Goal: Task Accomplishment & Management: Manage account settings

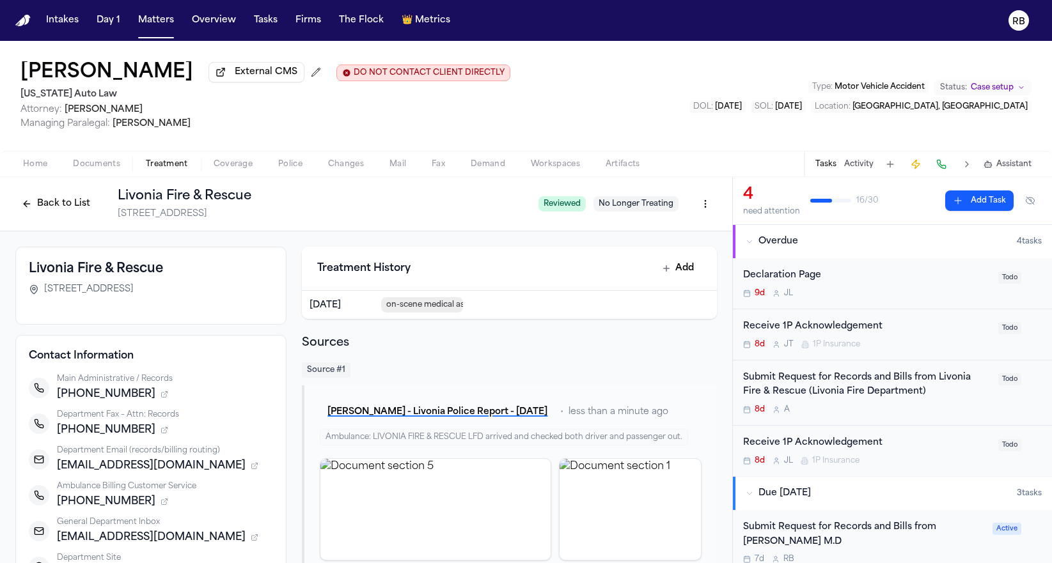
scroll to position [87, 0]
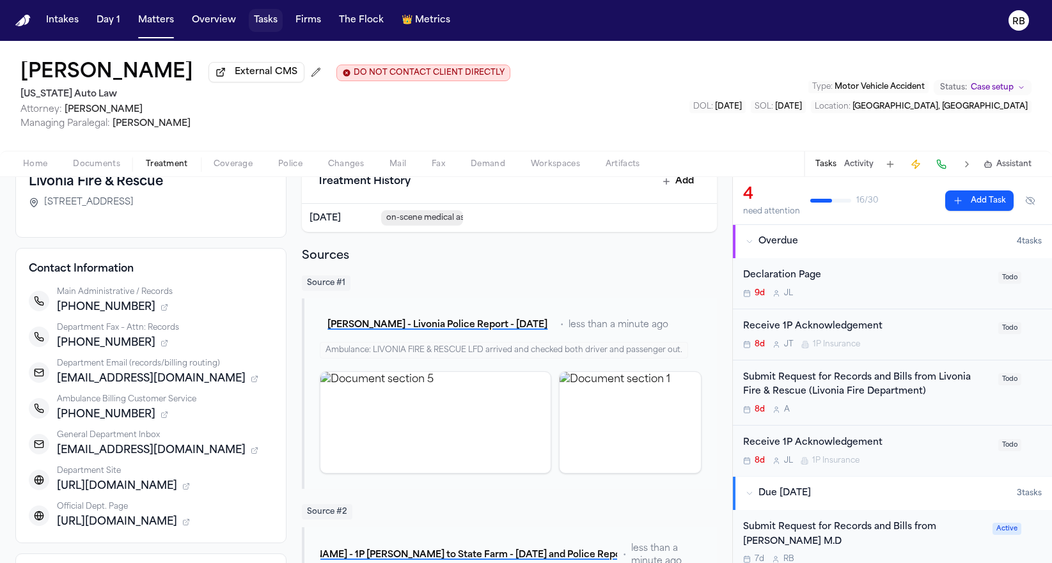
click at [265, 20] on button "Tasks" at bounding box center [266, 20] width 34 height 23
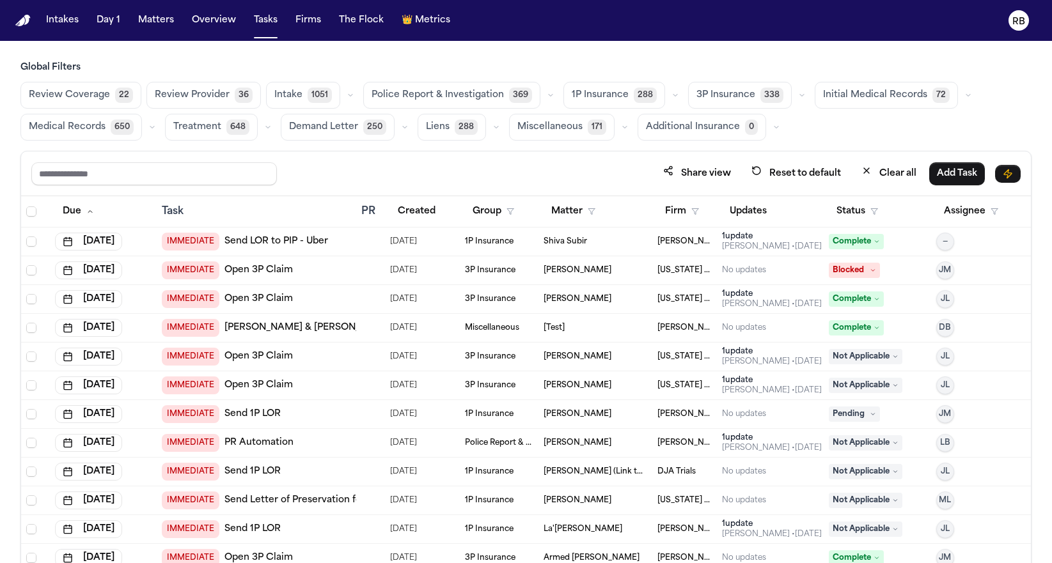
click at [43, 127] on span "Medical Records" at bounding box center [67, 127] width 77 height 13
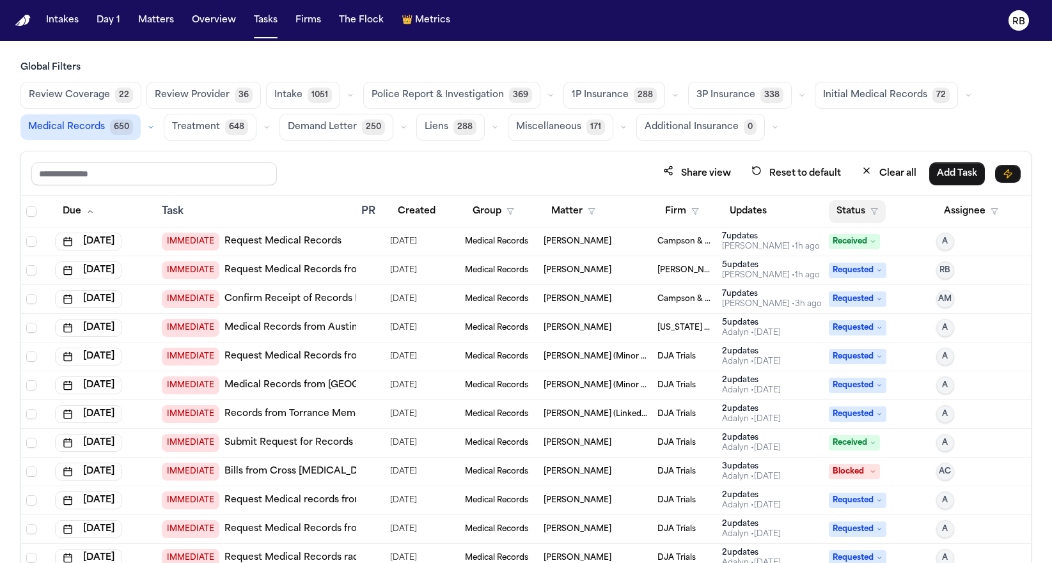
click at [847, 206] on button "Status" at bounding box center [856, 211] width 57 height 23
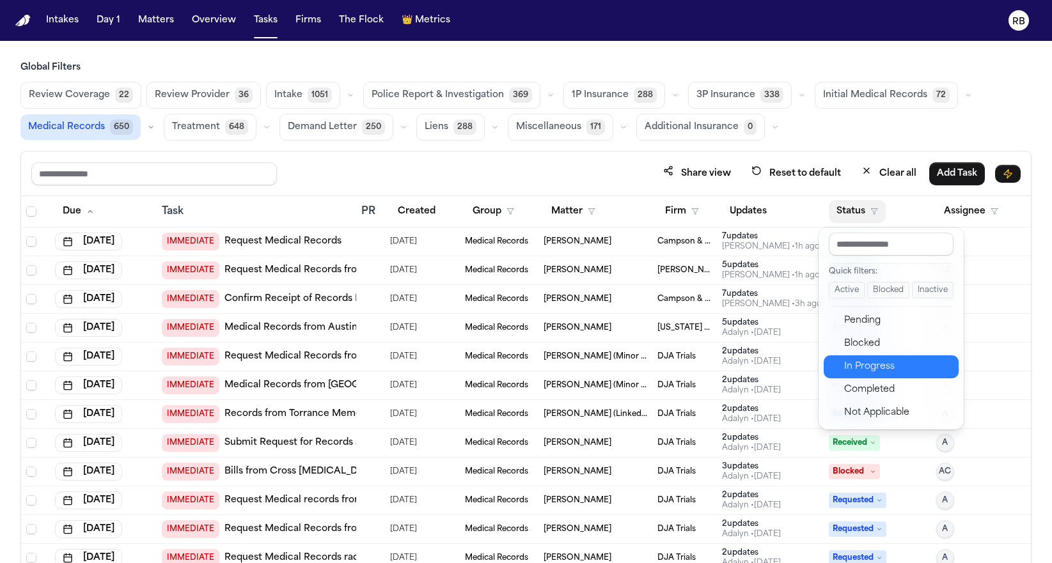
click at [903, 367] on div "In Progress" at bounding box center [897, 366] width 107 height 15
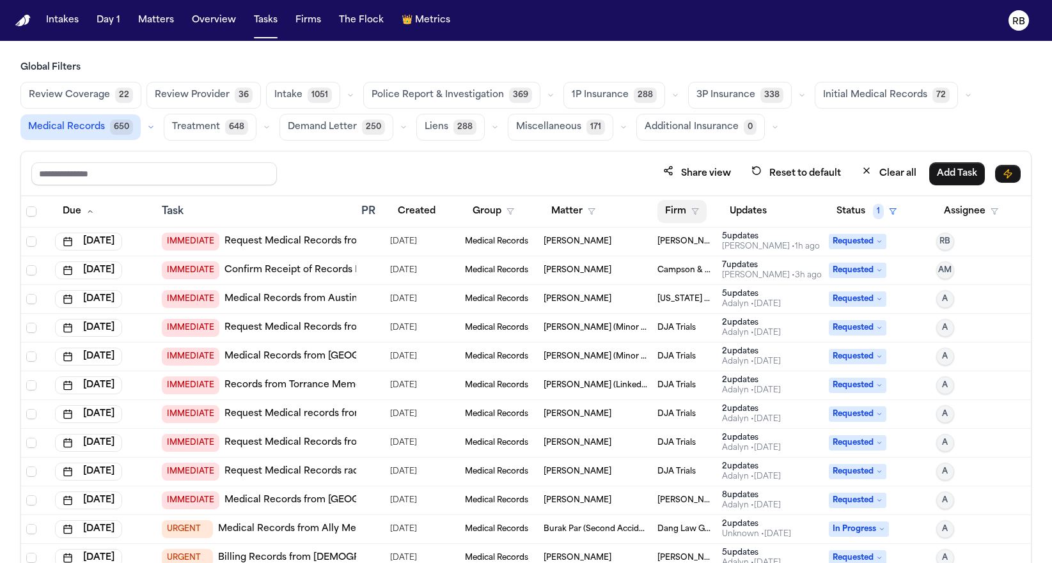
click at [662, 210] on button "Firm" at bounding box center [681, 211] width 49 height 23
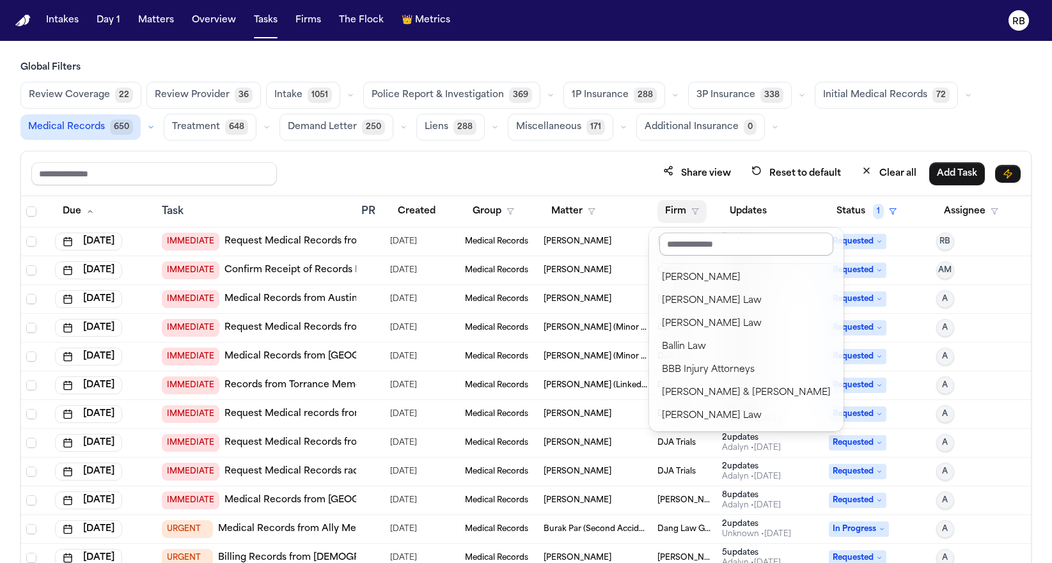
click at [719, 244] on input "text" at bounding box center [746, 244] width 174 height 23
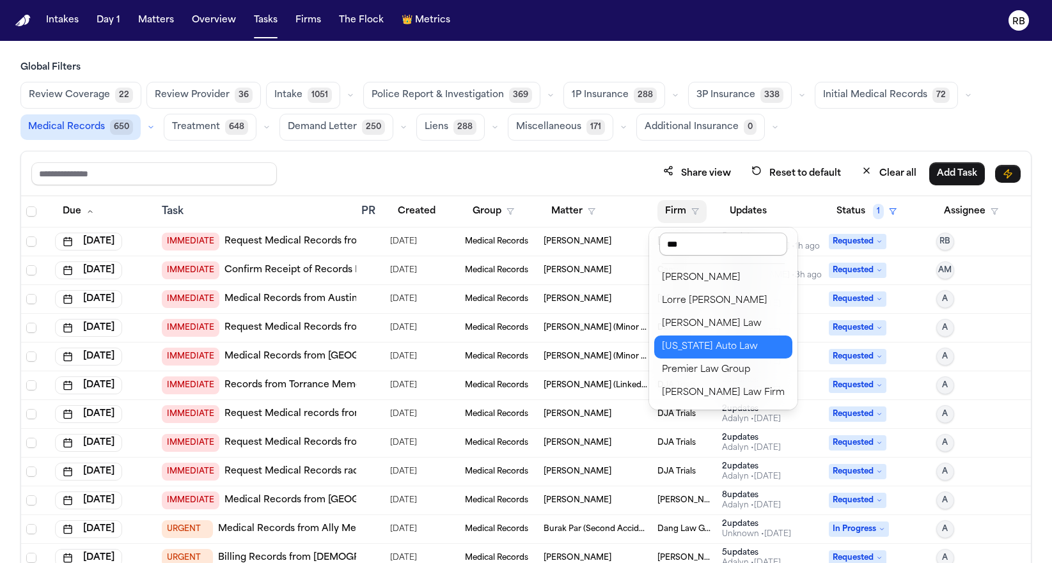
type input "****"
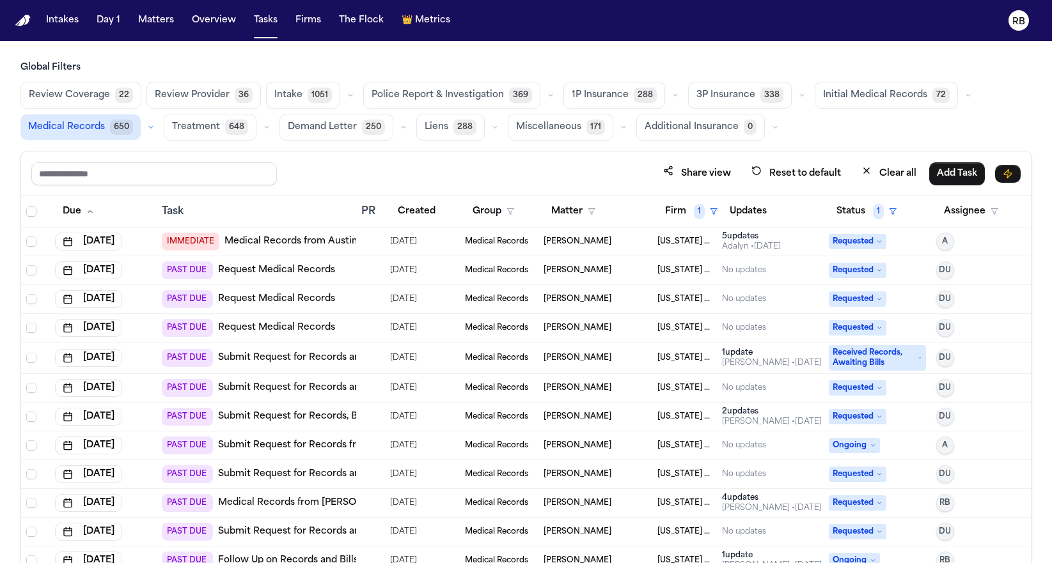
click at [377, 270] on td at bounding box center [370, 270] width 29 height 29
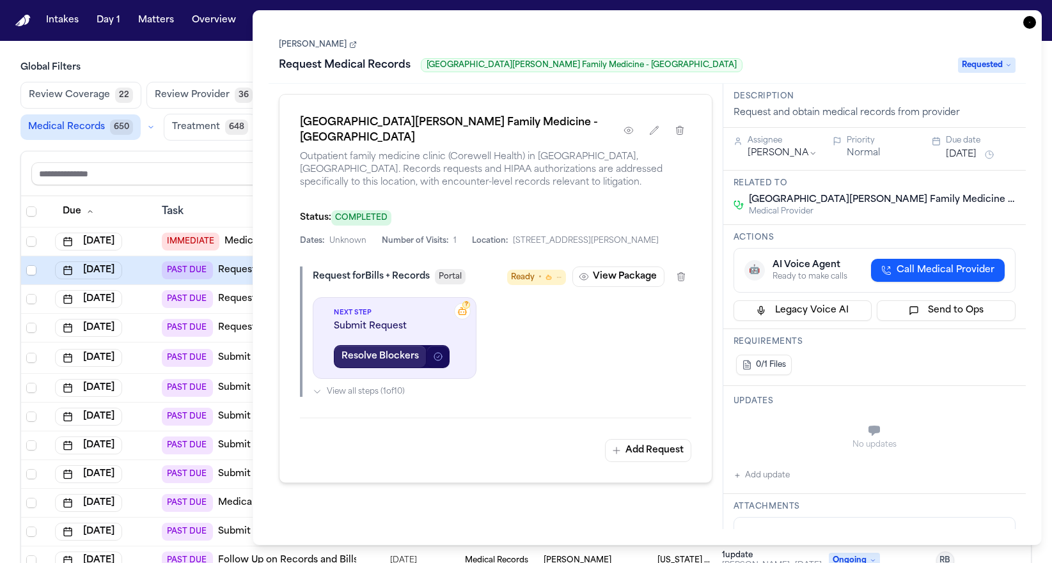
click at [375, 368] on button "Resolve Blockers" at bounding box center [380, 356] width 93 height 23
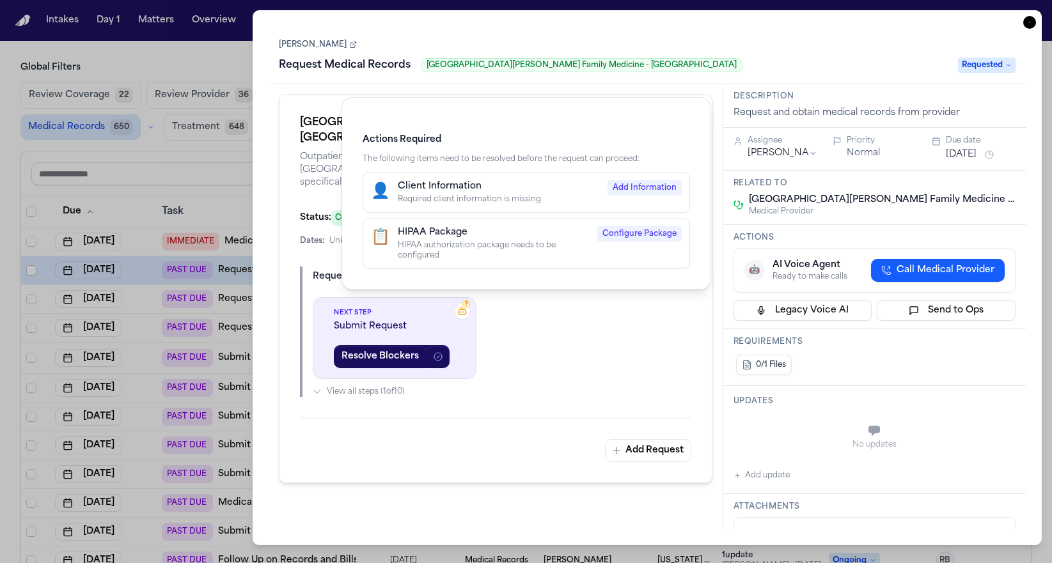
click at [598, 352] on div "Actions Required The following items need to be resolved before the request can…" at bounding box center [526, 281] width 1052 height 563
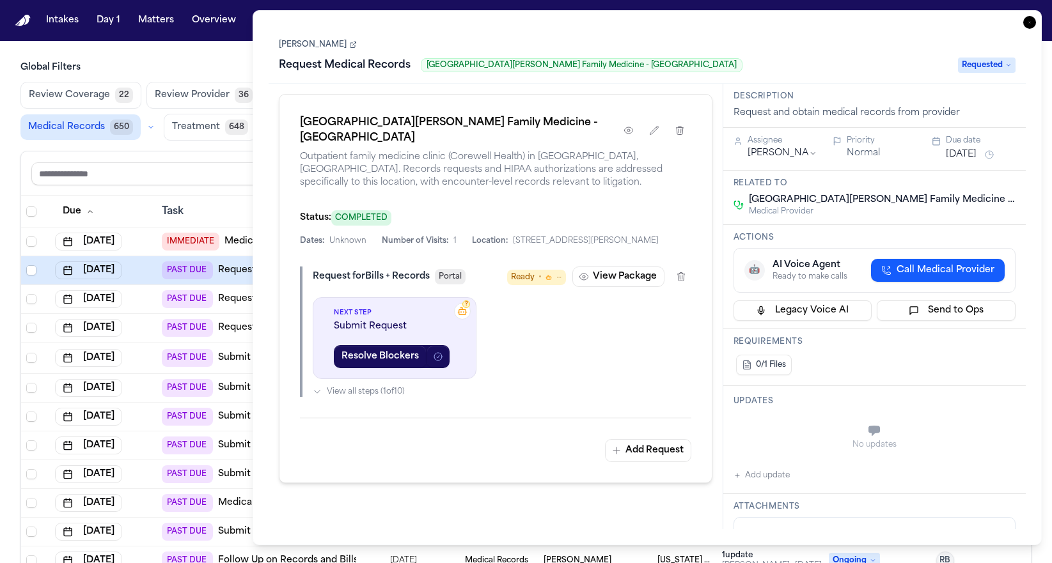
click at [566, 393] on div "? Next Step Submit Request Resolve Blockers View all steps ( 1 of 10 )" at bounding box center [502, 347] width 378 height 100
click at [635, 287] on button "View Package" at bounding box center [618, 277] width 92 height 20
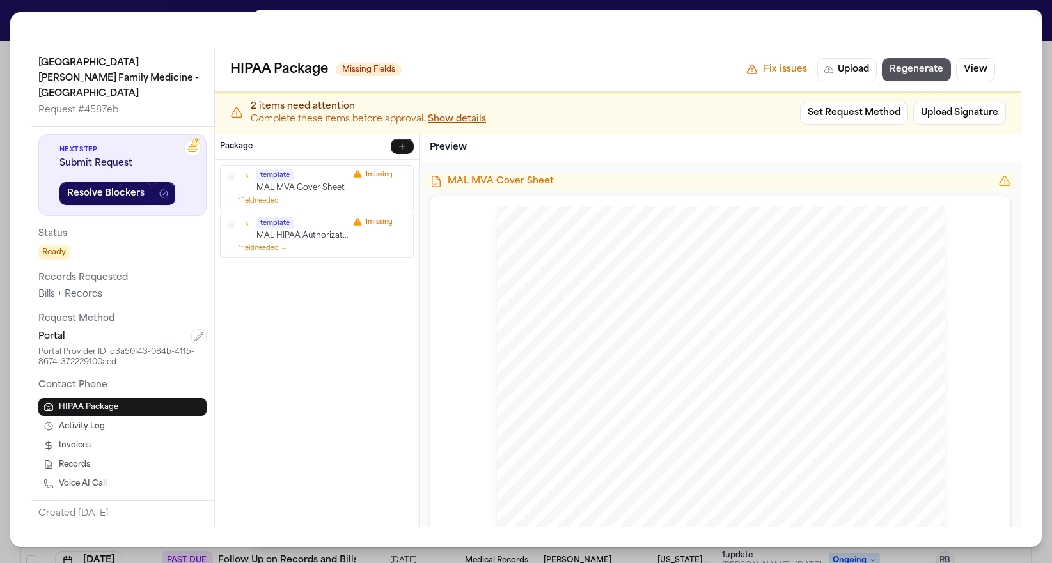
click at [339, 186] on p "MAL MVA Cover Sheet" at bounding box center [302, 188] width 92 height 11
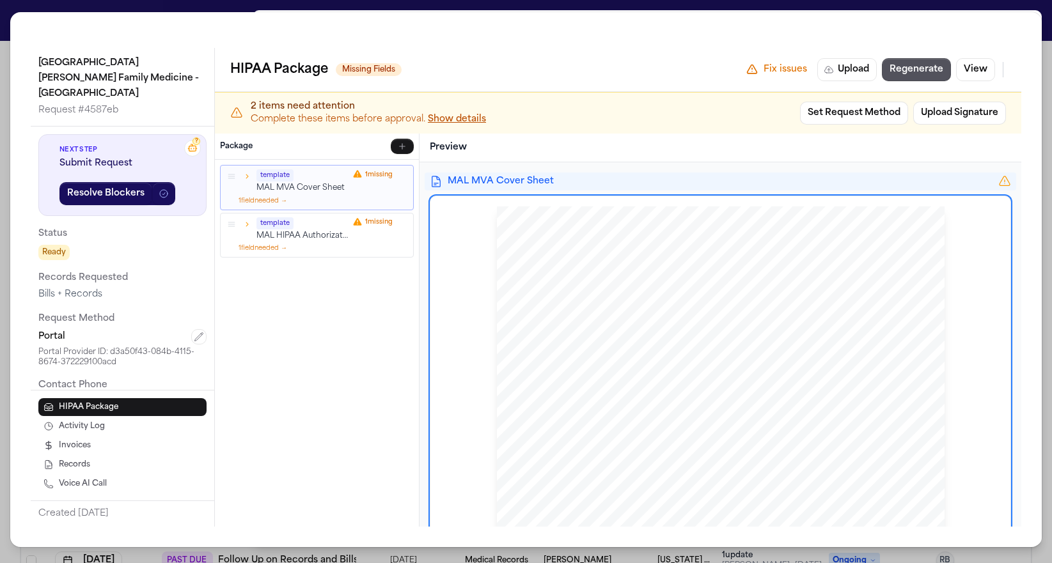
click at [249, 179] on icon "button" at bounding box center [246, 176] width 9 height 9
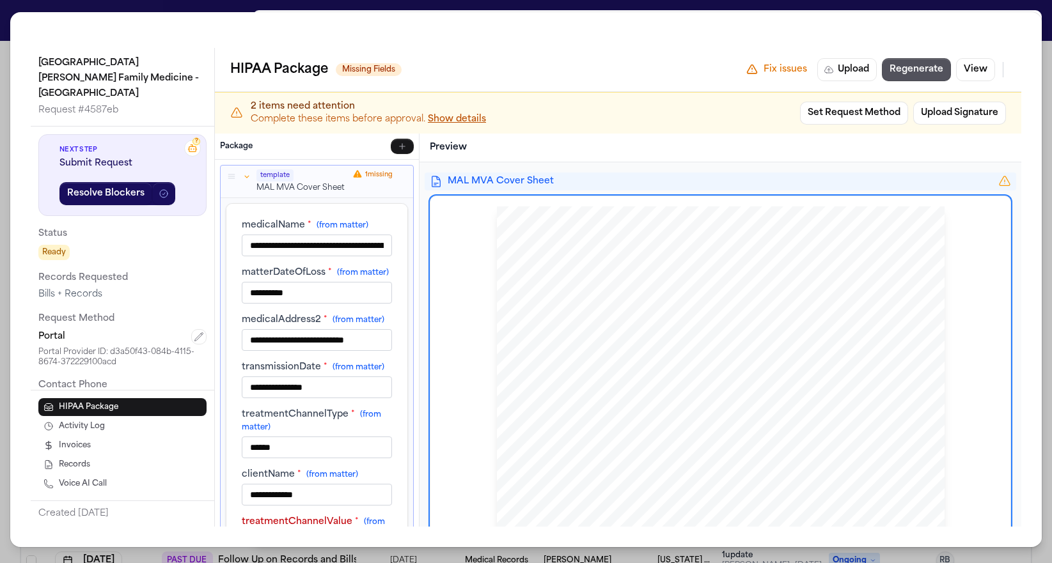
click at [245, 176] on icon "button" at bounding box center [247, 177] width 4 height 3
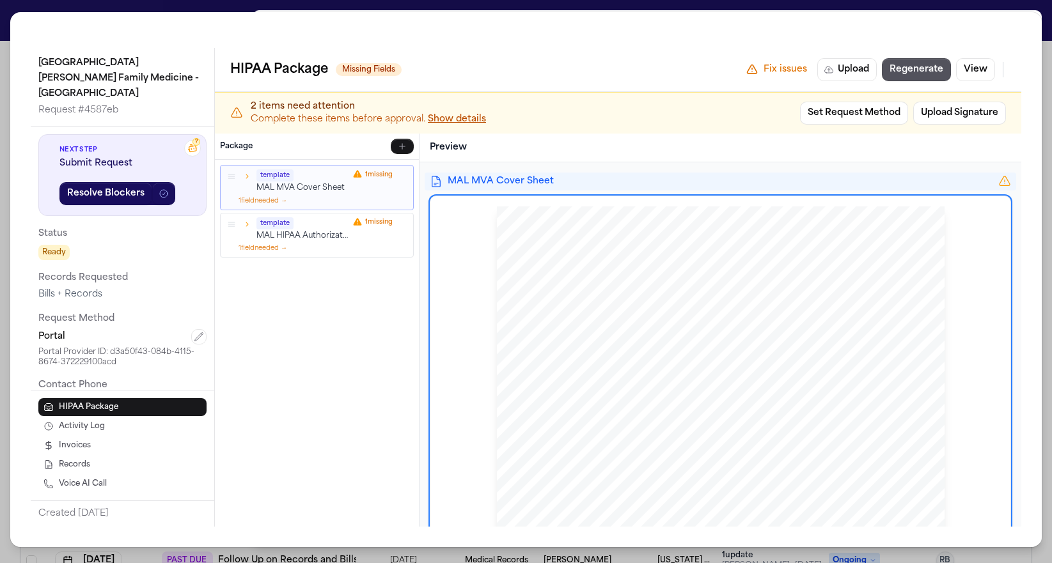
click at [248, 226] on icon "button" at bounding box center [246, 224] width 9 height 9
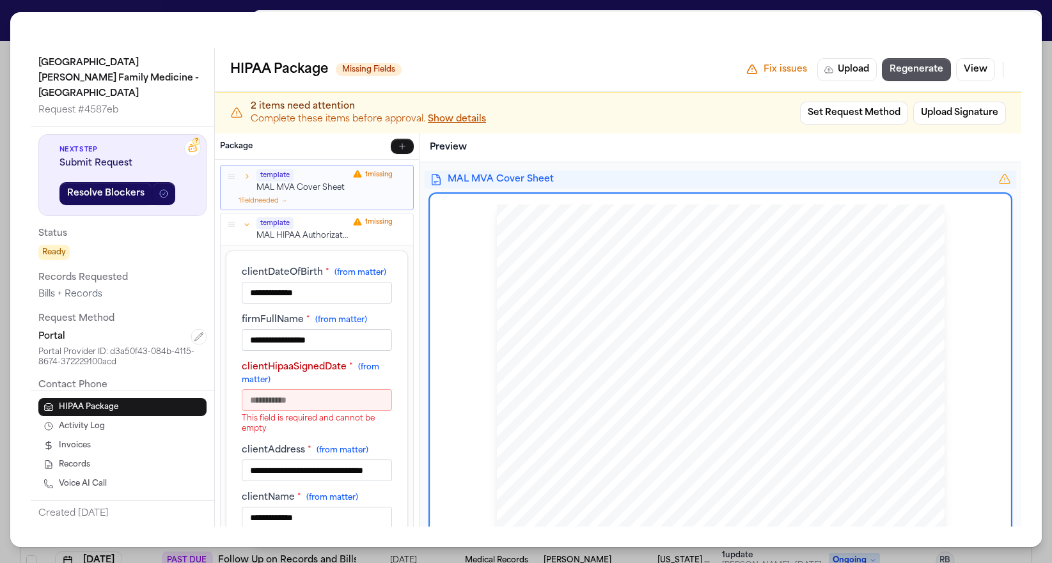
scroll to position [3, 0]
click at [16, 7] on div "**********" at bounding box center [526, 281] width 1052 height 563
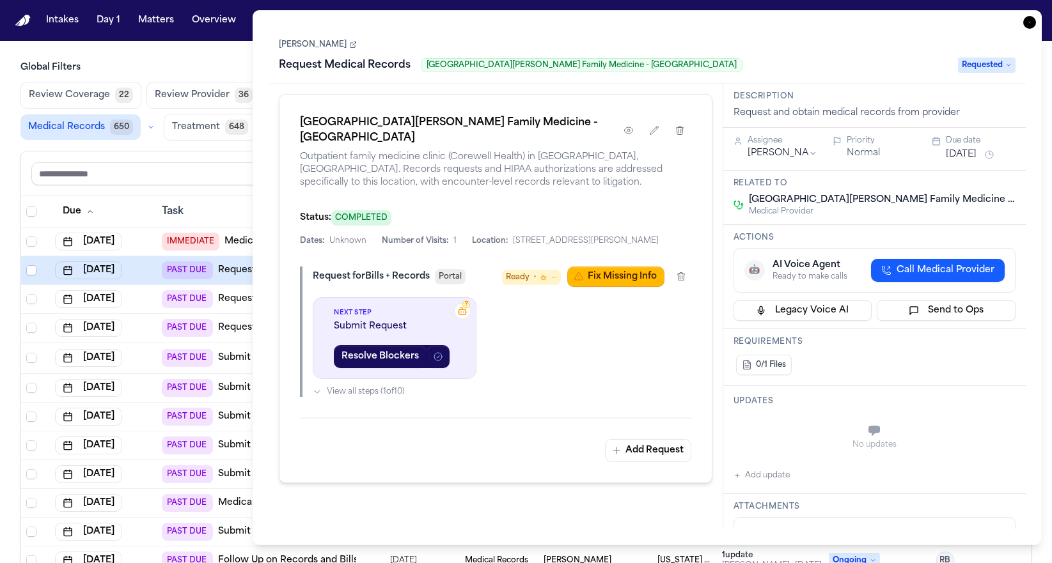
click at [13, 166] on div "Global Filters Review Coverage 22 Review Provider 36 Intake 1051 Police Report …" at bounding box center [526, 340] width 1052 height 558
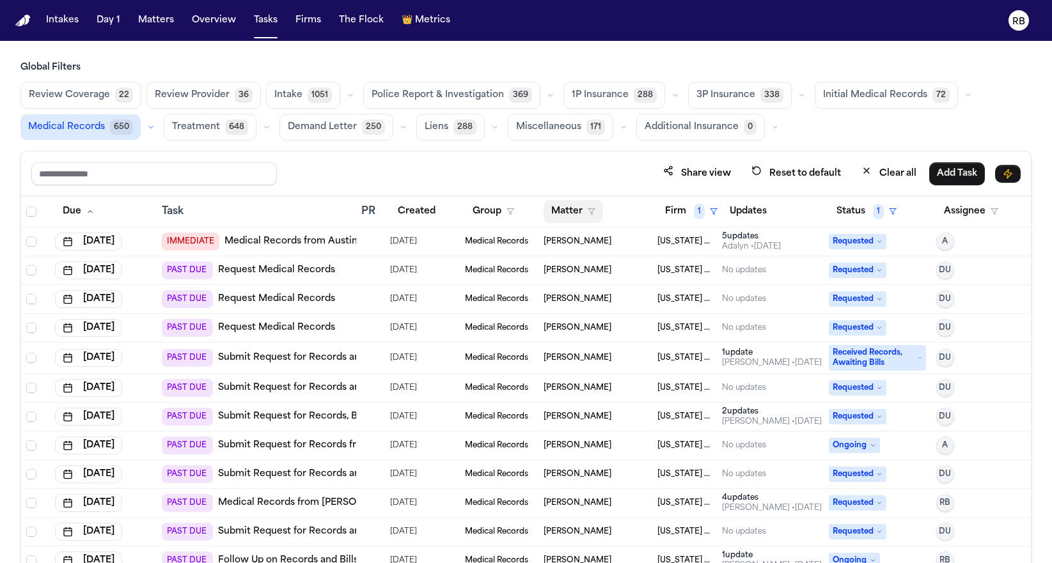
click at [573, 212] on button "Matter" at bounding box center [572, 211] width 59 height 23
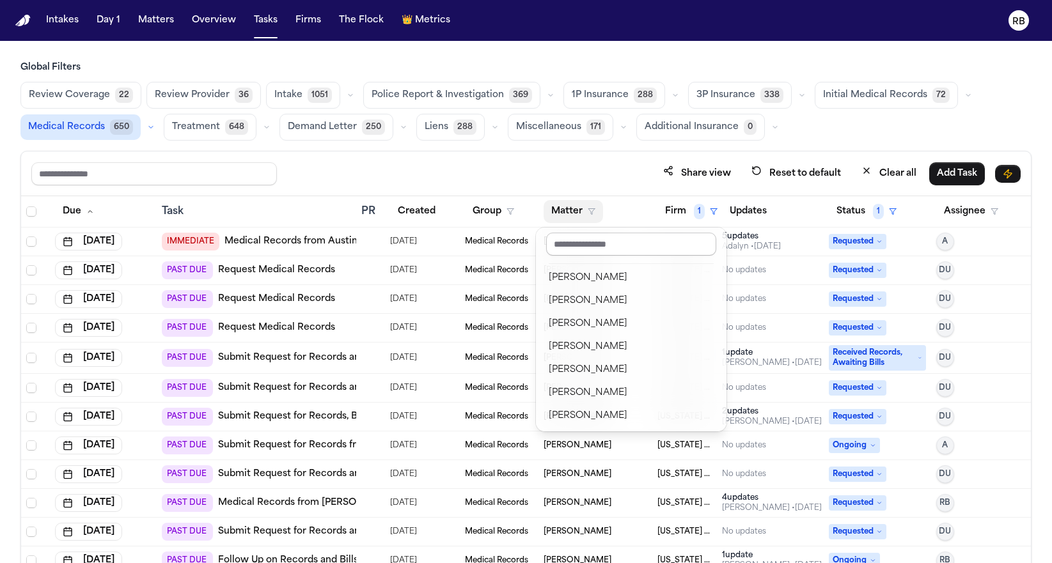
click at [601, 250] on input "text" at bounding box center [631, 244] width 170 height 23
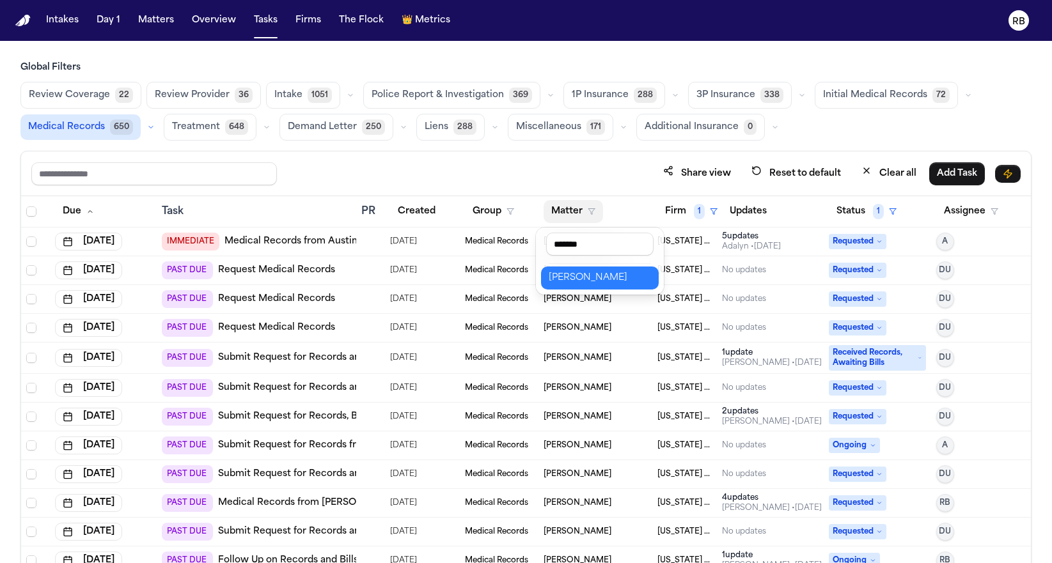
type input "*******"
click at [578, 284] on div "[PERSON_NAME]" at bounding box center [599, 277] width 102 height 15
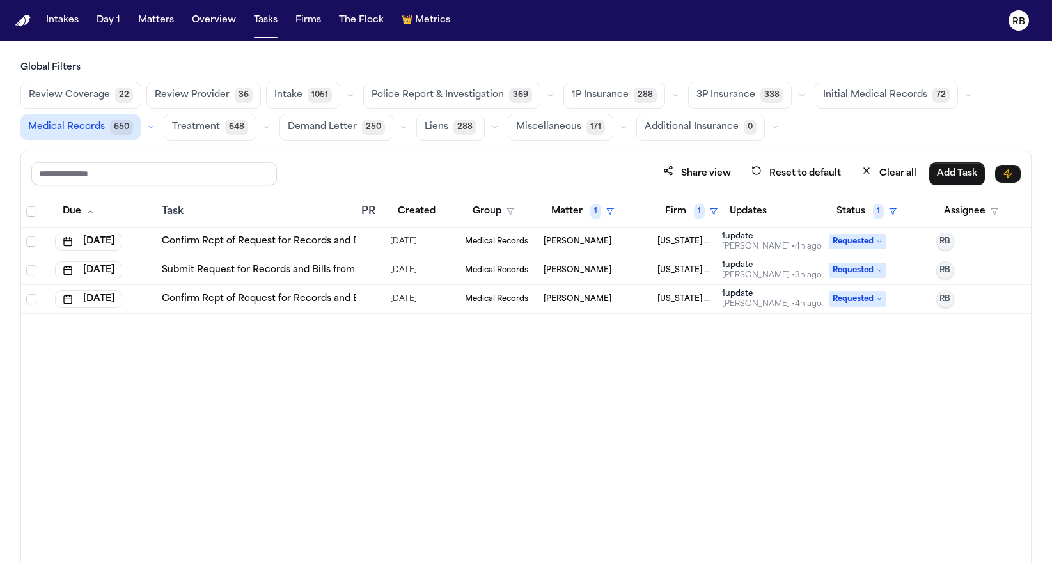
click at [488, 447] on div "Due Task PR Created Group Matter 1 Firm 1 Updates Status 1 Assignee [DATE] Conf…" at bounding box center [525, 407] width 1009 height 423
click at [850, 211] on button "Status 1" at bounding box center [865, 211] width 75 height 23
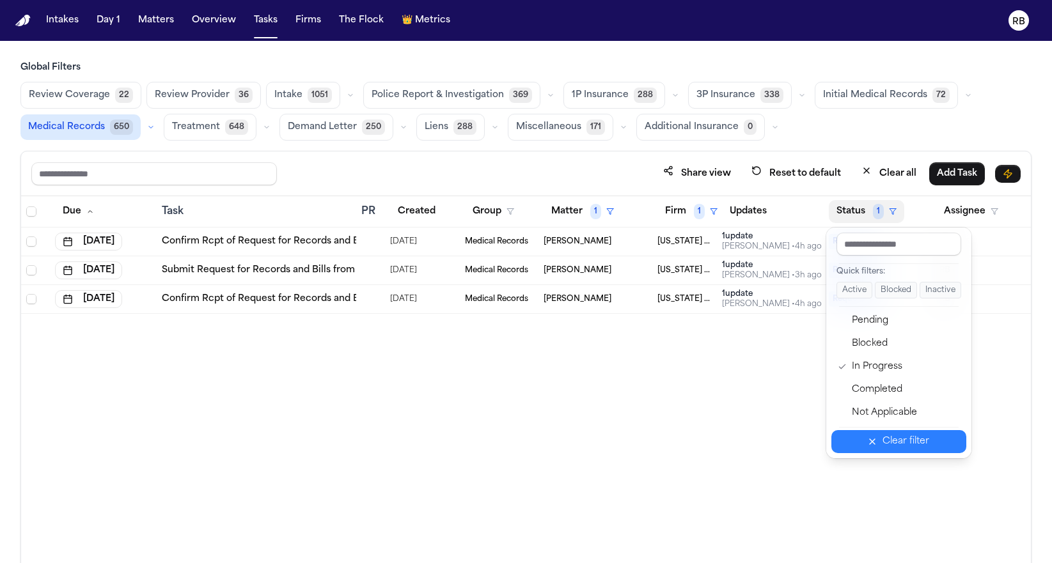
click at [884, 444] on div "Clear filter" at bounding box center [905, 441] width 47 height 15
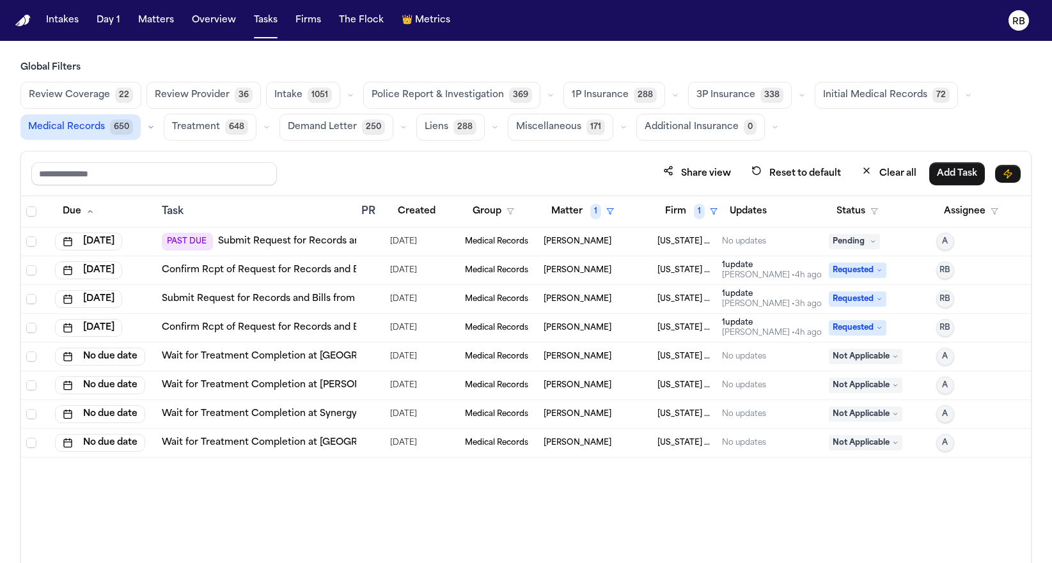
click at [603, 527] on div "Due Task PR Created Group Matter 1 Firm 1 Updates Status Assignee [DATE] PAST D…" at bounding box center [525, 407] width 1009 height 423
click at [385, 238] on td "[DATE]" at bounding box center [422, 242] width 75 height 29
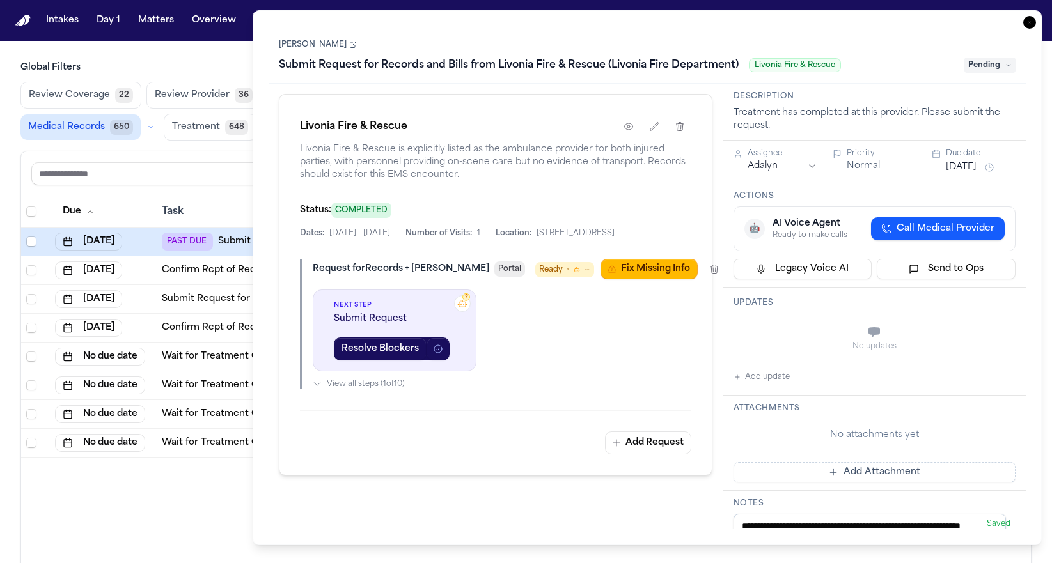
click at [987, 63] on span "Pending" at bounding box center [989, 65] width 51 height 15
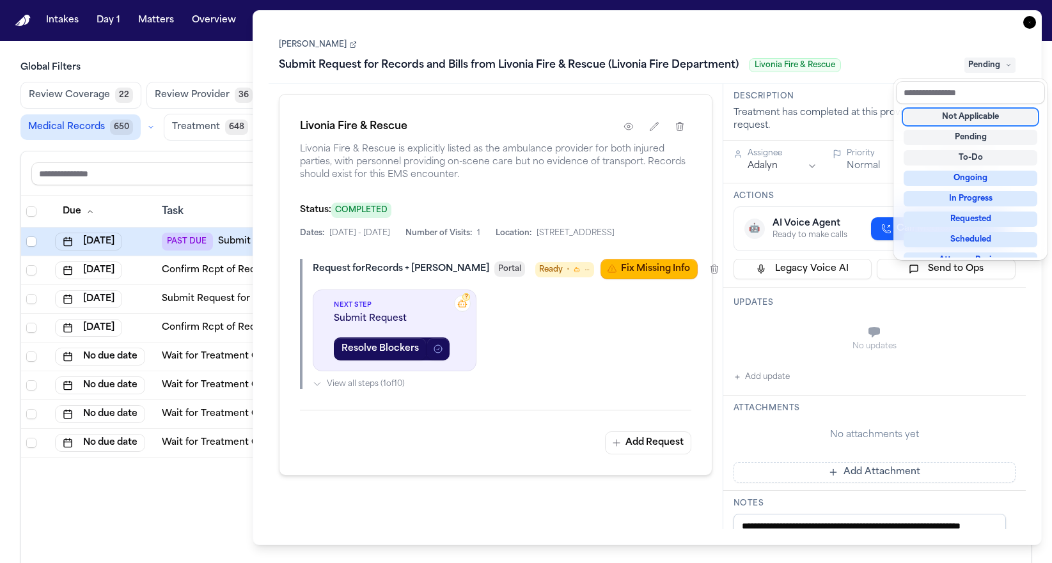
click at [683, 95] on div "**********" at bounding box center [646, 277] width 757 height 503
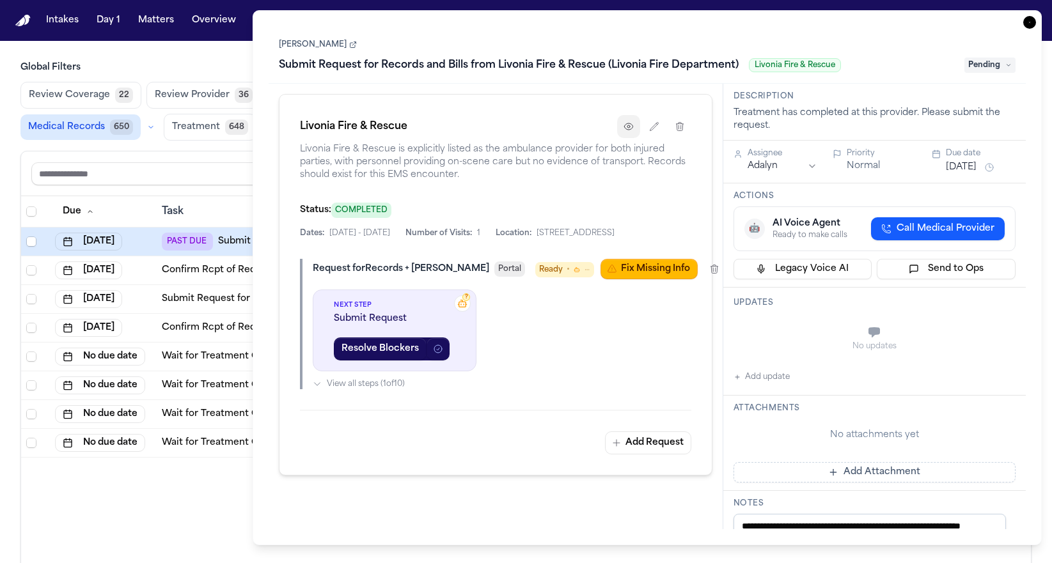
click at [630, 128] on icon "button" at bounding box center [628, 126] width 10 height 10
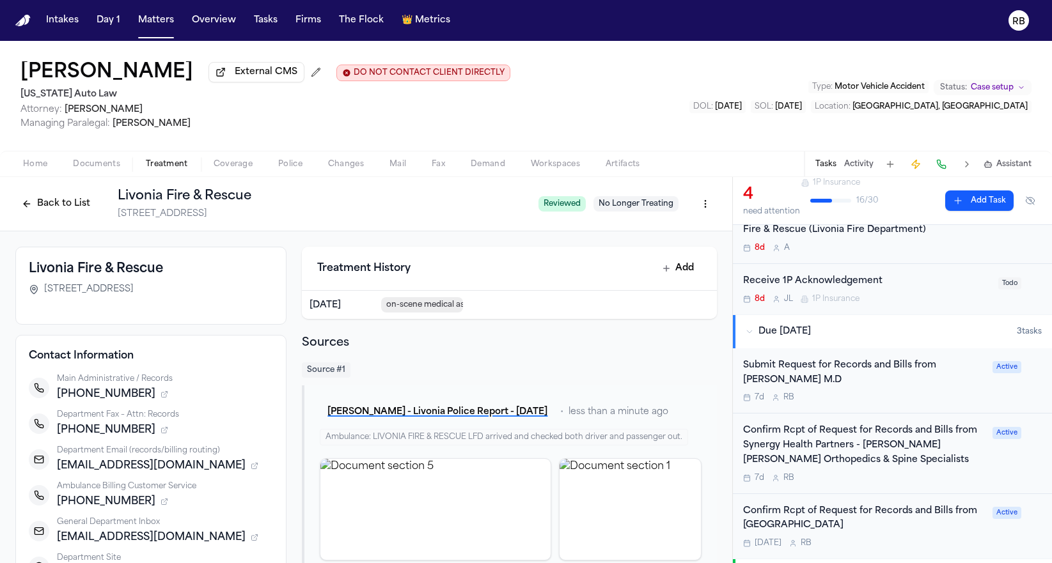
scroll to position [185, 0]
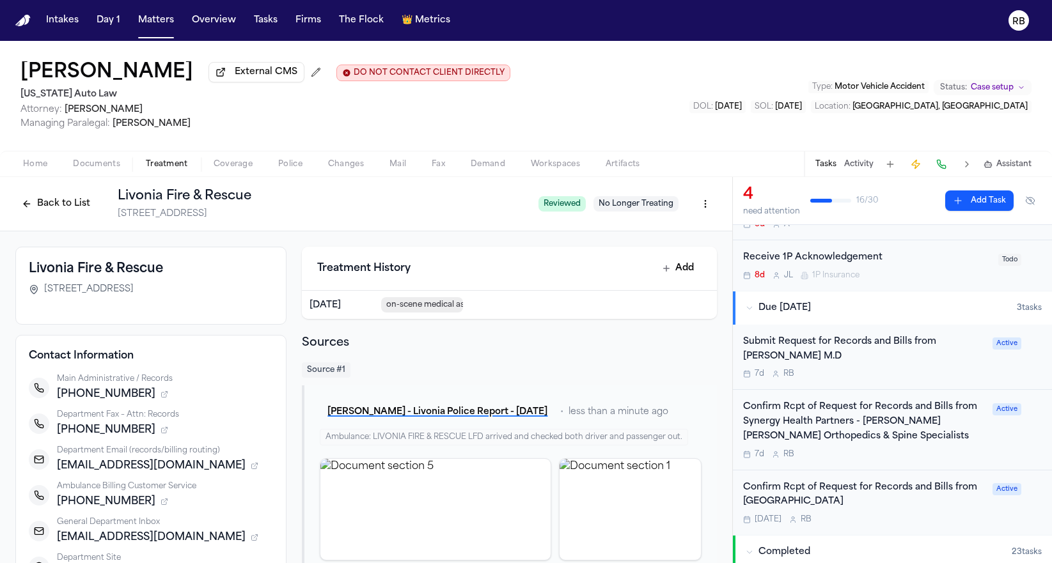
click at [922, 374] on div "7d R B" at bounding box center [864, 374] width 242 height 10
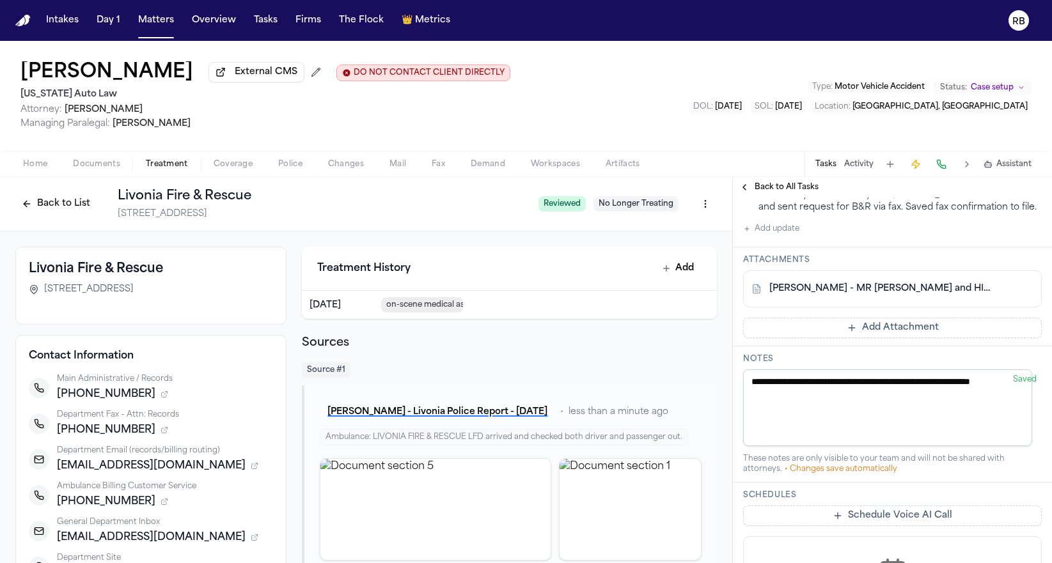
scroll to position [368, 0]
click at [926, 293] on link "[PERSON_NAME] - MR [PERSON_NAME] and HIPAA to Corewell Health - [DATE]" at bounding box center [879, 287] width 221 height 13
drag, startPoint x: 205, startPoint y: 200, endPoint x: 137, endPoint y: 197, distance: 67.2
click at [121, 197] on h1 "Livonia Fire & Rescue" at bounding box center [323, 196] width 410 height 18
drag, startPoint x: 258, startPoint y: 198, endPoint x: 248, endPoint y: 200, distance: 9.8
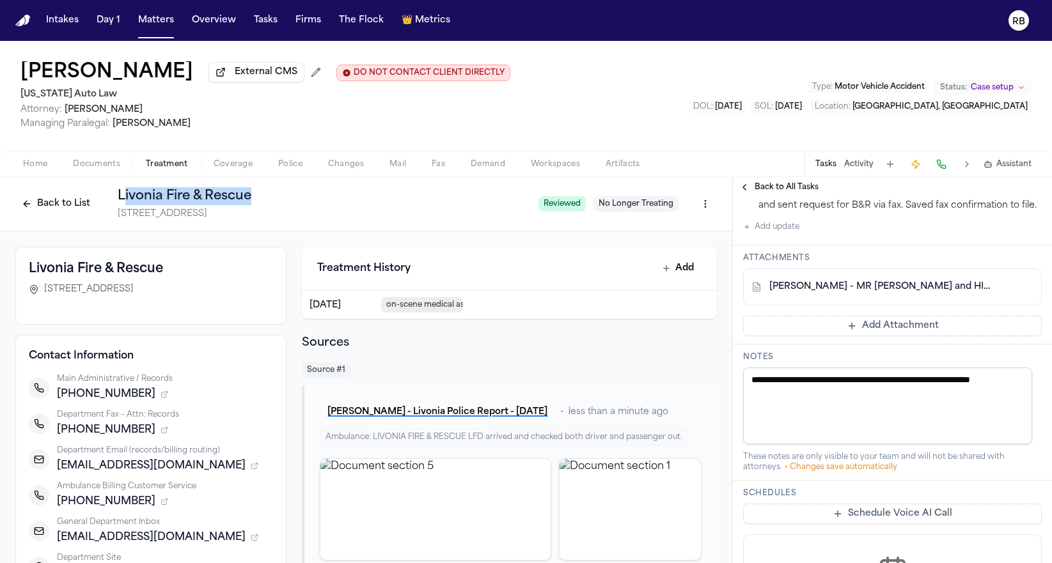
click at [257, 198] on h1 "Livonia Fire & Rescue" at bounding box center [323, 196] width 410 height 18
drag, startPoint x: 207, startPoint y: 202, endPoint x: 116, endPoint y: 203, distance: 90.8
click at [118, 203] on h1 "Livonia Fire & Rescue" at bounding box center [323, 196] width 410 height 18
copy h1 "Livonia Fire & Rescue"
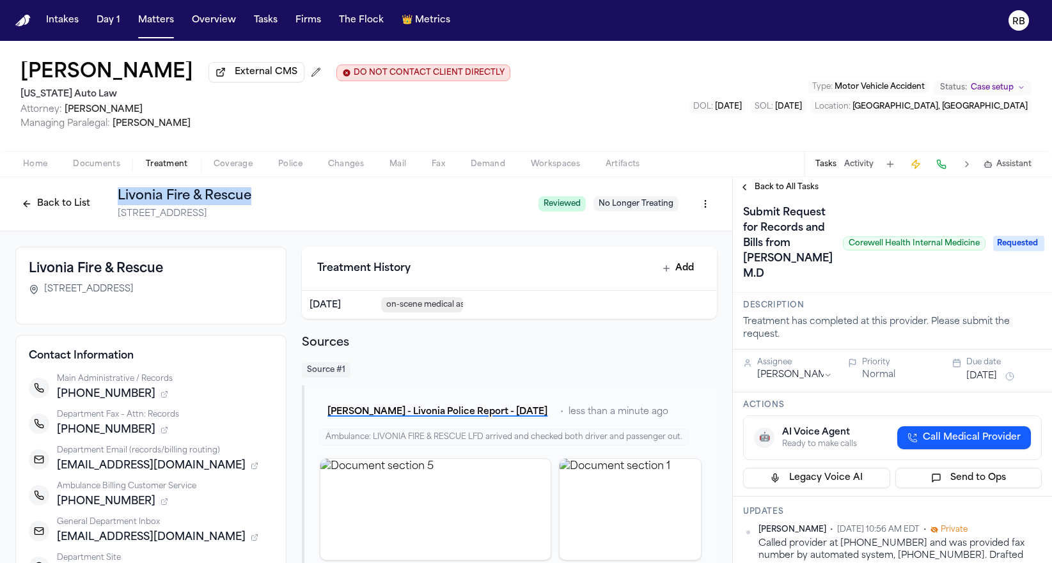
scroll to position [0, 0]
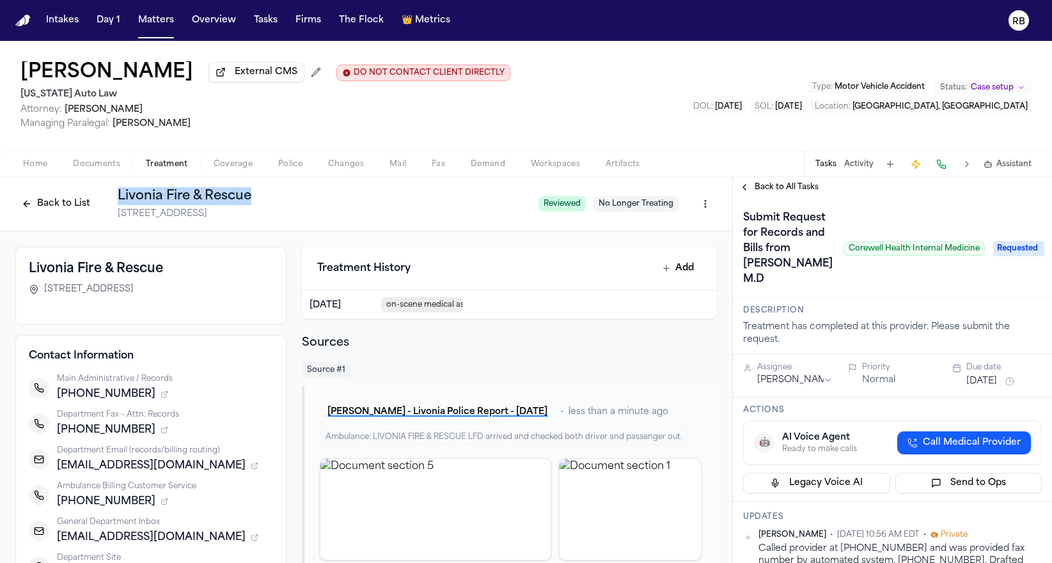
click at [768, 187] on span "Back to All Tasks" at bounding box center [786, 187] width 64 height 10
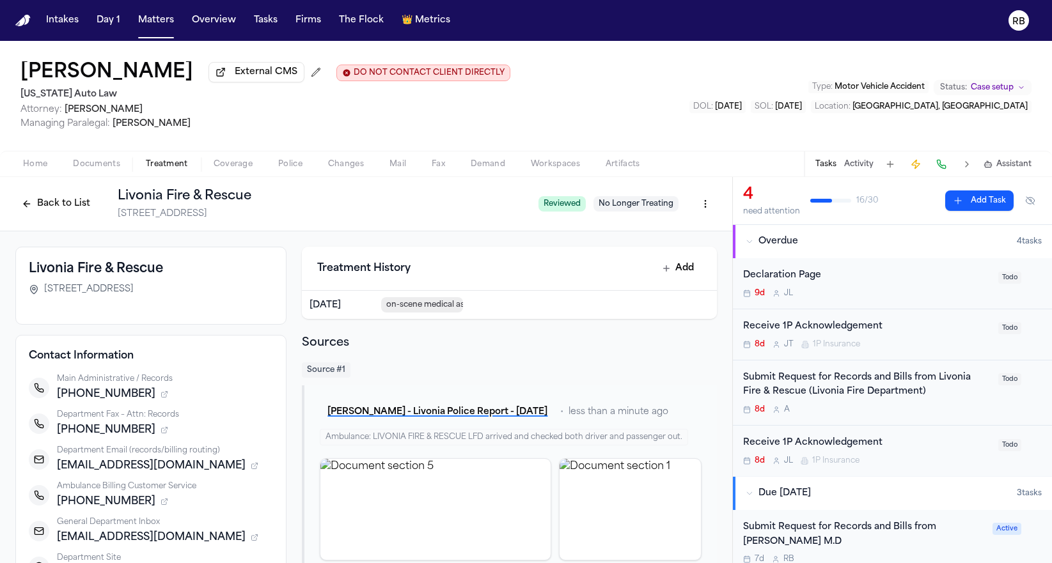
click at [967, 408] on div "8d A" at bounding box center [866, 410] width 247 height 10
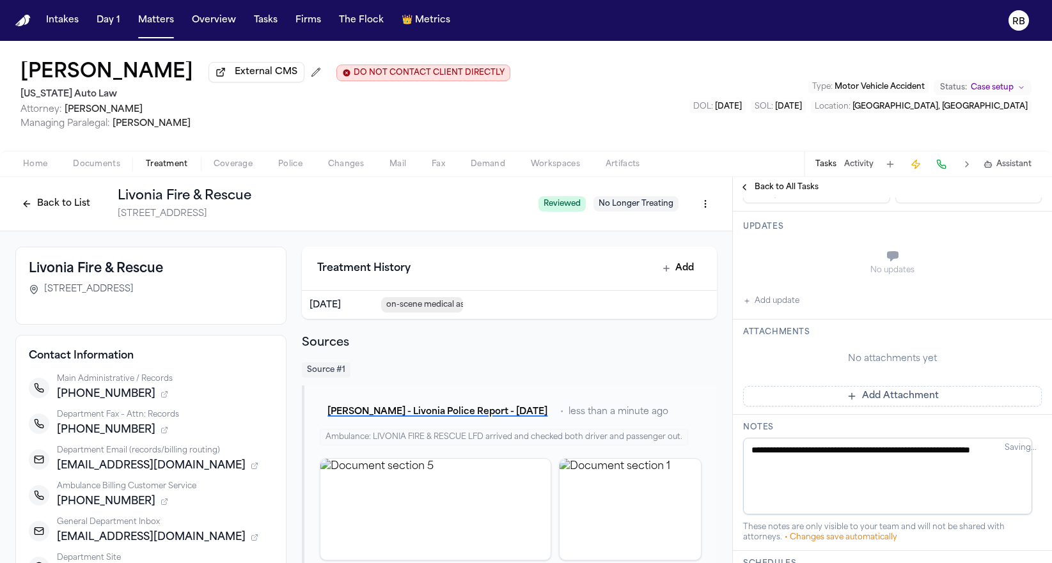
scroll to position [275, 0]
click at [990, 407] on button "Add Attachment" at bounding box center [892, 396] width 299 height 20
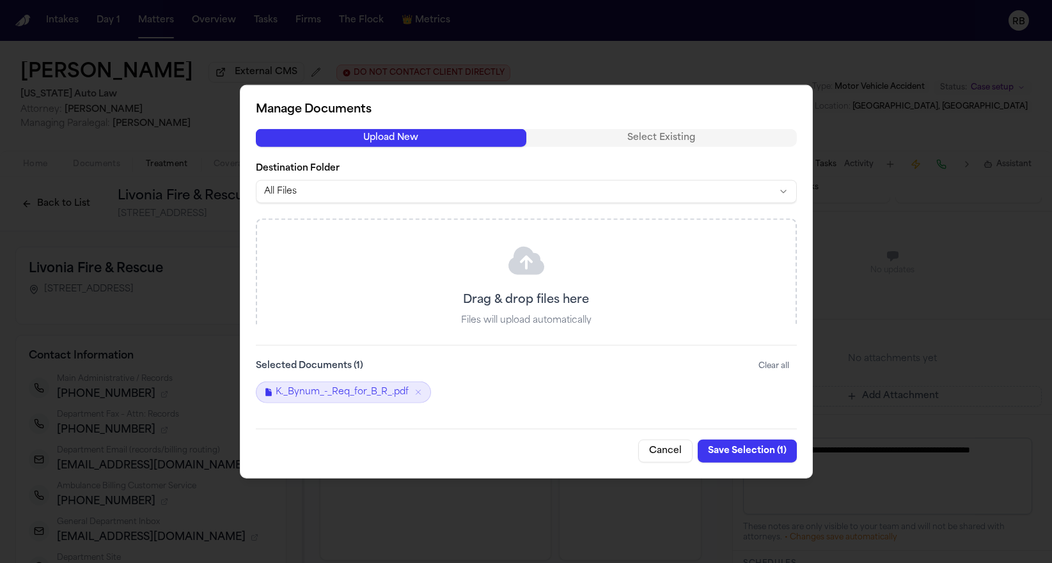
click at [736, 451] on button "Save Selection ( 1 )" at bounding box center [746, 451] width 99 height 23
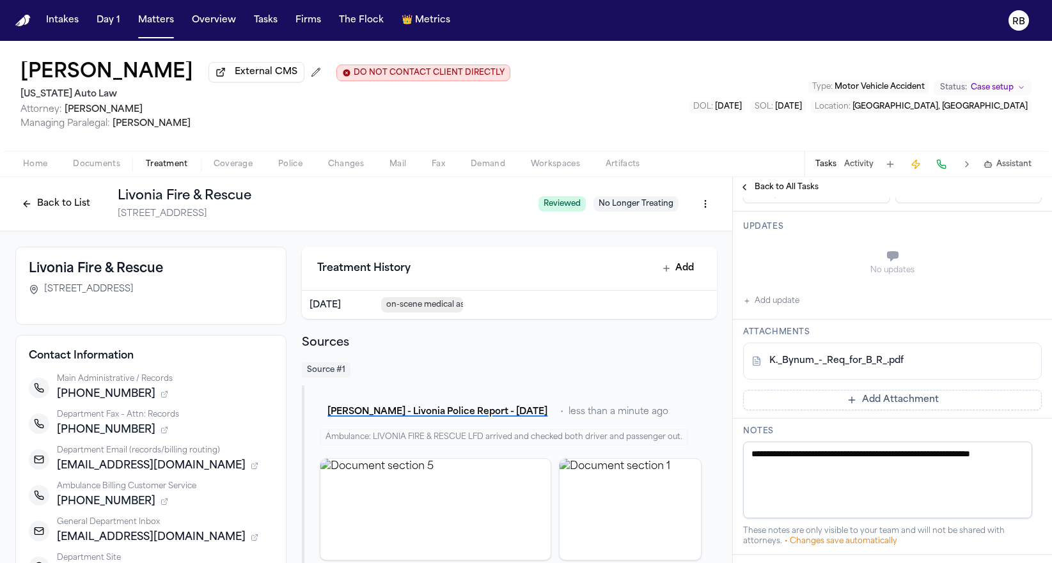
click at [781, 309] on button "Add update" at bounding box center [771, 300] width 56 height 15
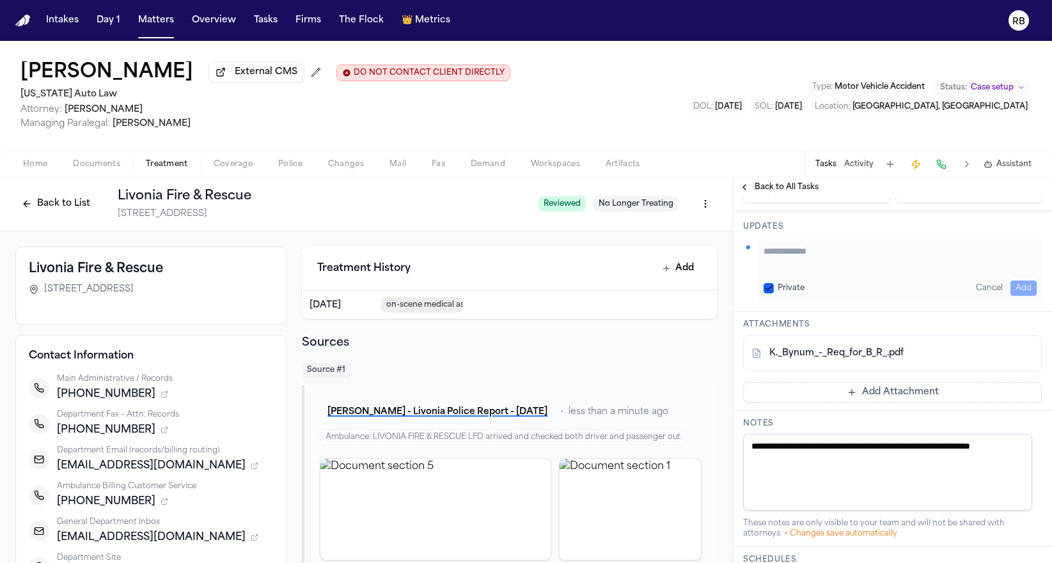
click at [873, 270] on textarea "Add your update" at bounding box center [899, 258] width 273 height 26
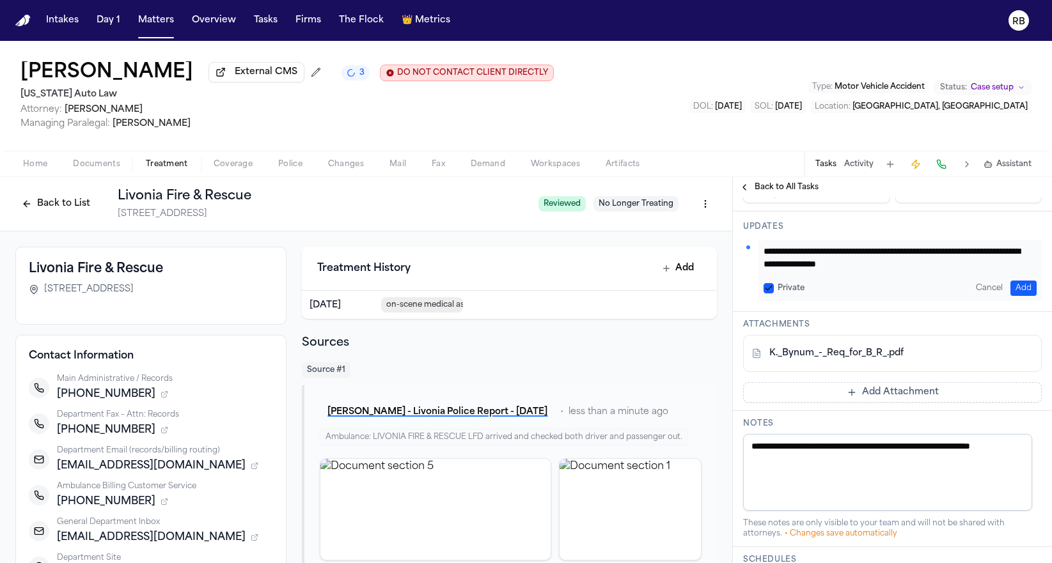
type textarea "**********"
click at [1018, 296] on button "Add" at bounding box center [1023, 288] width 26 height 15
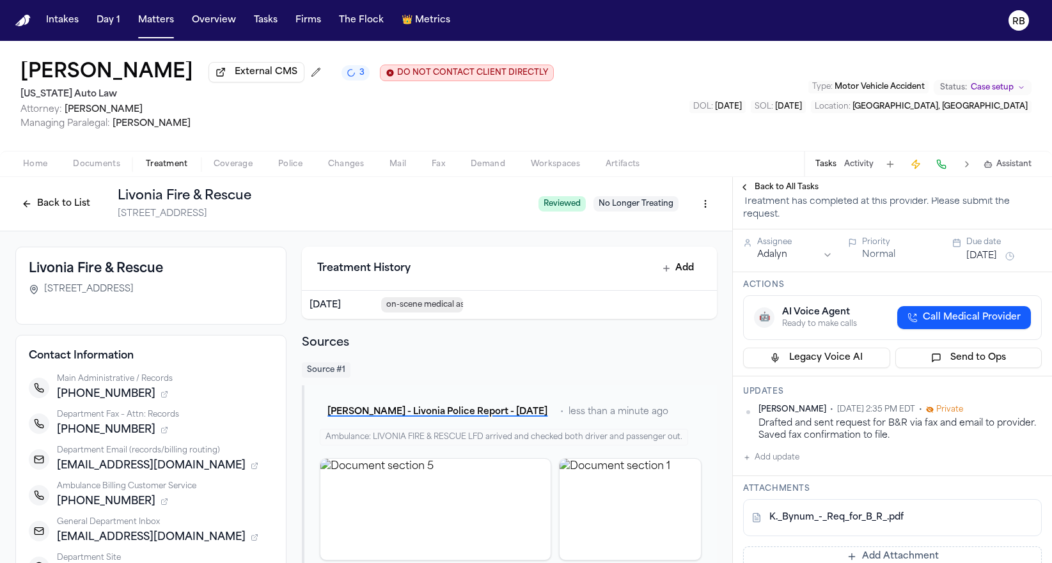
scroll to position [49, 0]
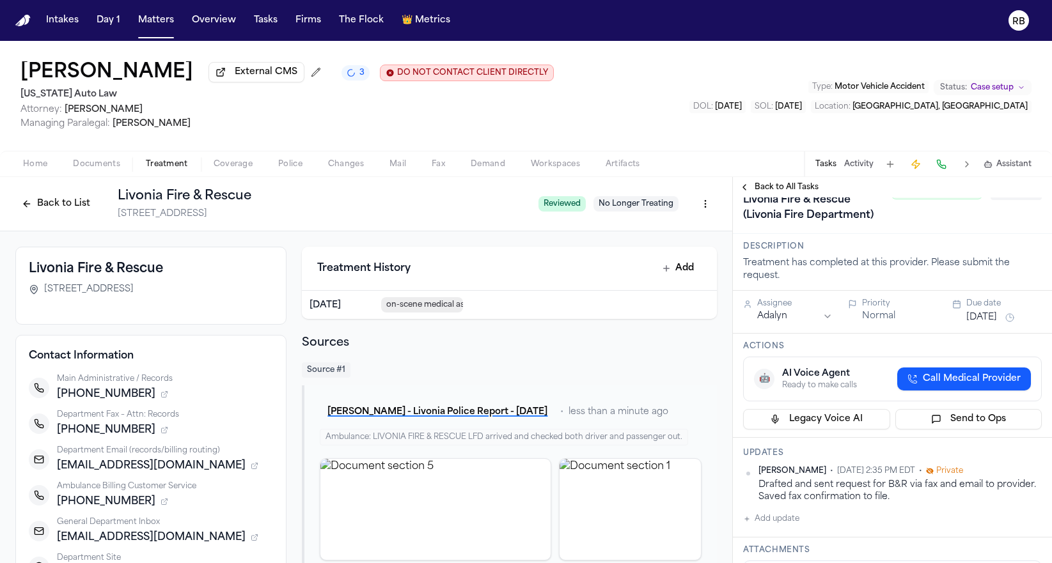
click at [823, 336] on html "Intakes Day 1 Matters Overview Tasks Firms The Flock 👑 Metrics RB [PERSON_NAME]…" at bounding box center [526, 281] width 1052 height 563
click at [1011, 199] on span "Pending" at bounding box center [1015, 192] width 51 height 15
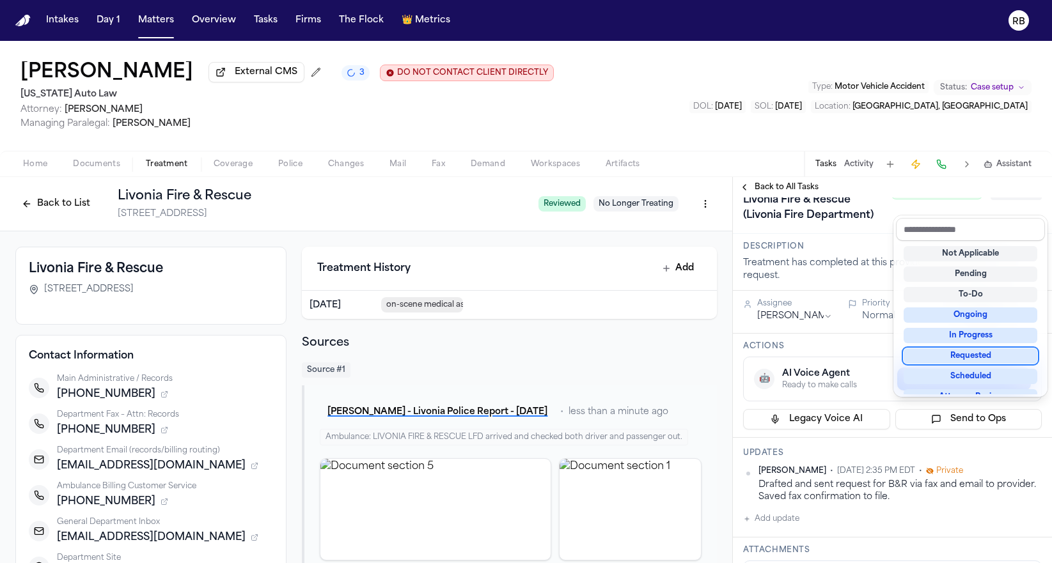
click at [997, 353] on div "Requested" at bounding box center [970, 355] width 134 height 15
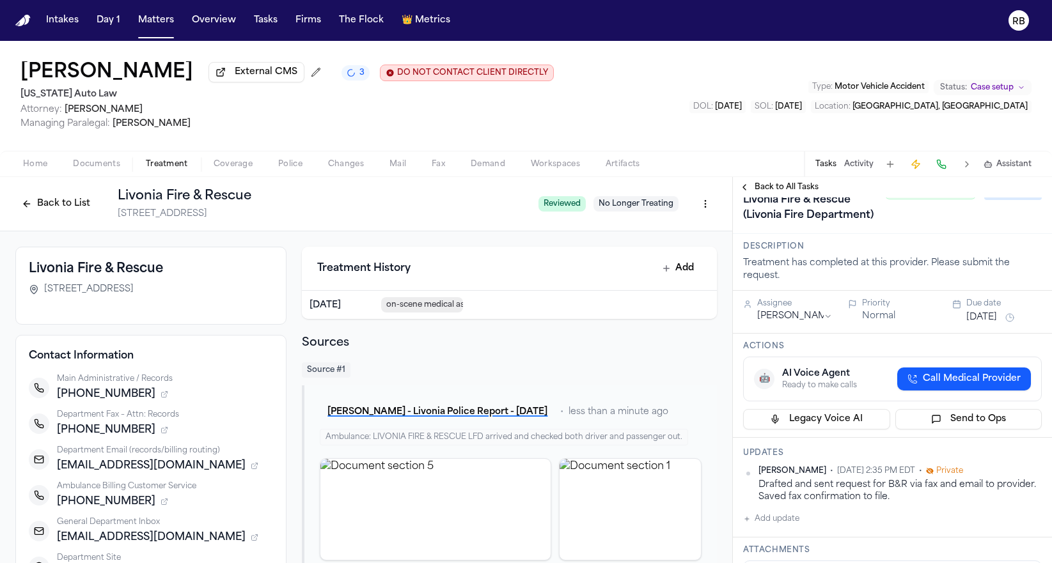
click at [997, 324] on button "[DATE]" at bounding box center [981, 317] width 31 height 13
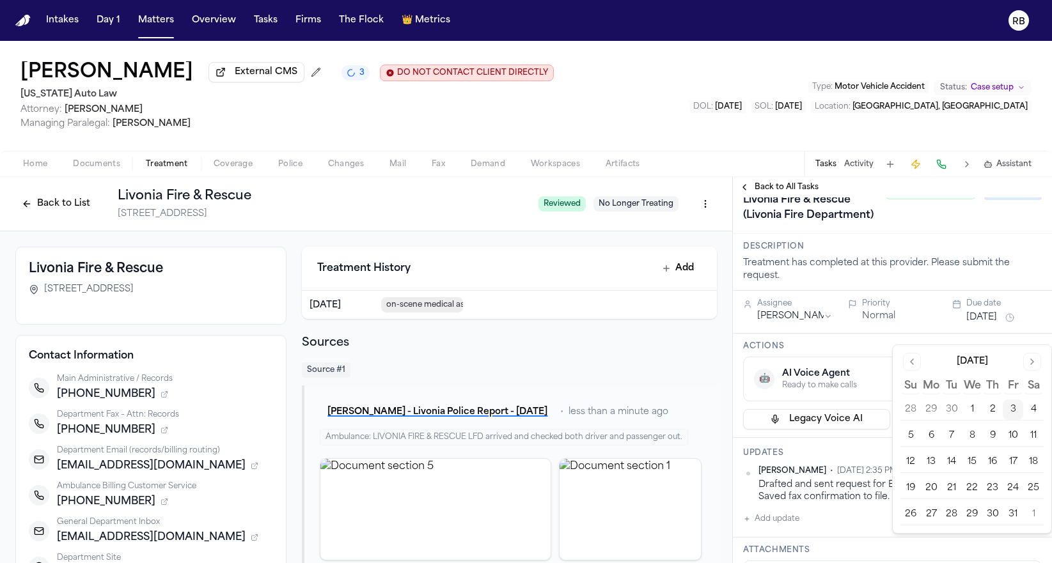
click at [1014, 430] on button "10" at bounding box center [1012, 436] width 20 height 20
click at [1027, 282] on div "Treatment has completed at this provider. Please submit the request." at bounding box center [892, 270] width 299 height 26
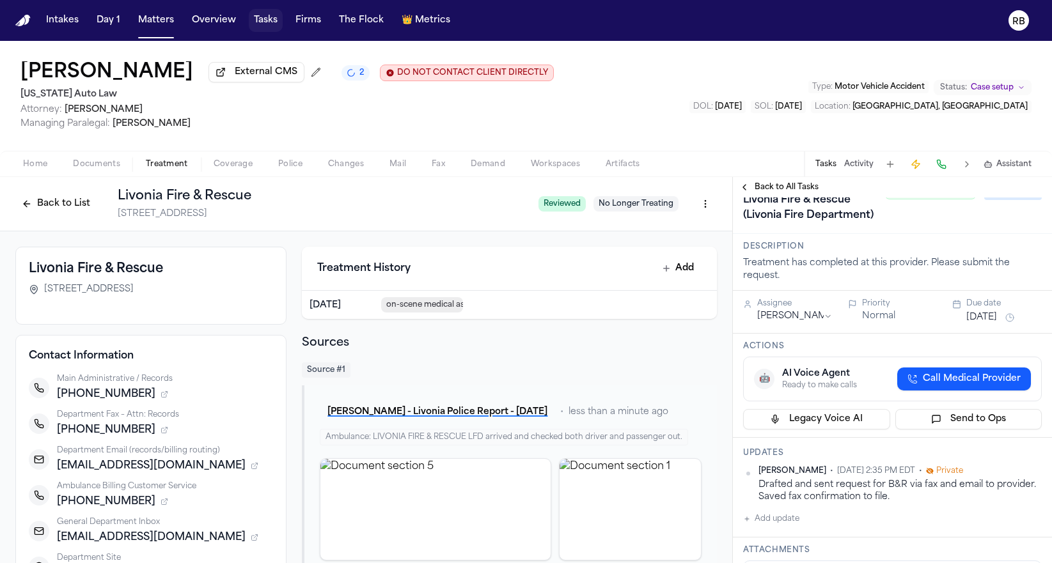
click at [262, 20] on button "Tasks" at bounding box center [266, 20] width 34 height 23
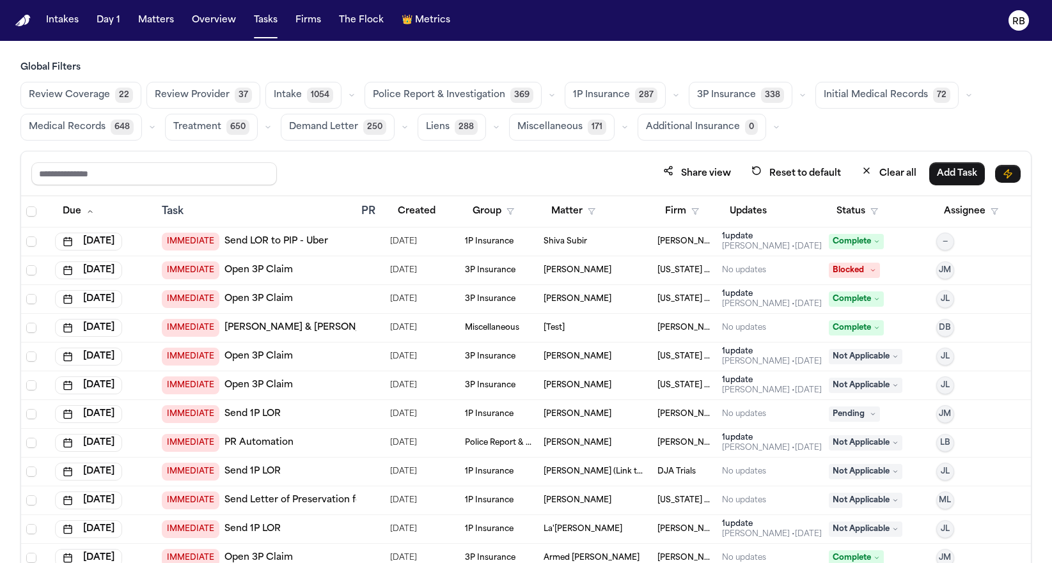
click at [56, 125] on span "Medical Records" at bounding box center [67, 127] width 77 height 13
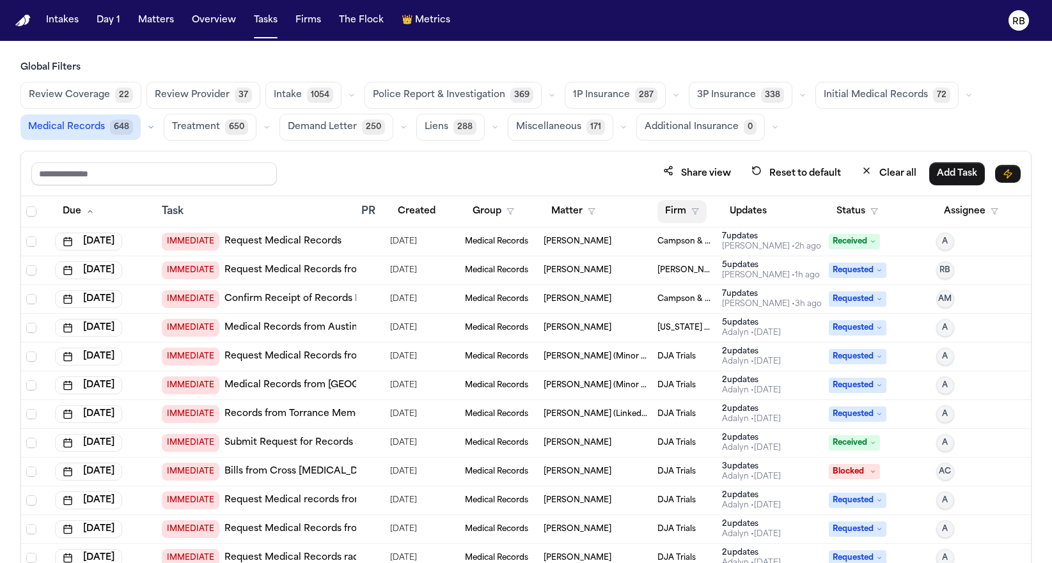
click at [673, 206] on button "Firm" at bounding box center [681, 211] width 49 height 23
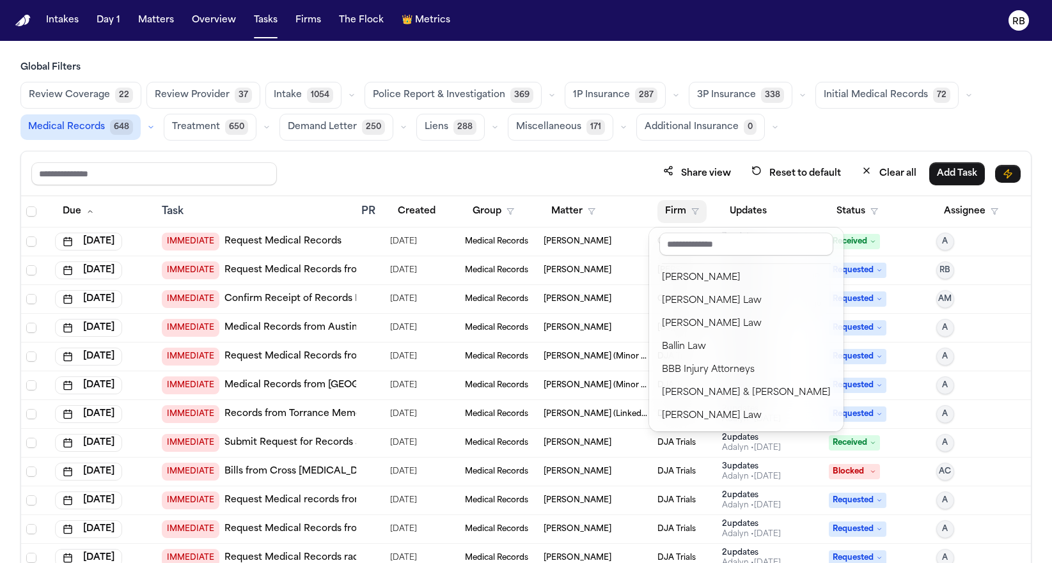
click at [834, 143] on div "Global Filters Review Coverage 22 Review Provider 37 Intake 1054 Police Report …" at bounding box center [525, 340] width 1011 height 558
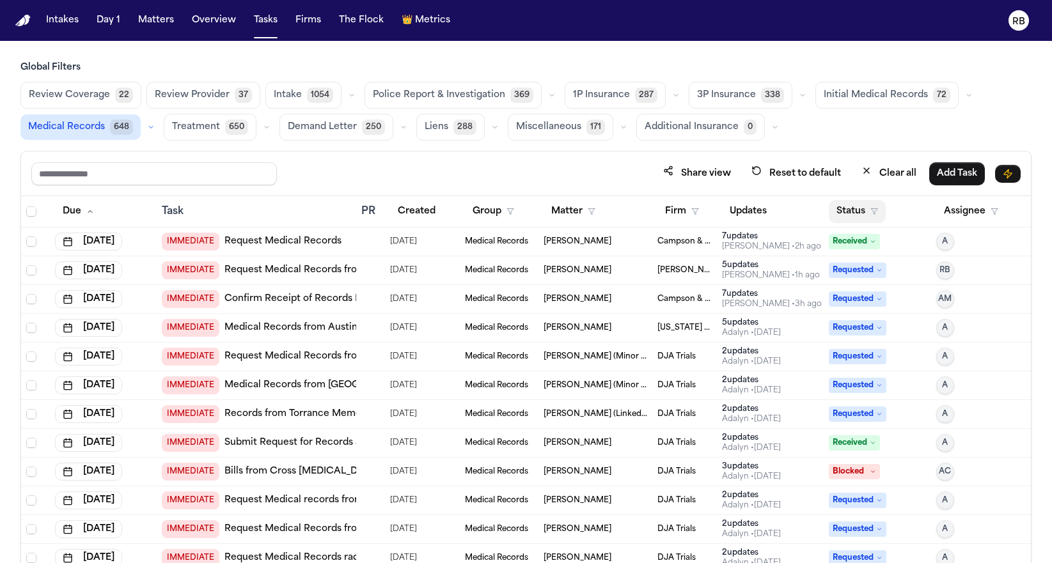
click at [854, 212] on button "Status" at bounding box center [856, 211] width 57 height 23
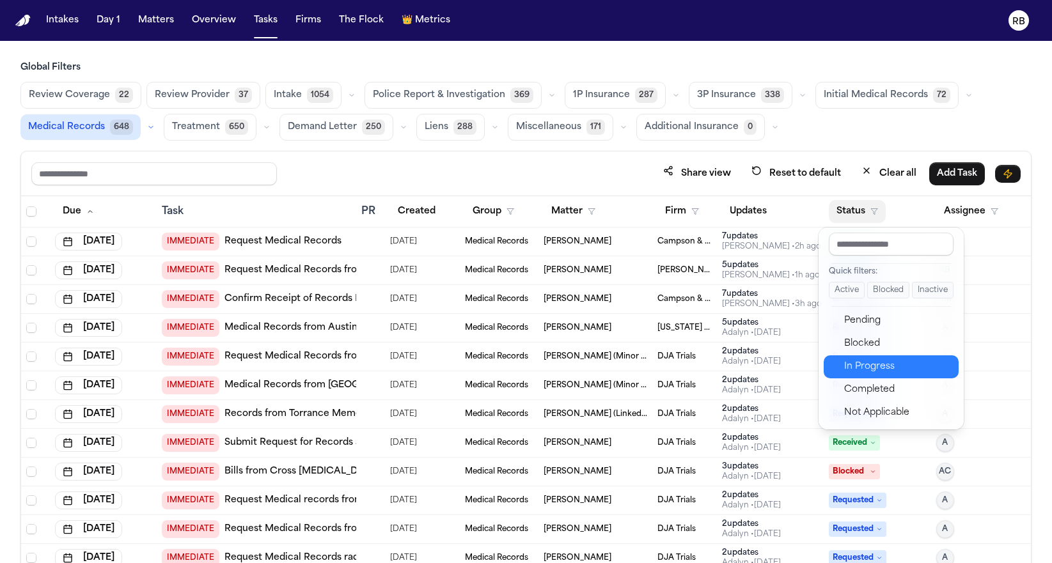
click at [881, 365] on div "In Progress" at bounding box center [897, 366] width 107 height 15
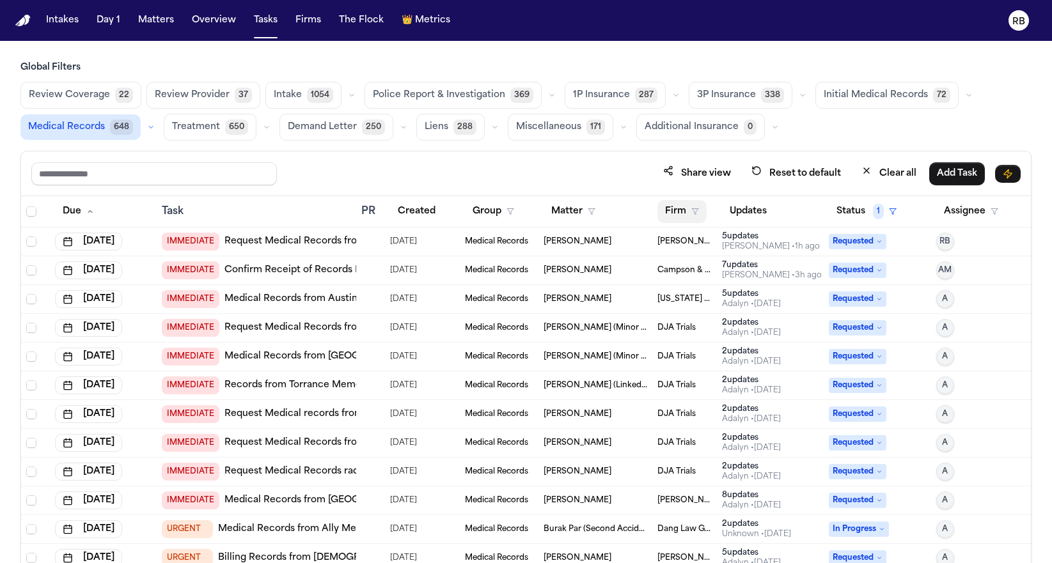
click at [677, 213] on button "Firm" at bounding box center [681, 211] width 49 height 23
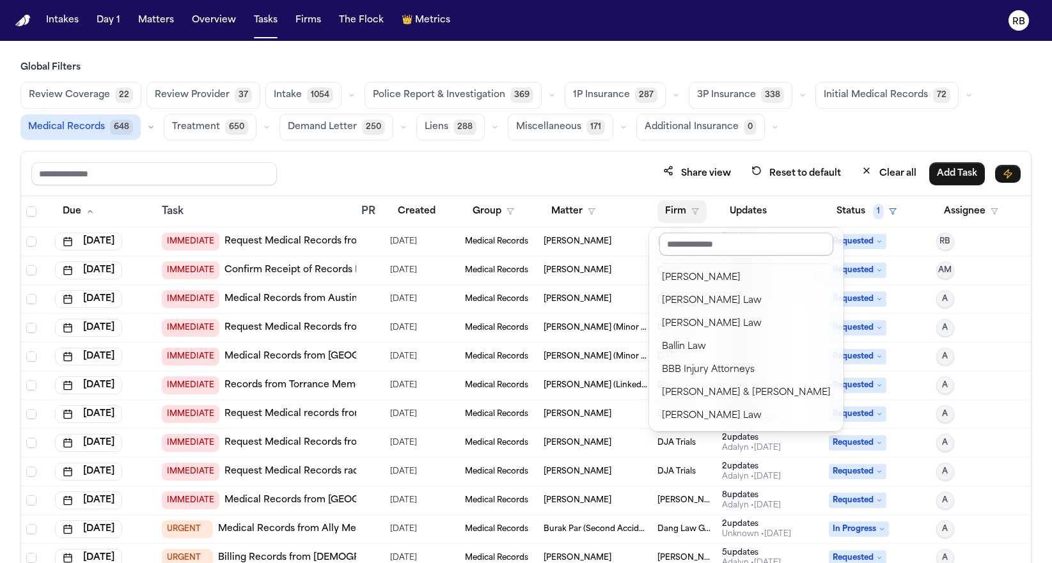
click at [715, 251] on input "text" at bounding box center [746, 244] width 174 height 23
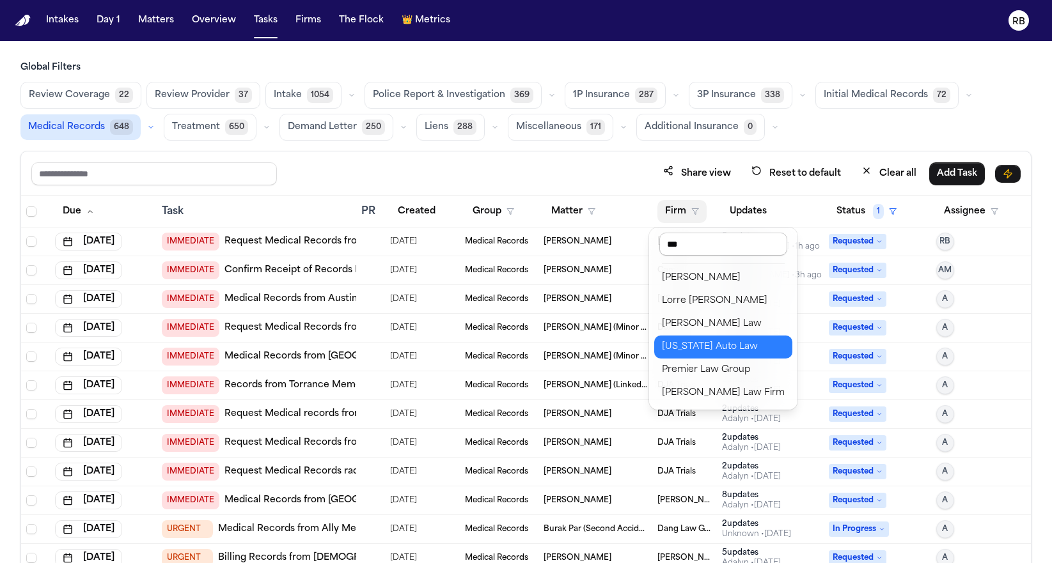
type input "****"
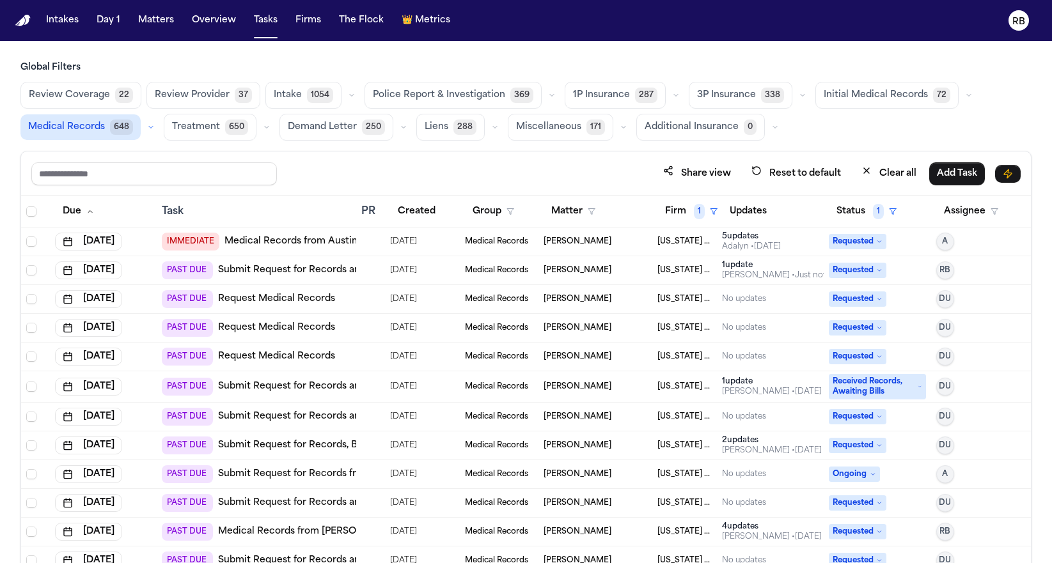
click at [362, 270] on div at bounding box center [366, 270] width 10 height 10
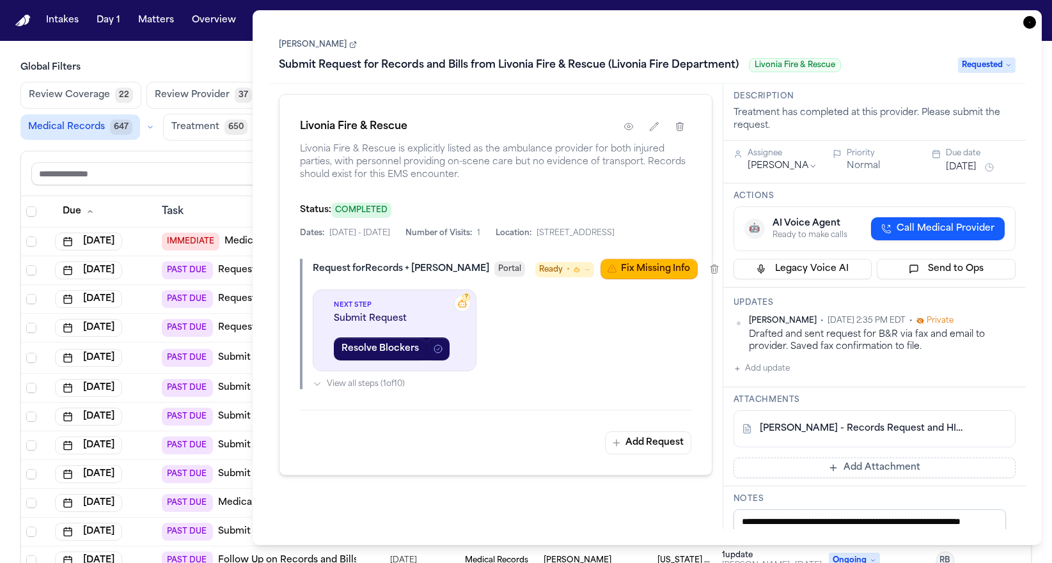
click at [481, 55] on h1 "Submit Request for Records and Bills from Livonia Fire & Rescue (Livonia Fire D…" at bounding box center [509, 65] width 470 height 20
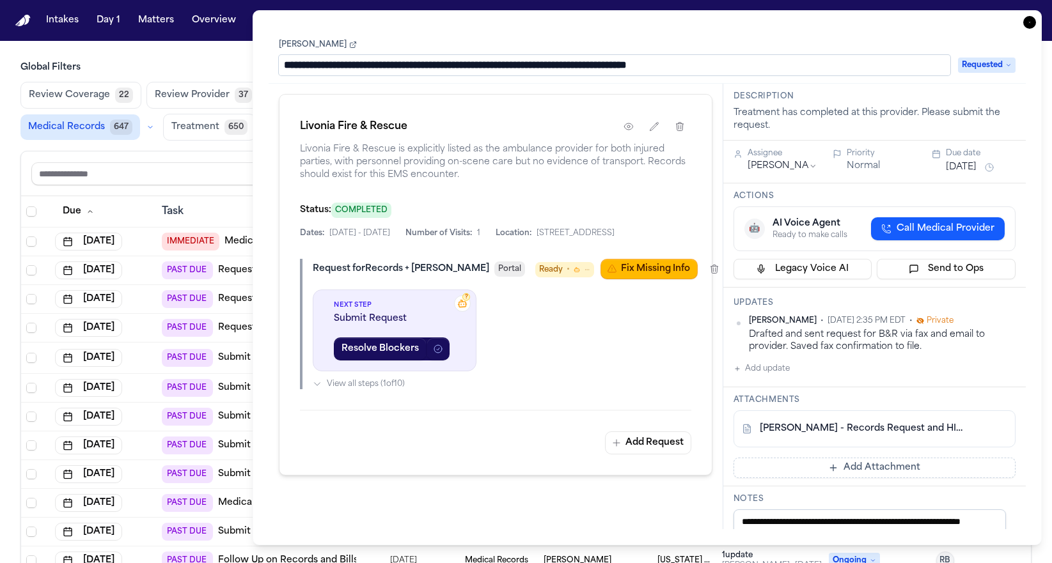
drag, startPoint x: 323, startPoint y: 65, endPoint x: 199, endPoint y: 58, distance: 124.9
click at [199, 58] on body "Intakes Day 1 Matters Overview Tasks Firms The Flock 👑 Metrics RB Global Filter…" at bounding box center [526, 281] width 1052 height 563
type input "**********"
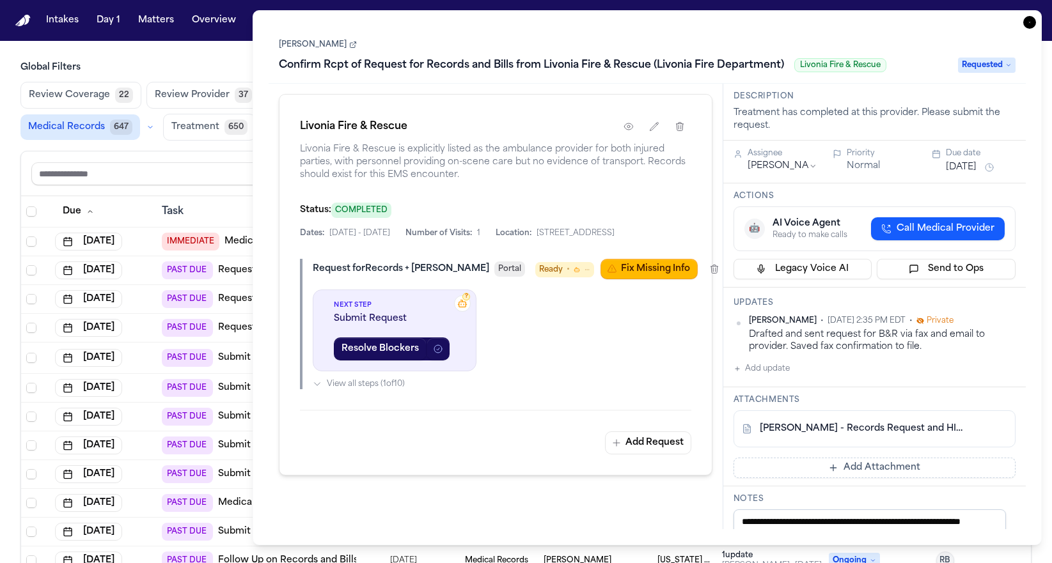
click at [979, 38] on div "[PERSON_NAME] Confirm Rcpt of Request for Records and Bills from Livonia Fire &…" at bounding box center [647, 55] width 736 height 39
click at [1029, 24] on icon "button" at bounding box center [1029, 22] width 13 height 13
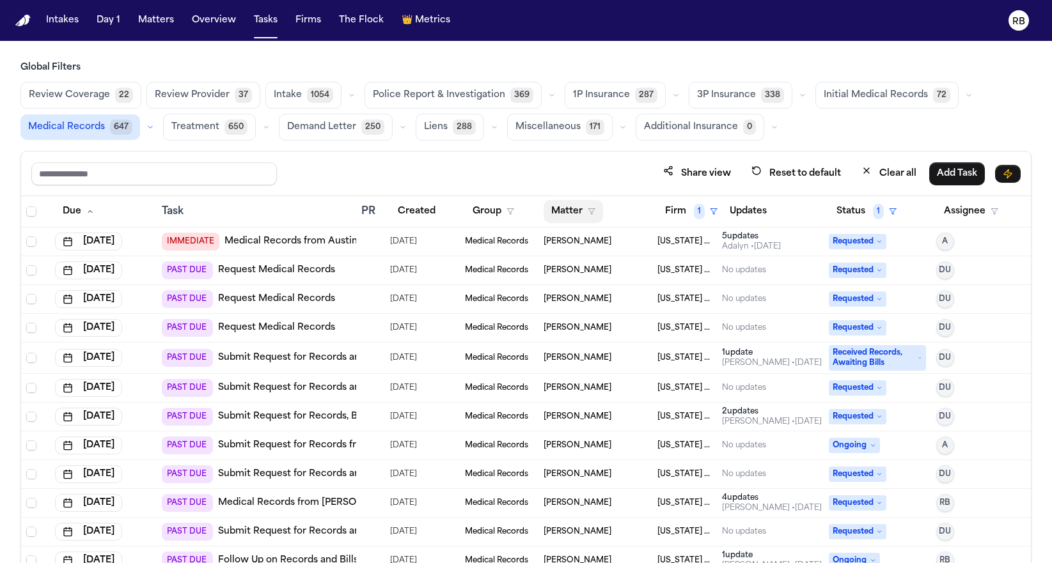
click at [564, 205] on button "Matter" at bounding box center [572, 211] width 59 height 23
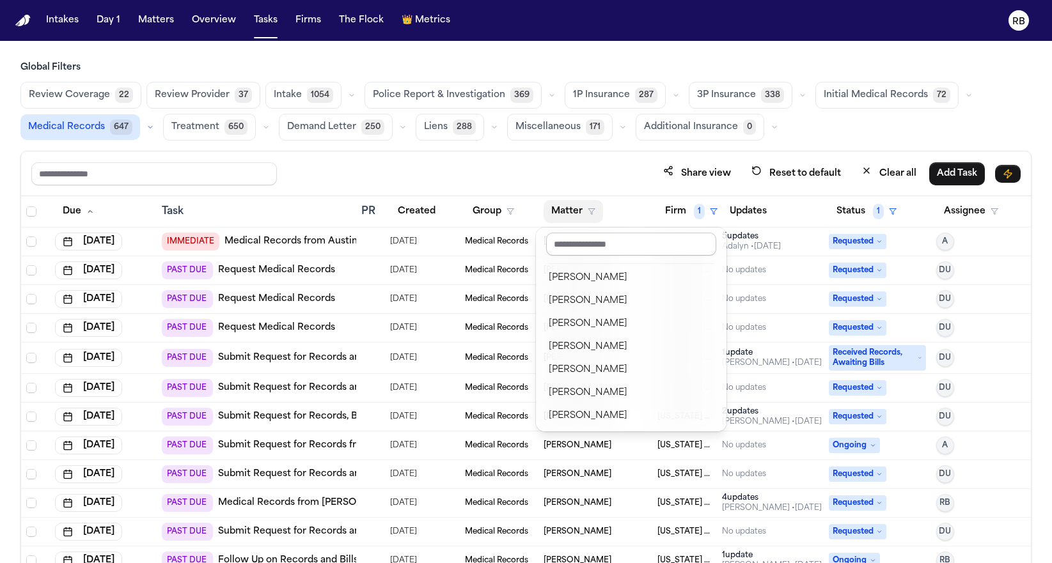
click at [605, 235] on input "text" at bounding box center [631, 244] width 170 height 23
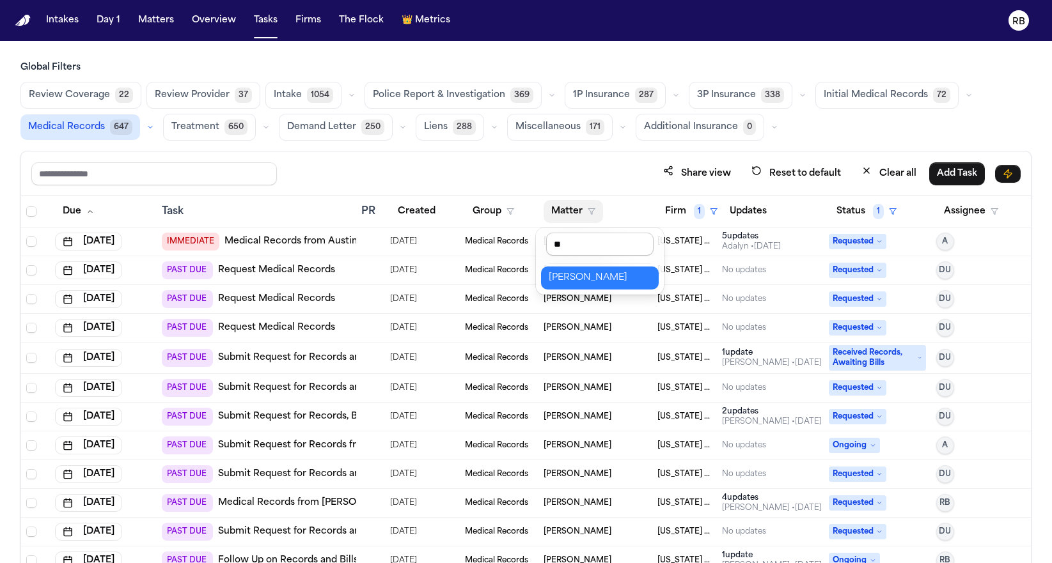
type input "***"
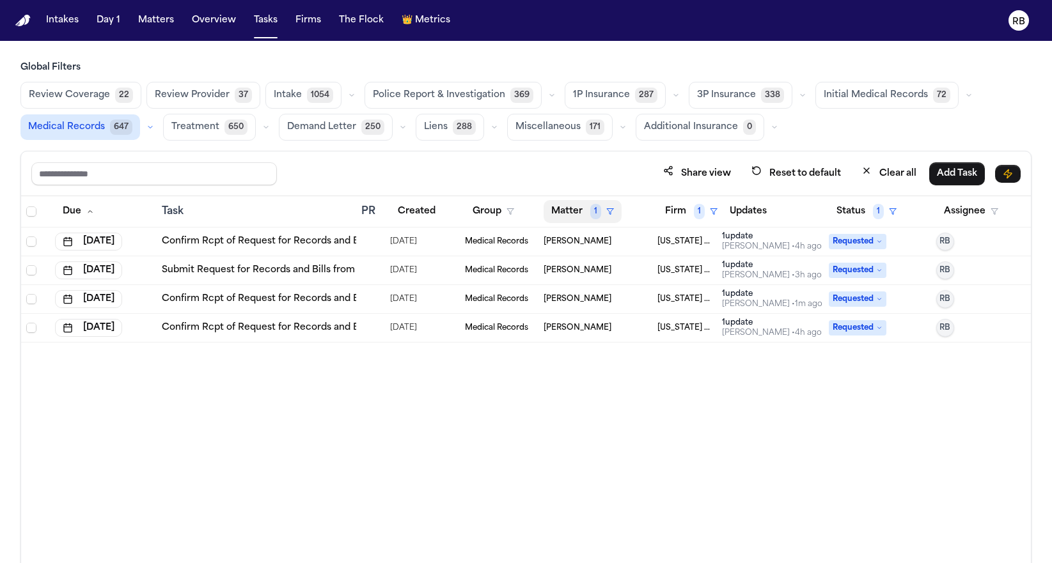
click at [571, 204] on button "Matter 1" at bounding box center [582, 211] width 78 height 23
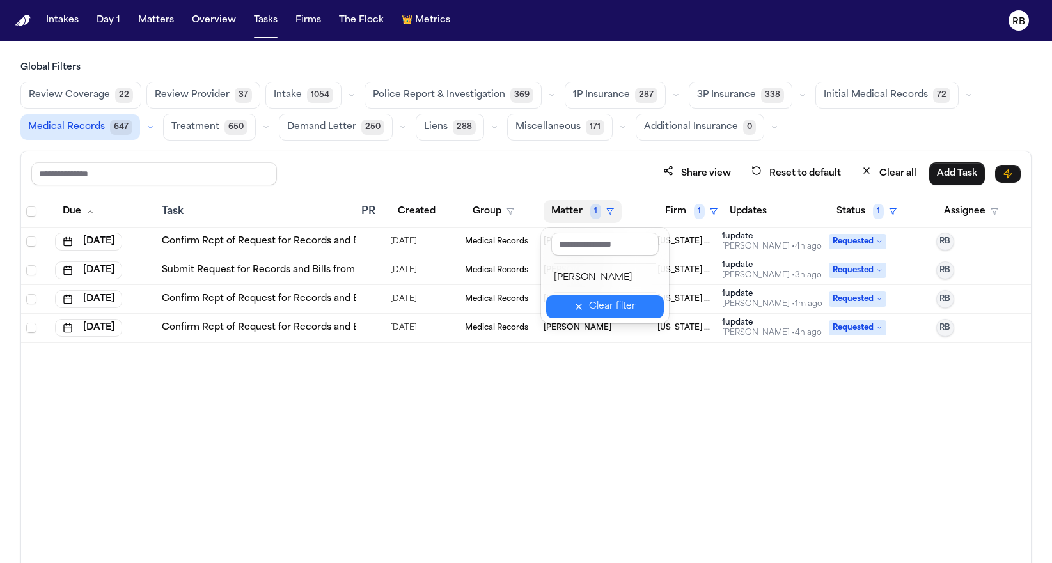
click at [612, 308] on div "Clear filter" at bounding box center [612, 306] width 47 height 15
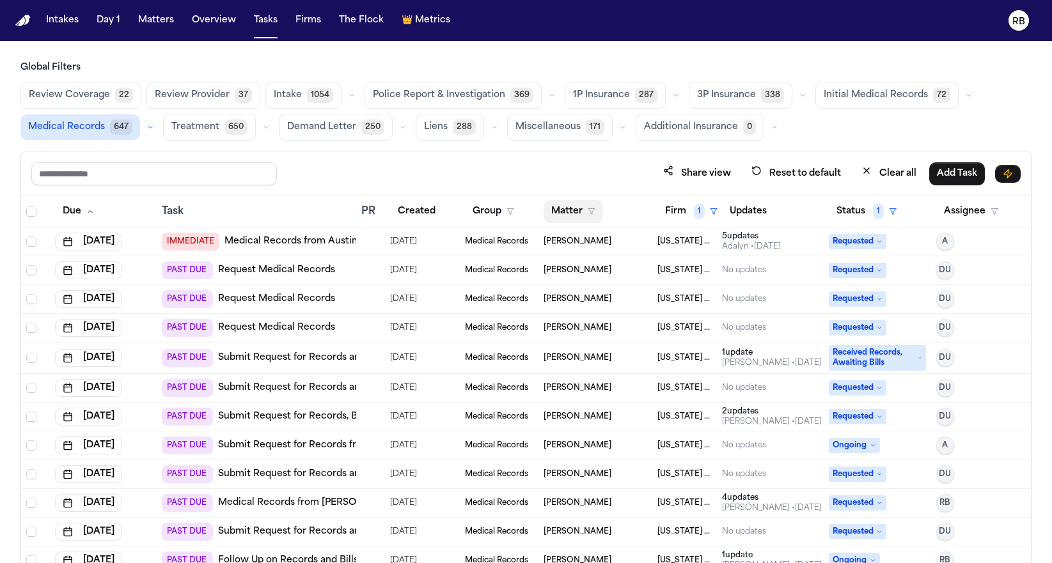
click at [559, 204] on button "Matter" at bounding box center [572, 211] width 59 height 23
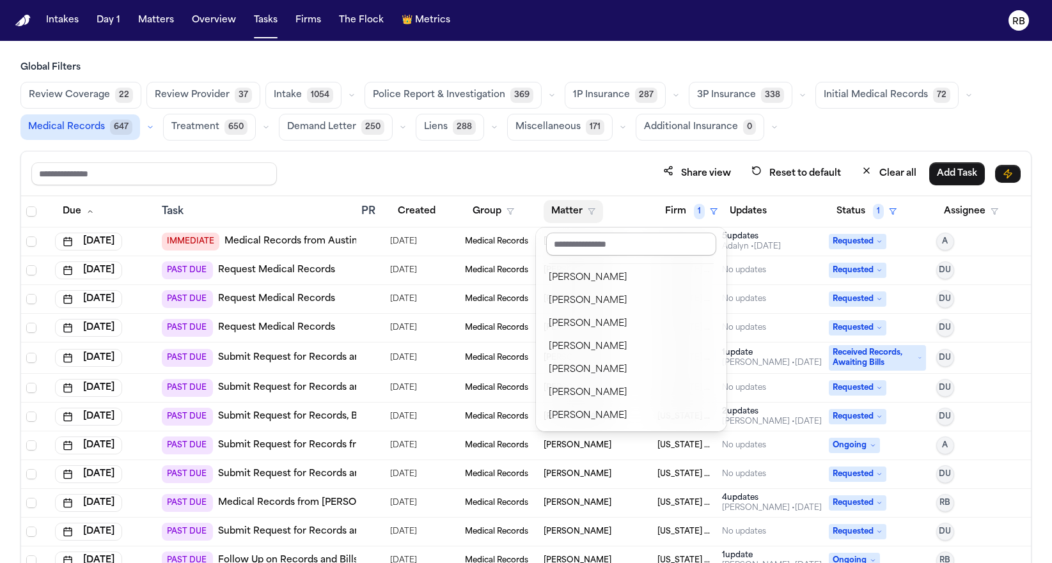
click at [626, 243] on input "text" at bounding box center [631, 244] width 170 height 23
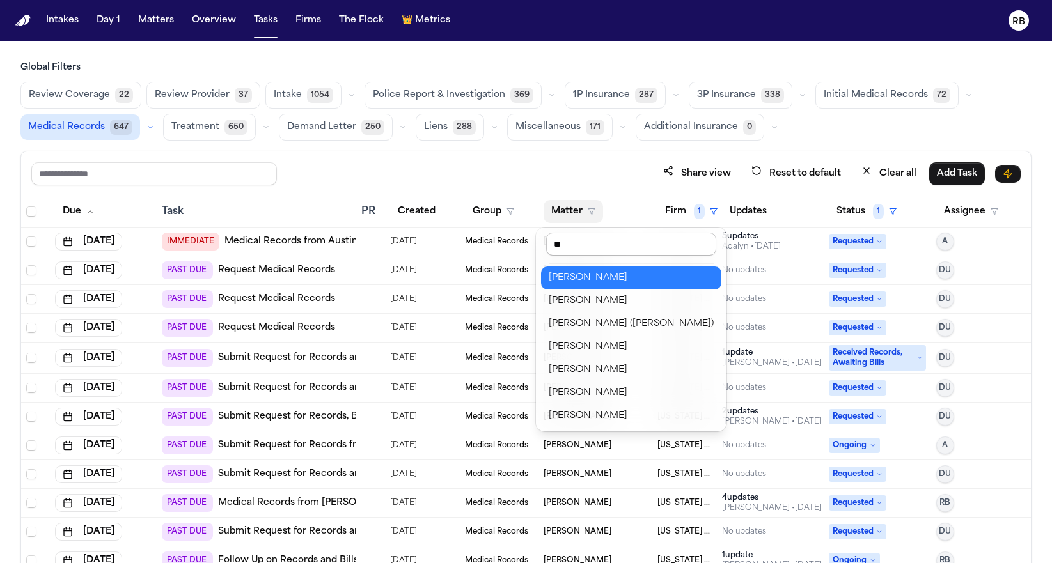
type input "***"
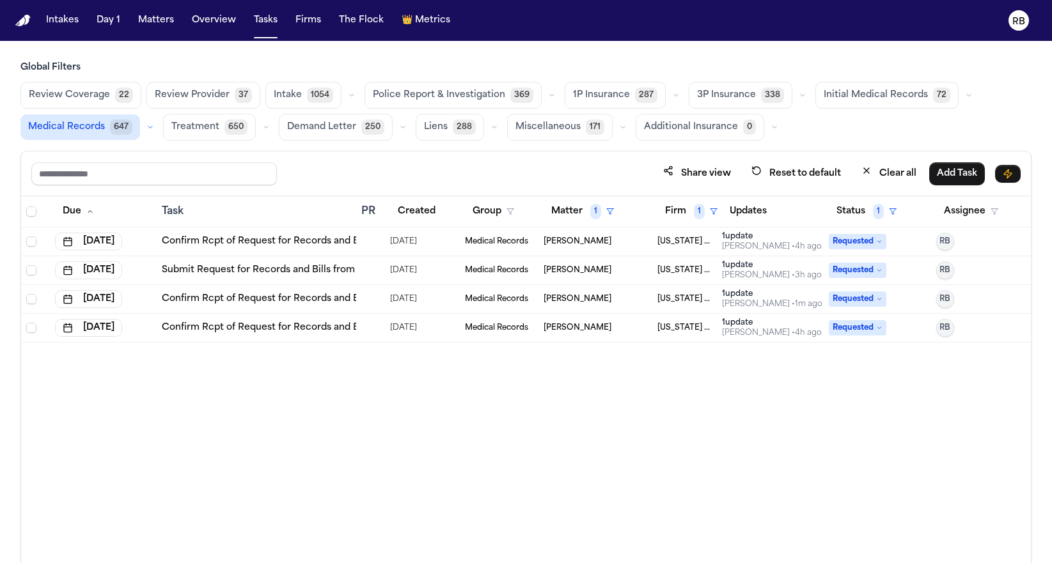
click at [373, 265] on div at bounding box center [370, 270] width 19 height 10
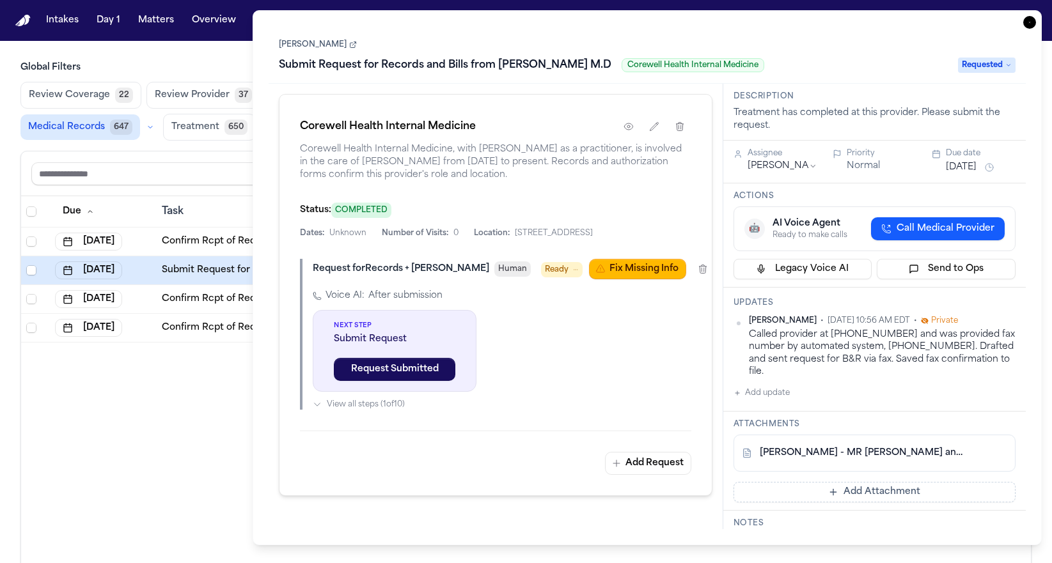
click at [1031, 24] on icon "button" at bounding box center [1029, 22] width 13 height 13
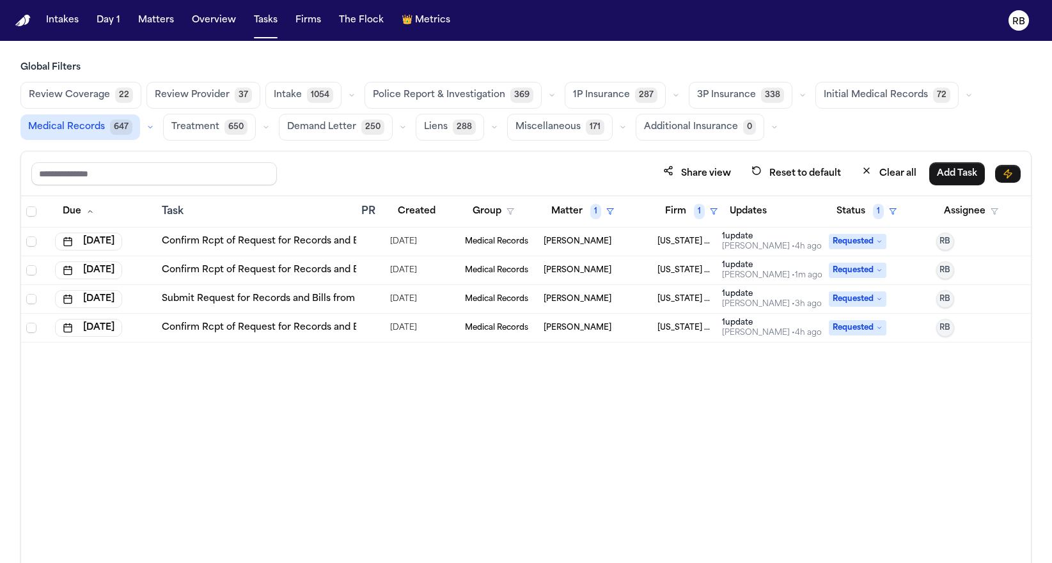
click at [367, 237] on div at bounding box center [366, 242] width 10 height 10
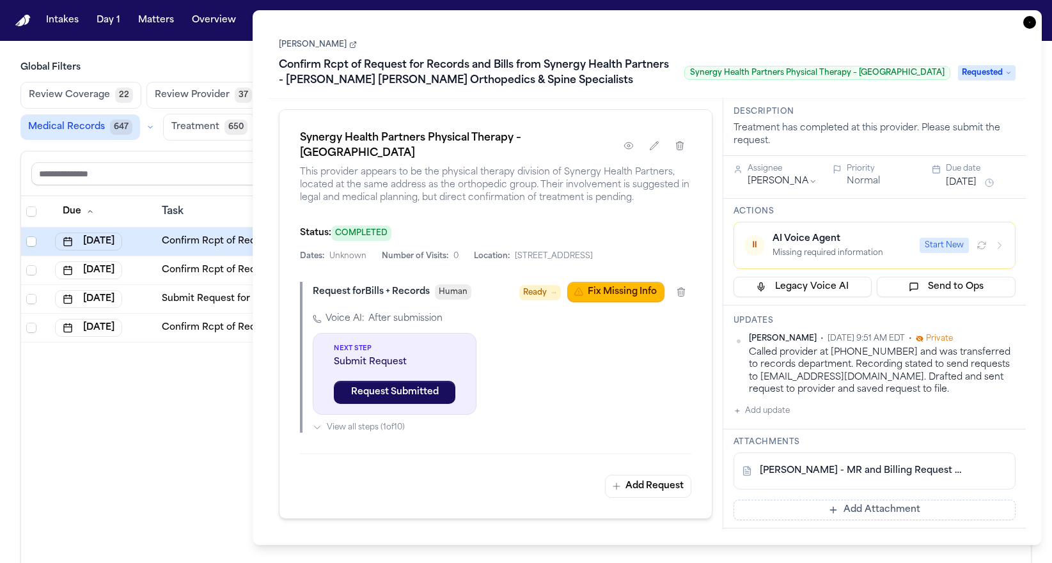
click at [211, 366] on div "Due Task PR Created Group Matter 1 Firm 1 Updates Status 1 Assignee [DATE] Conf…" at bounding box center [525, 407] width 1009 height 423
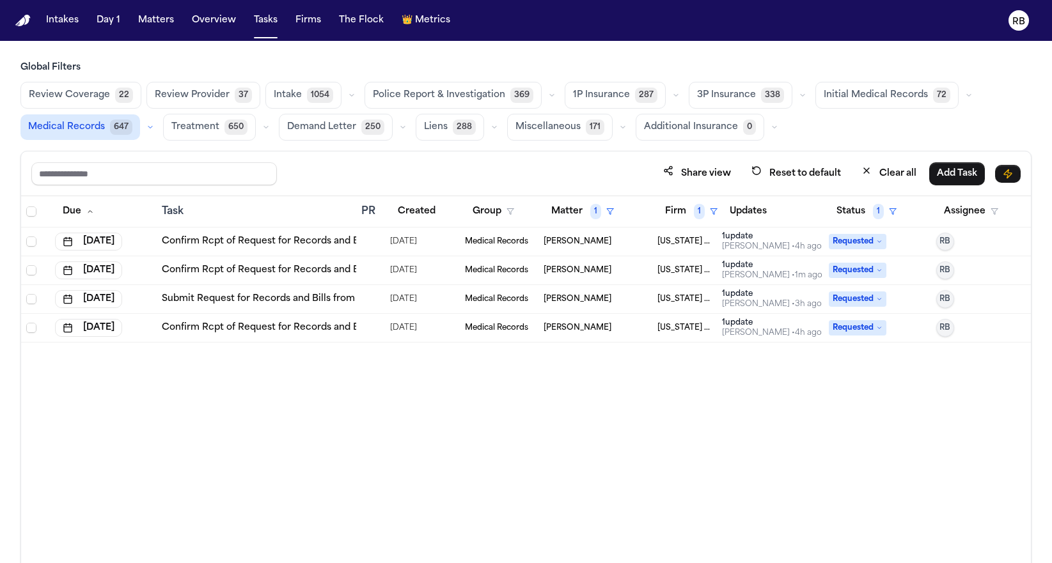
click at [373, 298] on div at bounding box center [370, 299] width 19 height 10
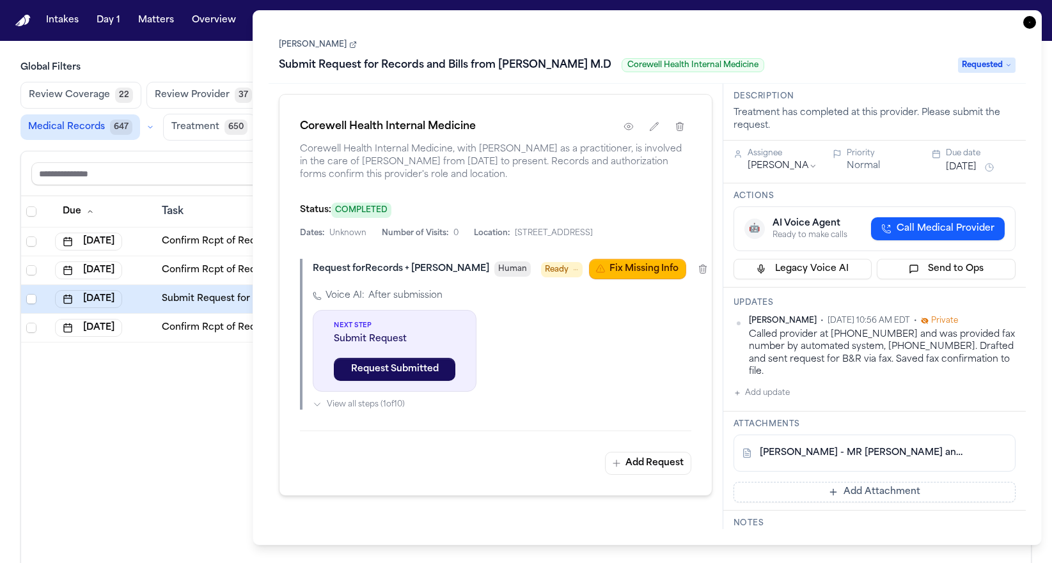
click at [145, 398] on div "Due Task PR Created Group Matter 1 Firm 1 Updates Status 1 Assignee [DATE] Conf…" at bounding box center [525, 407] width 1009 height 423
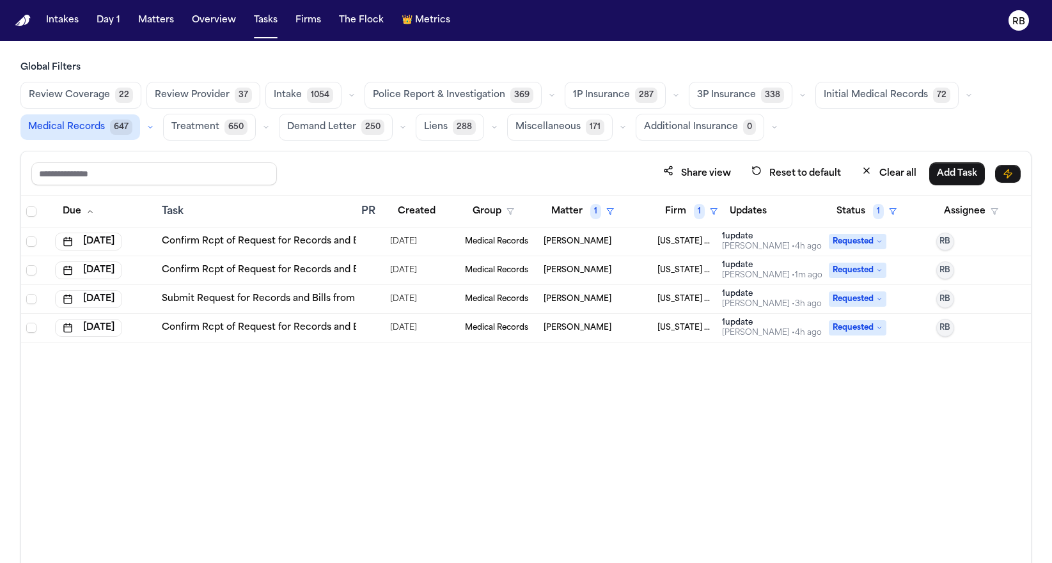
click at [380, 265] on td at bounding box center [370, 270] width 29 height 29
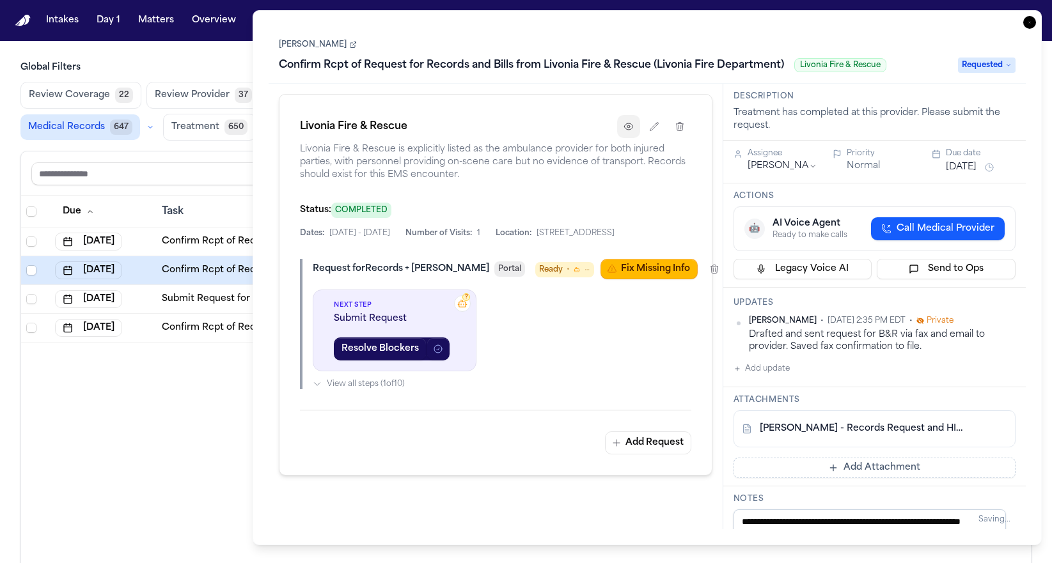
click at [627, 125] on icon "button" at bounding box center [628, 126] width 10 height 10
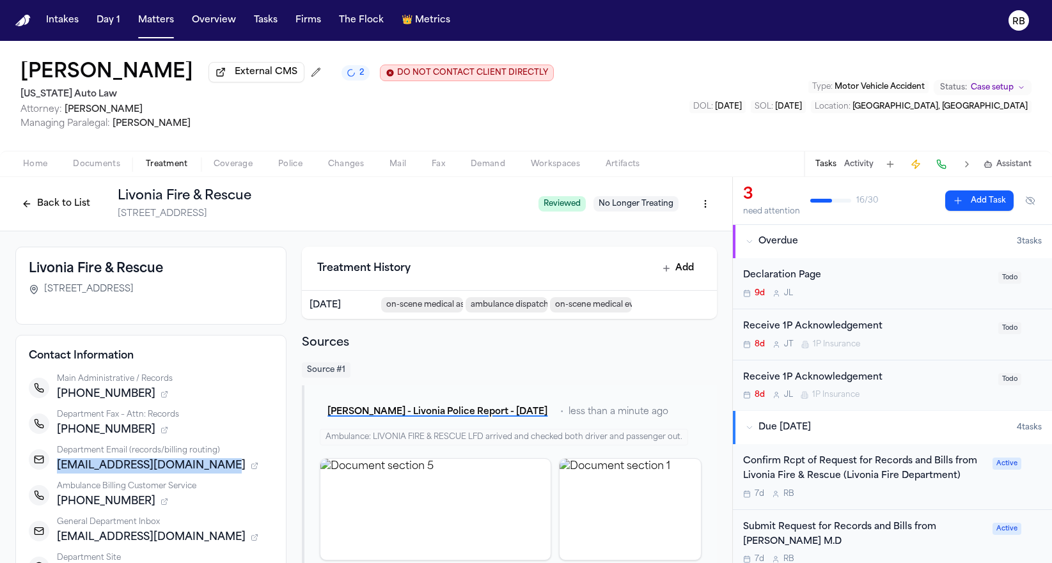
drag, startPoint x: 205, startPoint y: 469, endPoint x: 68, endPoint y: 469, distance: 136.2
click at [57, 469] on div "[EMAIL_ADDRESS][DOMAIN_NAME]" at bounding box center [165, 465] width 216 height 15
copy span "[EMAIL_ADDRESS][DOMAIN_NAME]"
click at [644, 118] on div "[PERSON_NAME] External CMS 1 DO NOT CONTACT CLIENT DIRECTLY DO NOT CONTACT [US_…" at bounding box center [526, 96] width 1052 height 110
click at [270, 26] on button "Tasks" at bounding box center [266, 20] width 34 height 23
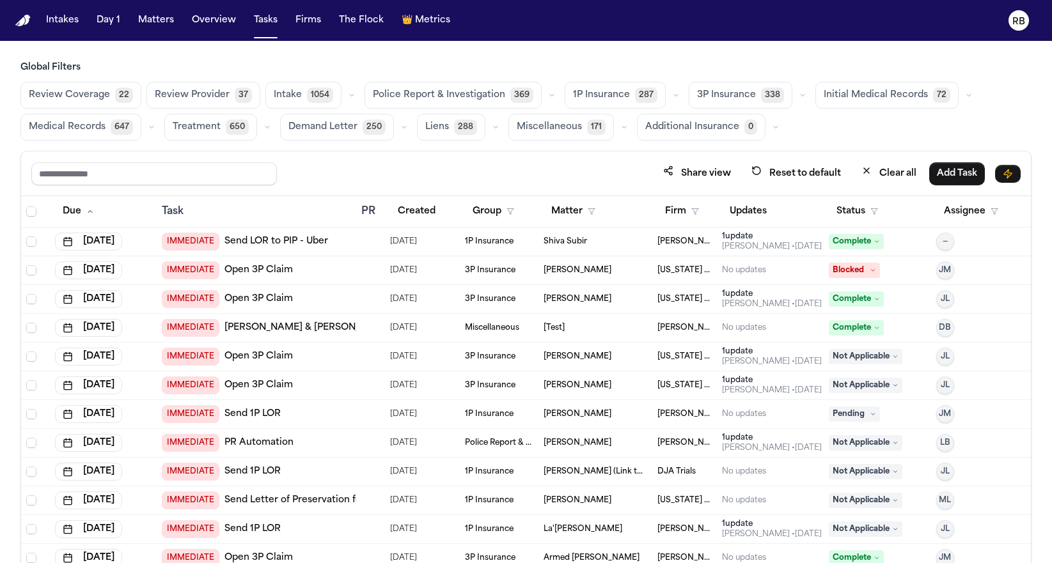
click at [70, 131] on span "Medical Records" at bounding box center [67, 127] width 77 height 13
click at [846, 209] on button "Status" at bounding box center [856, 211] width 57 height 23
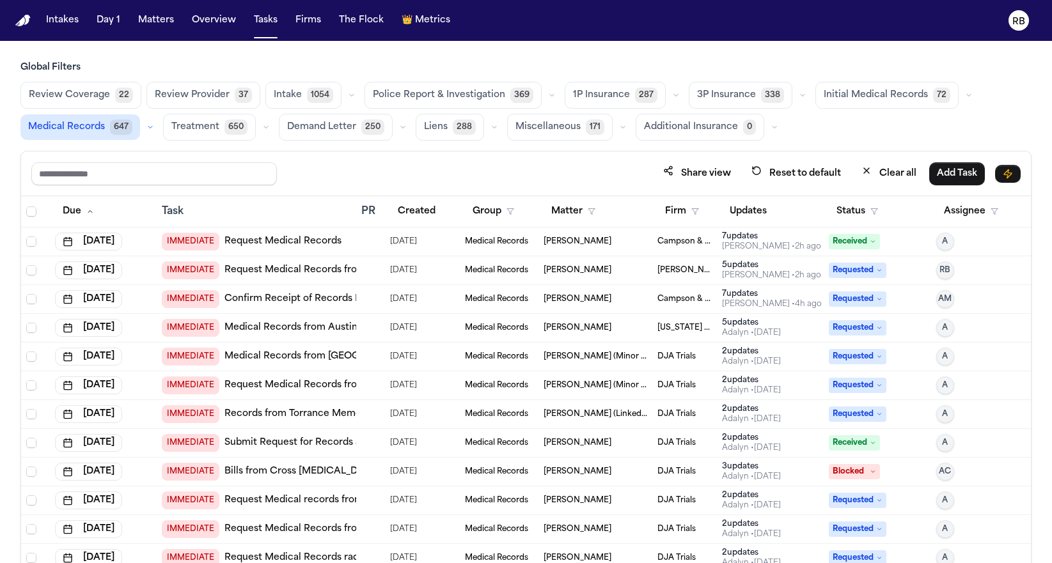
click at [869, 238] on icon at bounding box center [872, 241] width 6 height 6
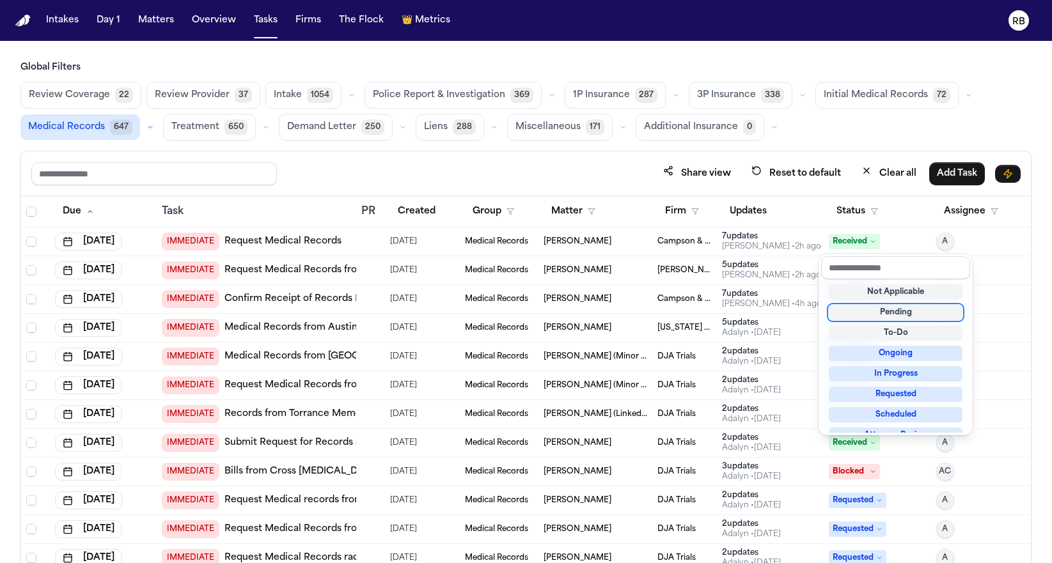
click at [919, 307] on div "Pending" at bounding box center [895, 312] width 134 height 15
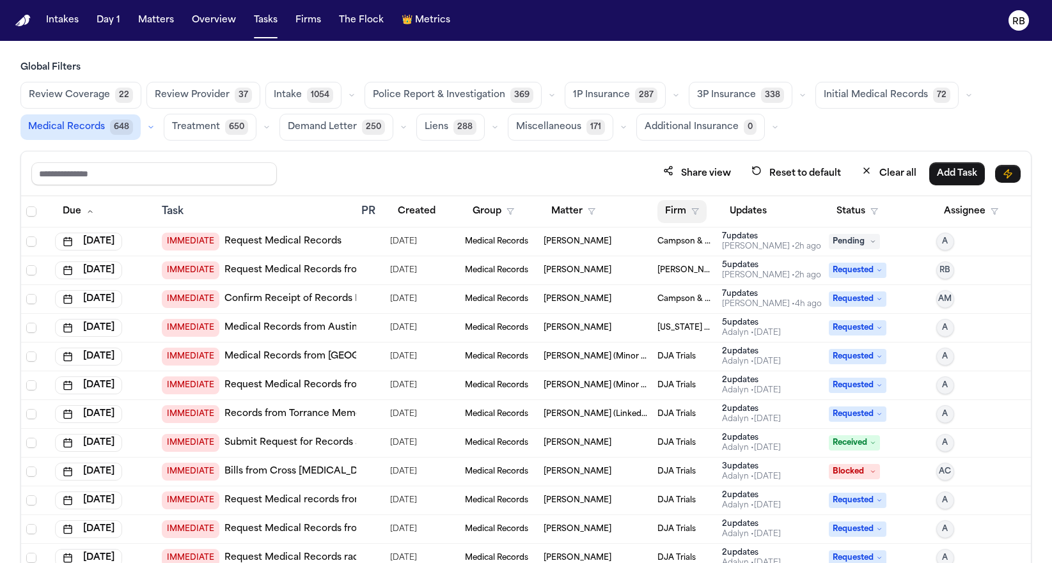
click at [670, 212] on button "Firm" at bounding box center [681, 211] width 49 height 23
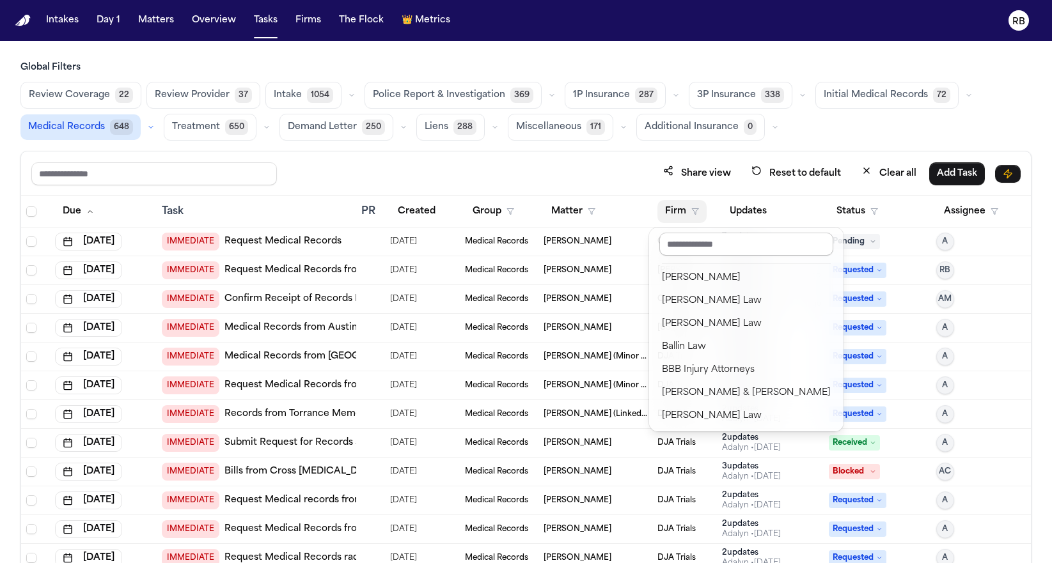
click at [708, 246] on input "text" at bounding box center [746, 244] width 174 height 23
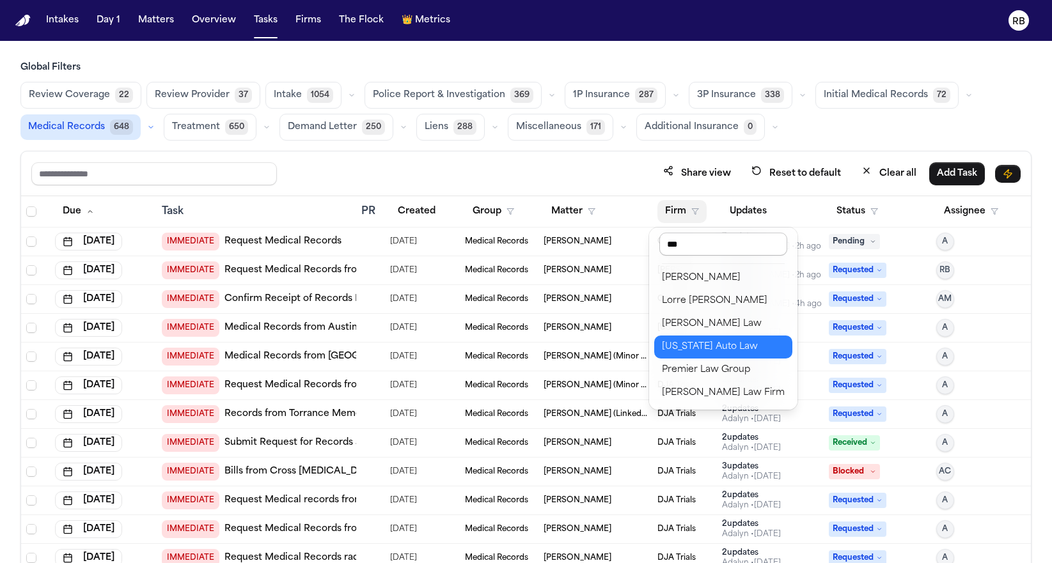
type input "****"
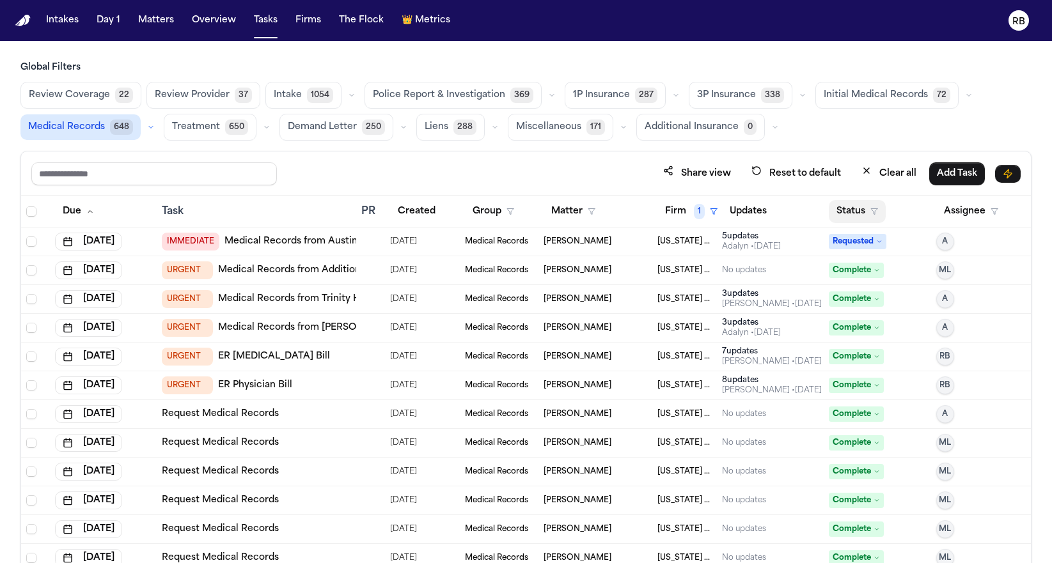
click at [850, 210] on button "Status" at bounding box center [856, 211] width 57 height 23
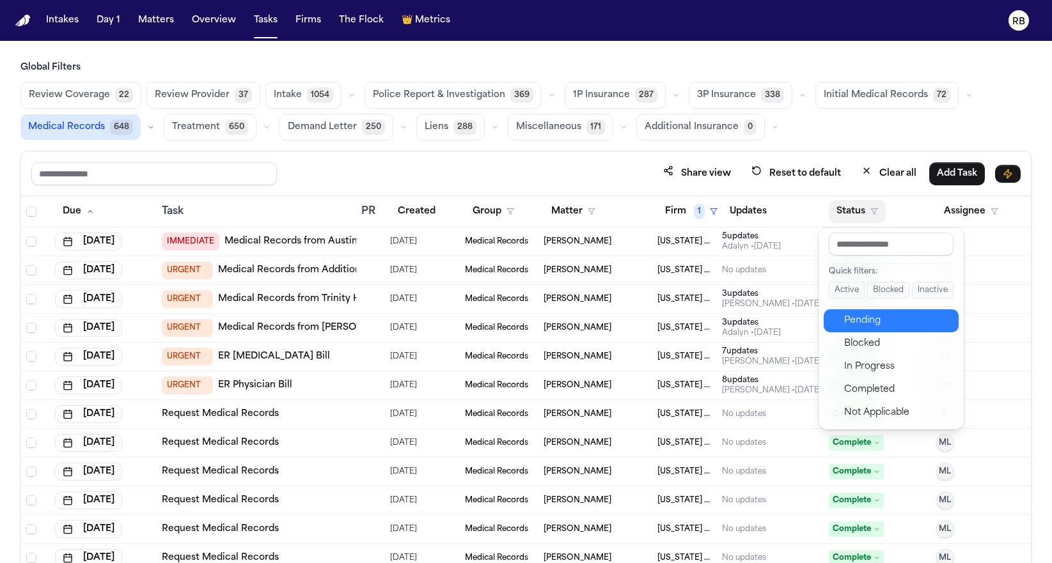
click at [890, 325] on div "Pending" at bounding box center [897, 320] width 107 height 15
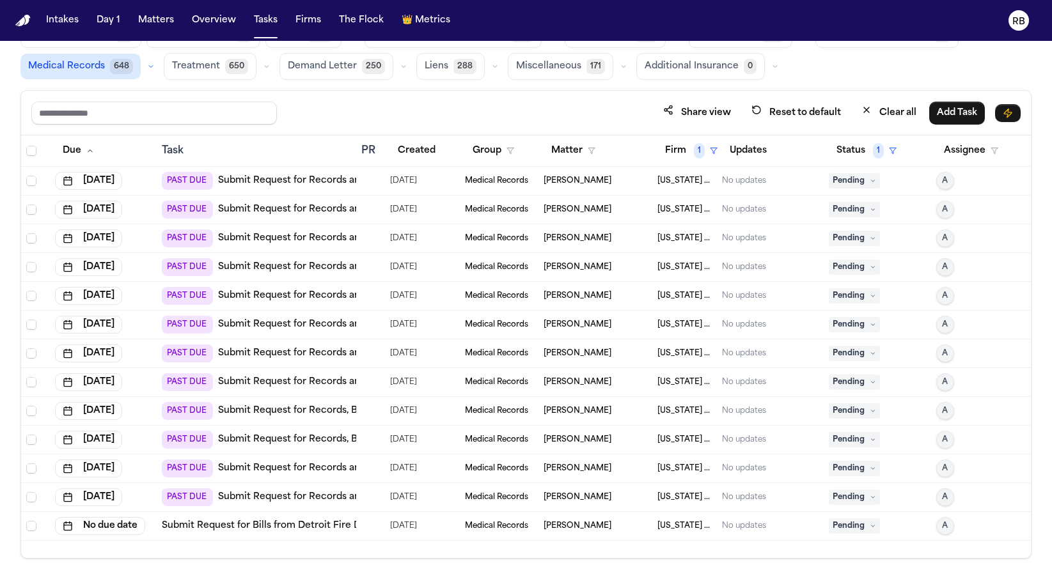
scroll to position [59, 0]
click at [855, 152] on button "Status 1" at bounding box center [865, 152] width 75 height 23
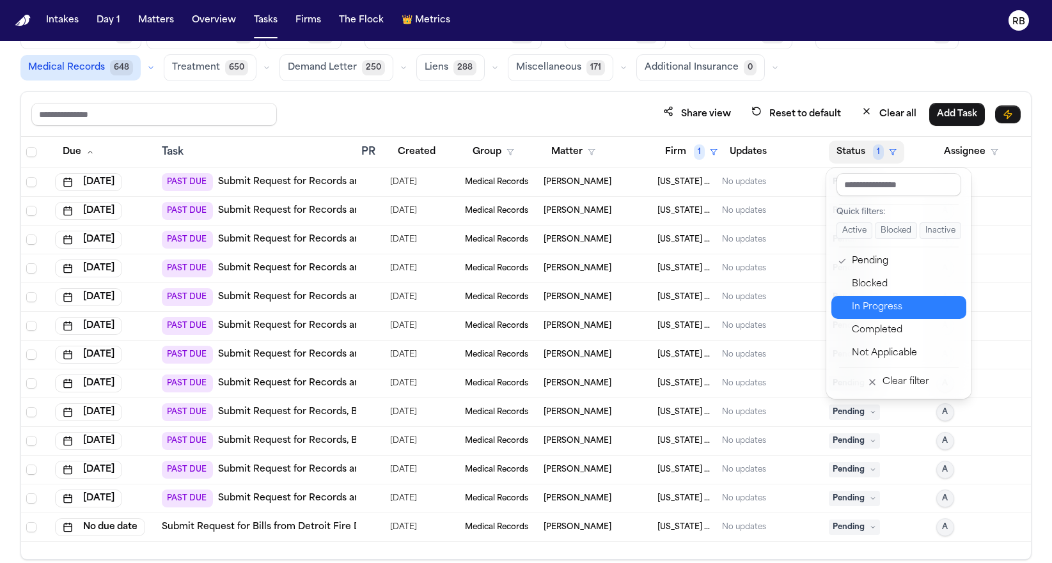
click at [911, 303] on div "In Progress" at bounding box center [904, 307] width 107 height 15
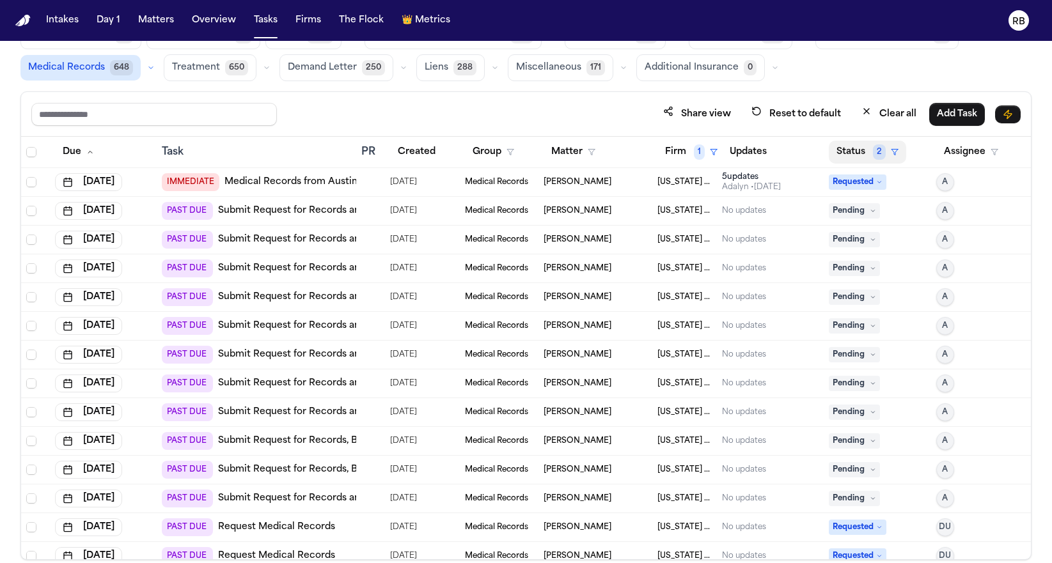
click at [844, 152] on button "Status 2" at bounding box center [866, 152] width 77 height 23
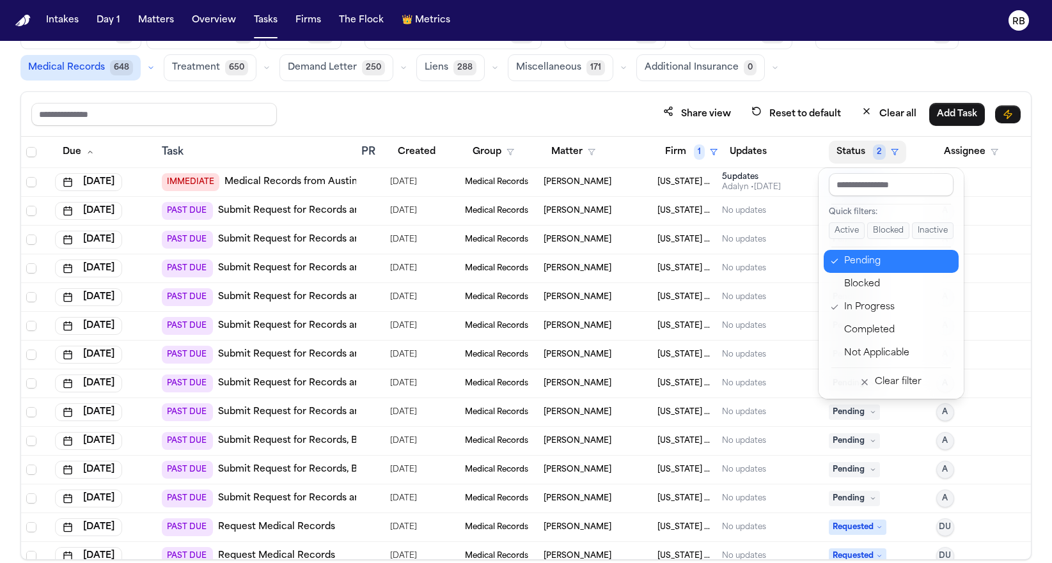
click at [880, 267] on div "Pending" at bounding box center [897, 261] width 107 height 15
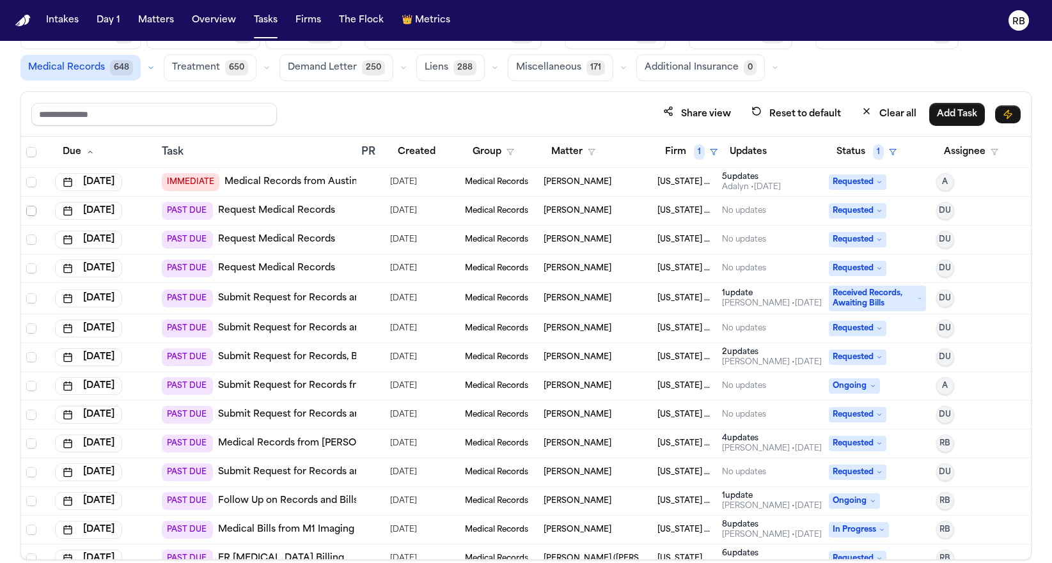
click at [31, 211] on span "Select row" at bounding box center [31, 211] width 10 height 10
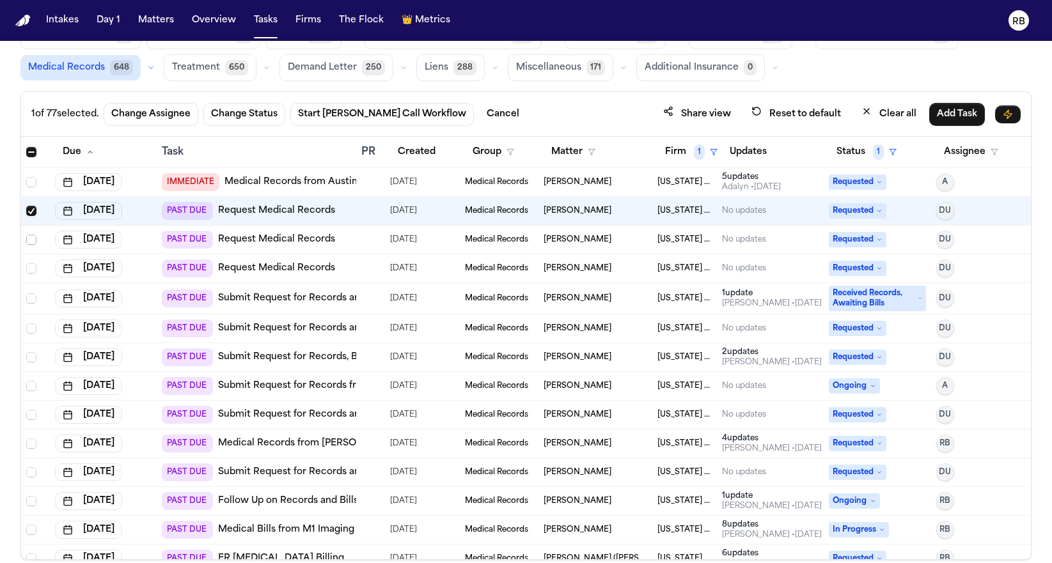
click at [31, 242] on span "Select row" at bounding box center [31, 240] width 10 height 10
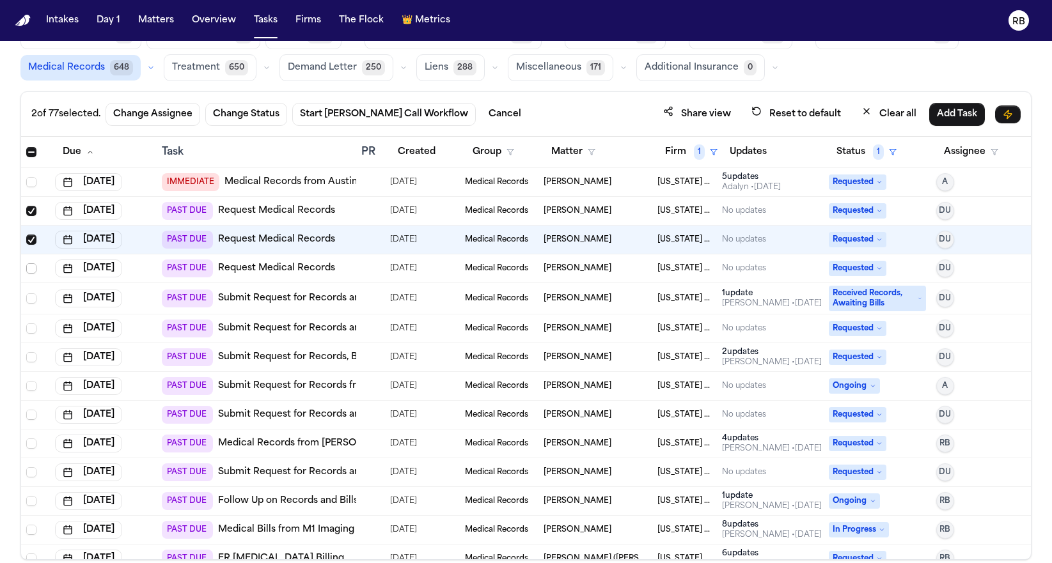
click at [30, 270] on span "Select row" at bounding box center [31, 268] width 10 height 10
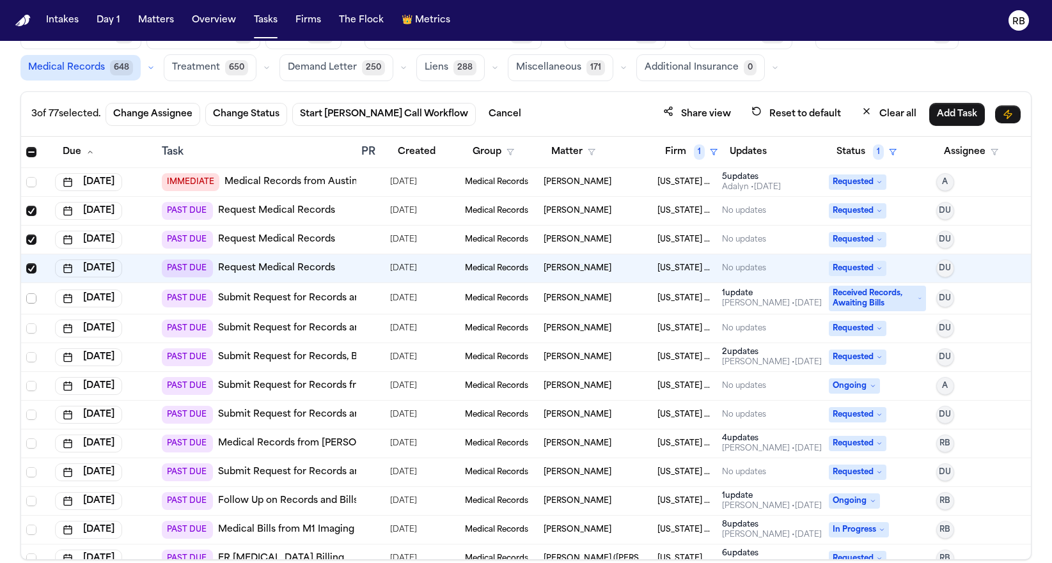
click at [31, 295] on span "Select row" at bounding box center [31, 298] width 10 height 10
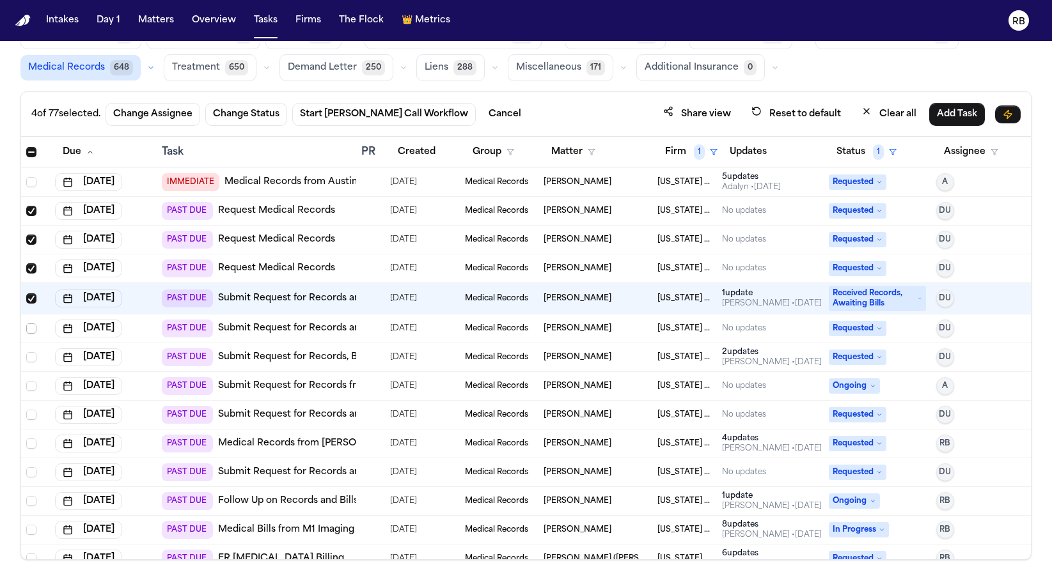
click at [31, 329] on span "Select row" at bounding box center [31, 328] width 10 height 10
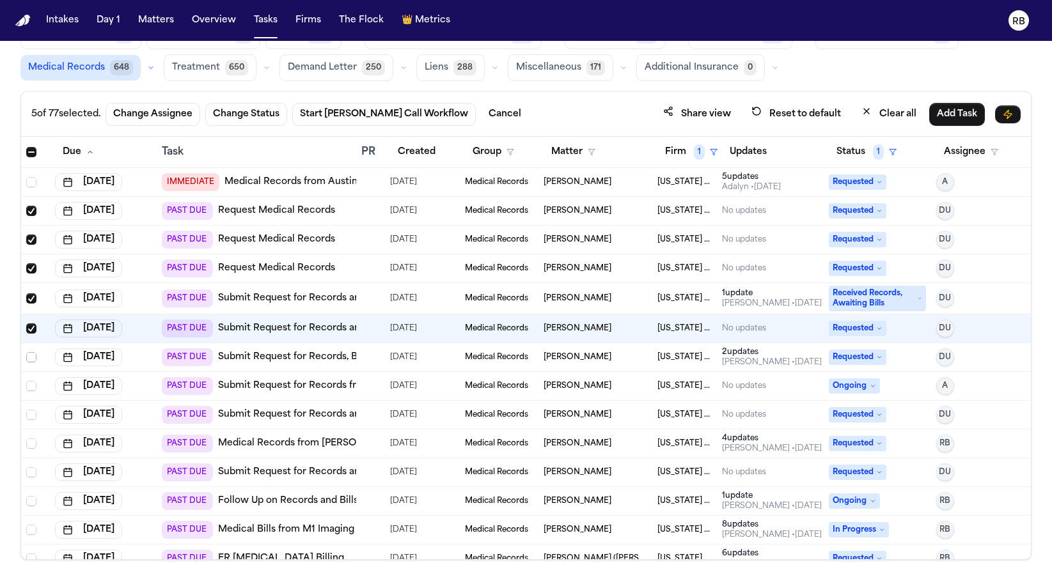
click at [31, 359] on span "Select row" at bounding box center [31, 357] width 10 height 10
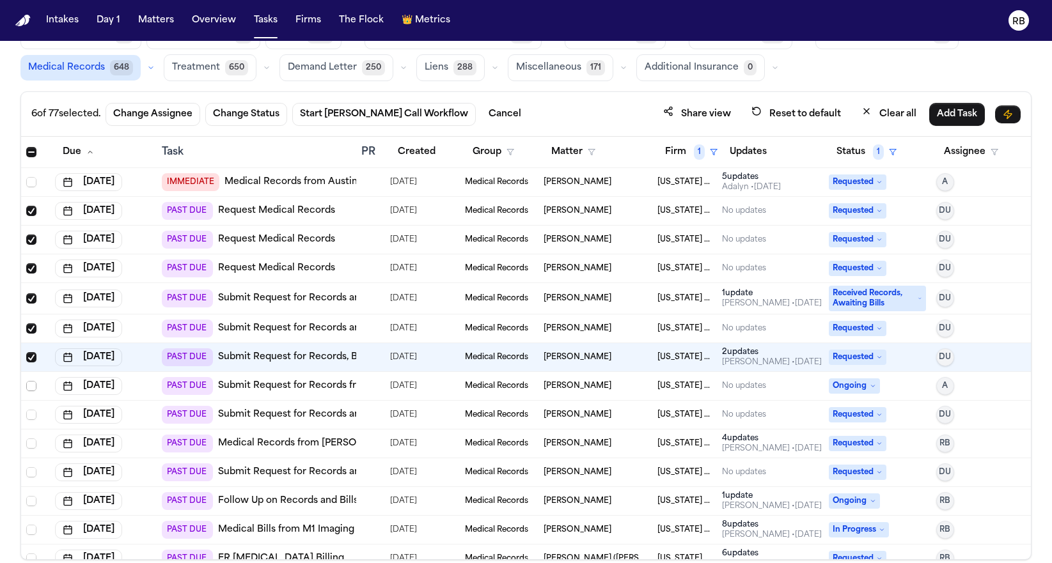
click at [33, 387] on span "Select row" at bounding box center [31, 386] width 10 height 10
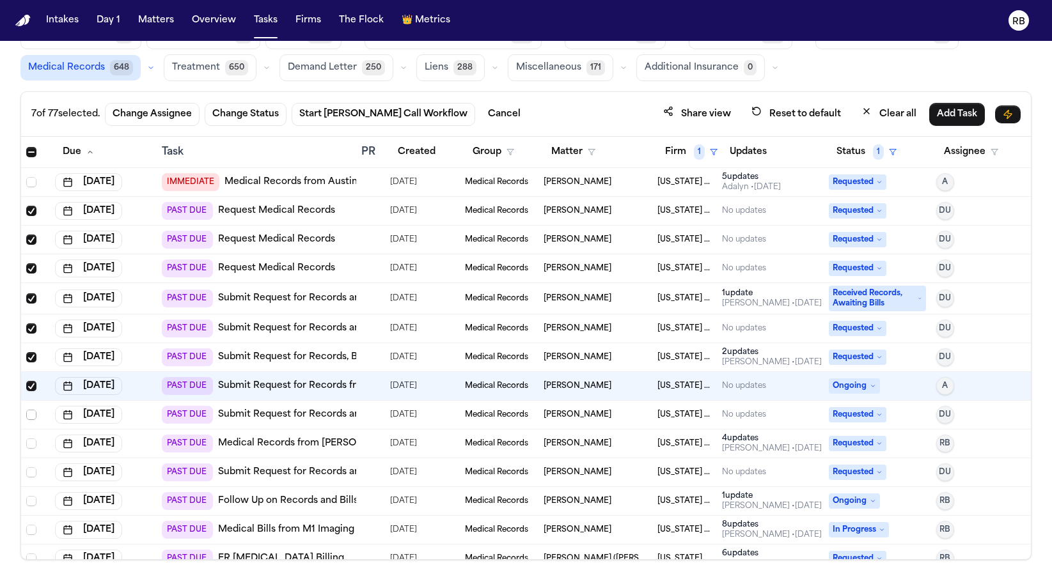
click at [31, 416] on span "Select row" at bounding box center [31, 415] width 10 height 10
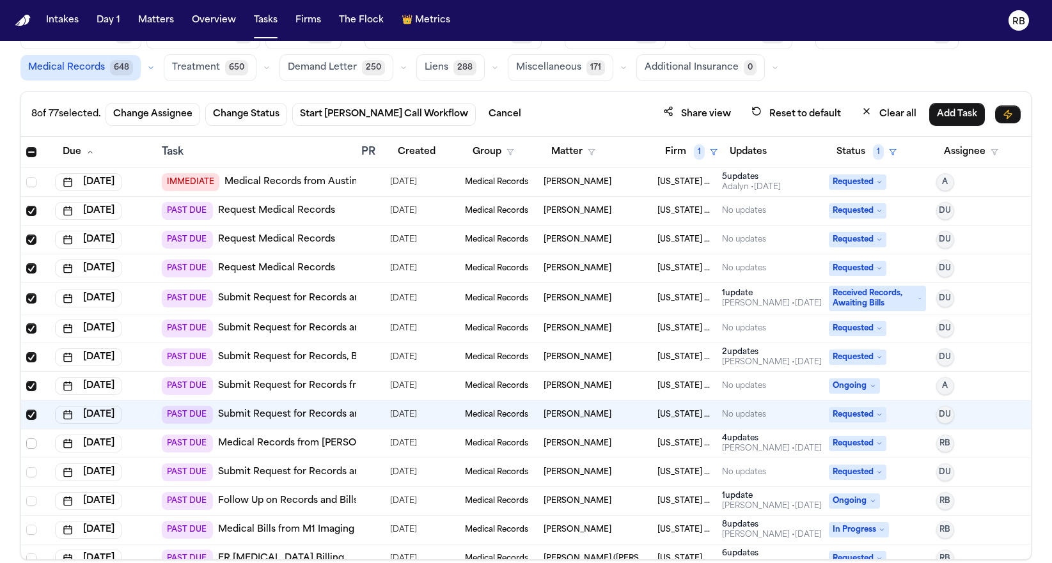
click at [29, 440] on span "Select row" at bounding box center [31, 444] width 10 height 10
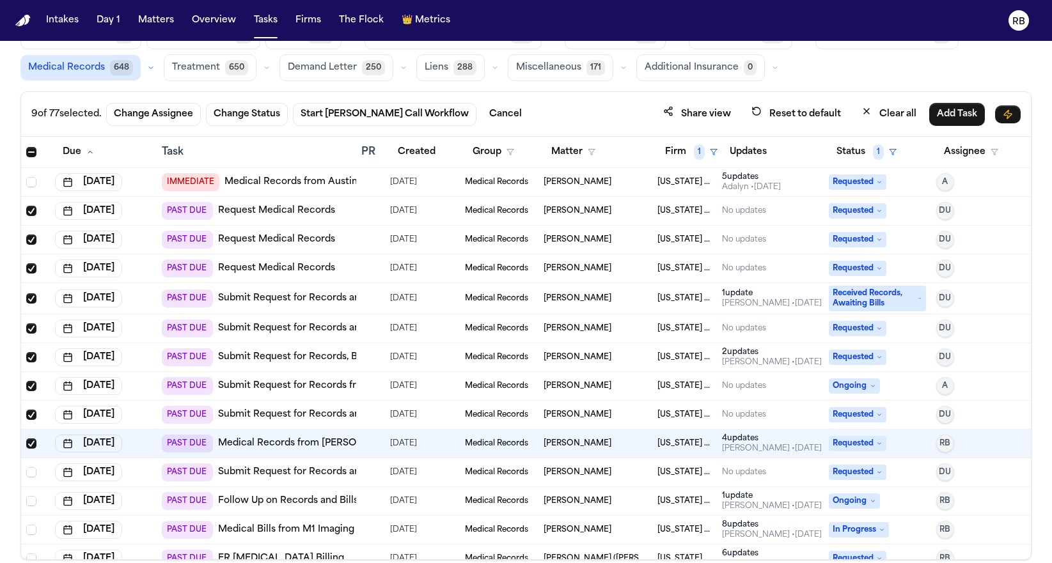
click at [29, 476] on span "Select row" at bounding box center [31, 472] width 10 height 10
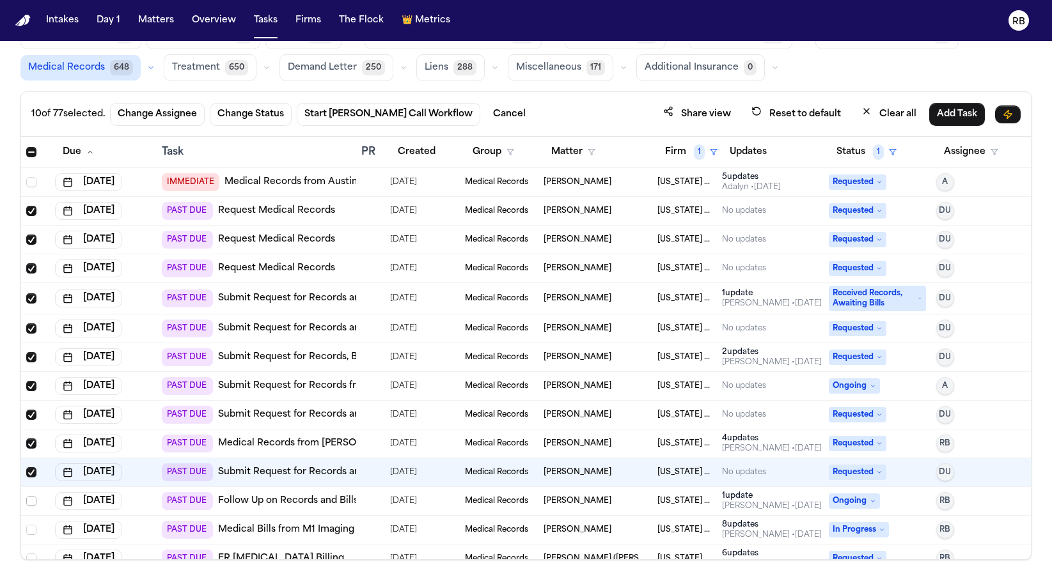
click at [31, 497] on span "Select row" at bounding box center [31, 501] width 10 height 10
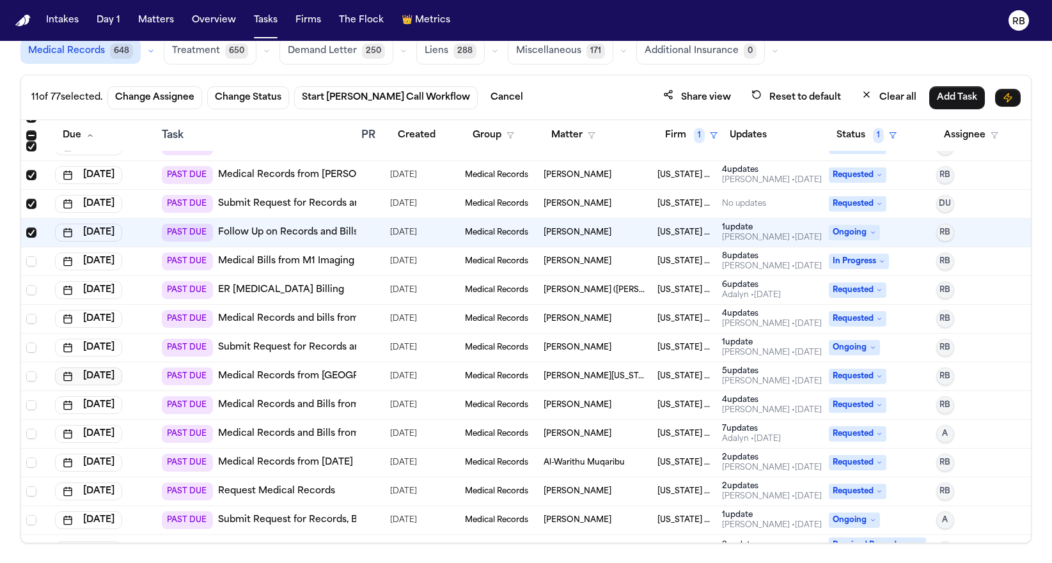
scroll to position [253, 0]
click at [33, 260] on span "Select row" at bounding box center [31, 261] width 10 height 10
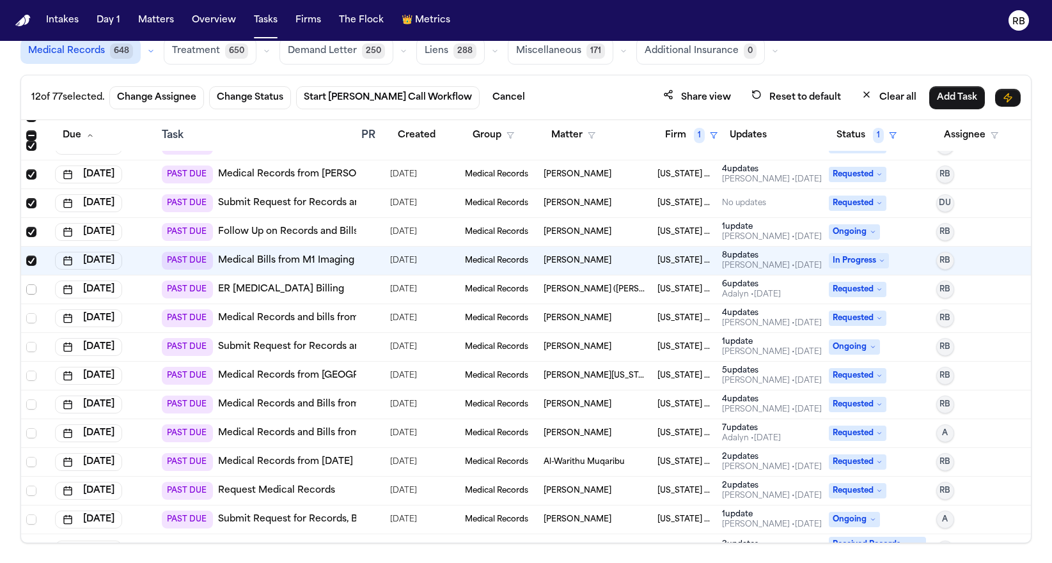
click at [33, 289] on span "Select row" at bounding box center [31, 289] width 10 height 10
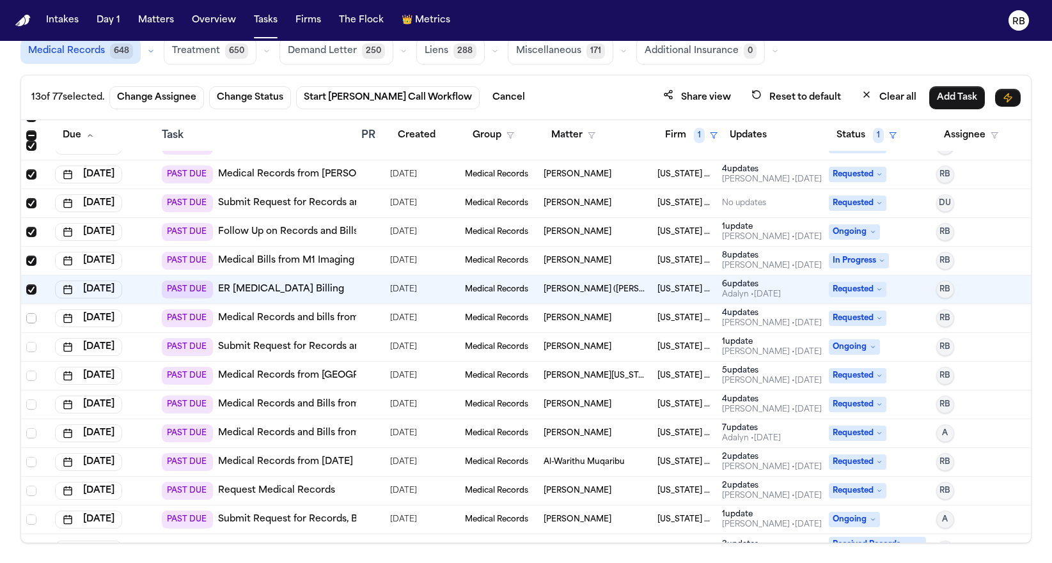
click at [32, 318] on span "Select row" at bounding box center [31, 318] width 10 height 10
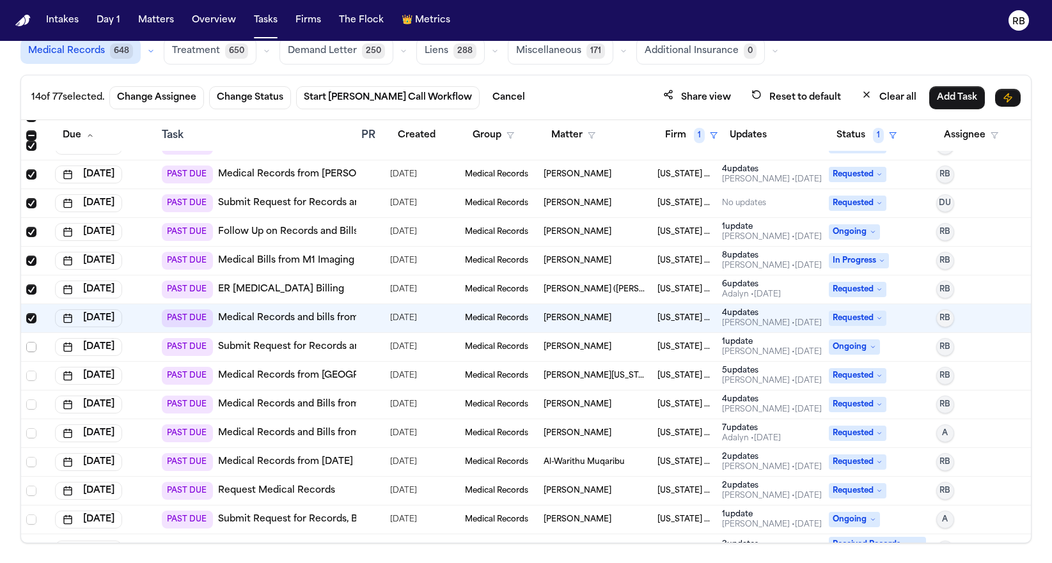
click at [32, 348] on span "Select row" at bounding box center [31, 347] width 10 height 10
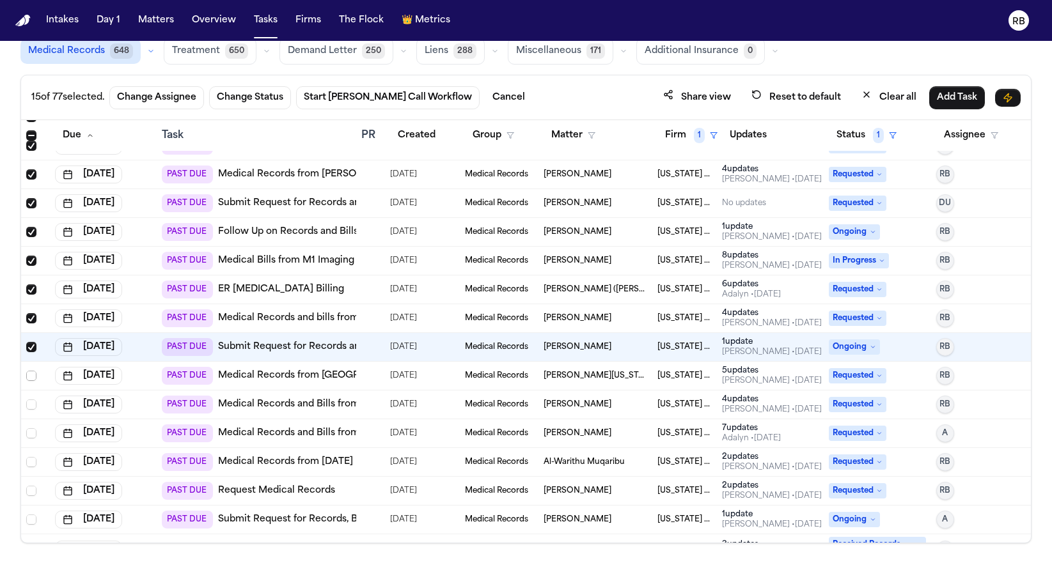
click at [33, 374] on span "Select row" at bounding box center [31, 376] width 10 height 10
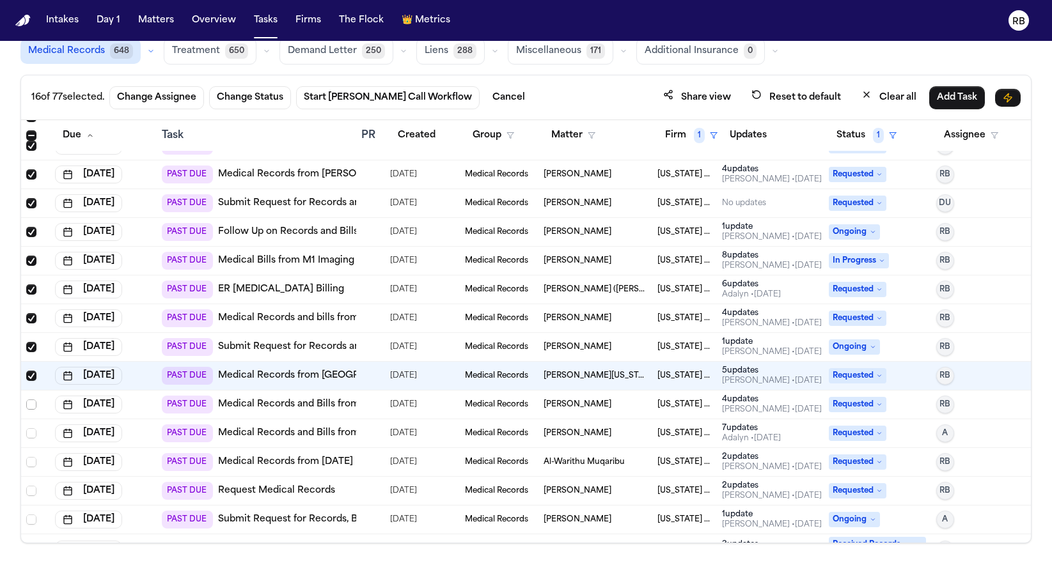
click at [29, 404] on span "Select row" at bounding box center [31, 405] width 10 height 10
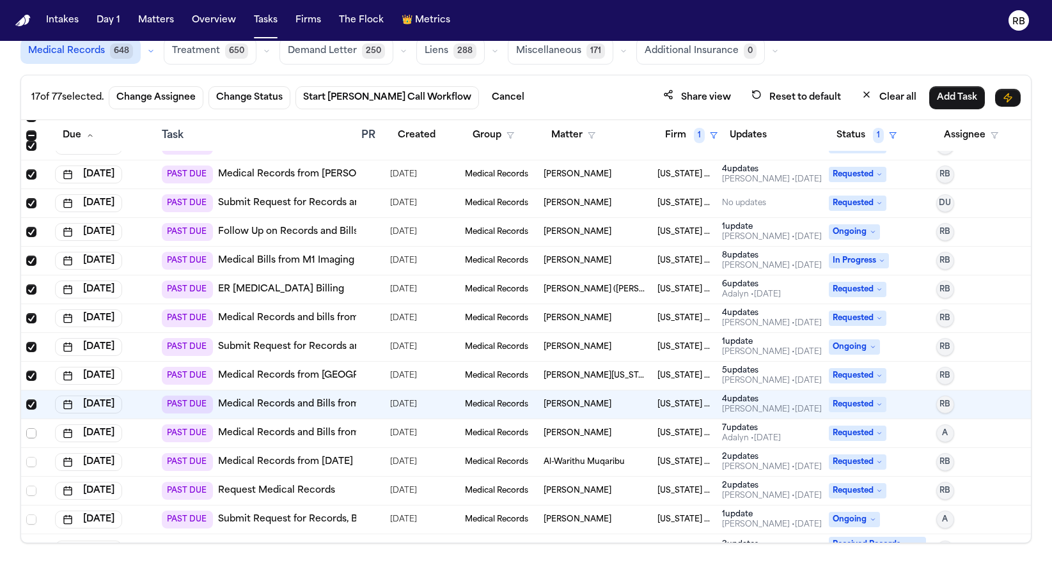
click at [31, 433] on span "Select row" at bounding box center [31, 433] width 10 height 10
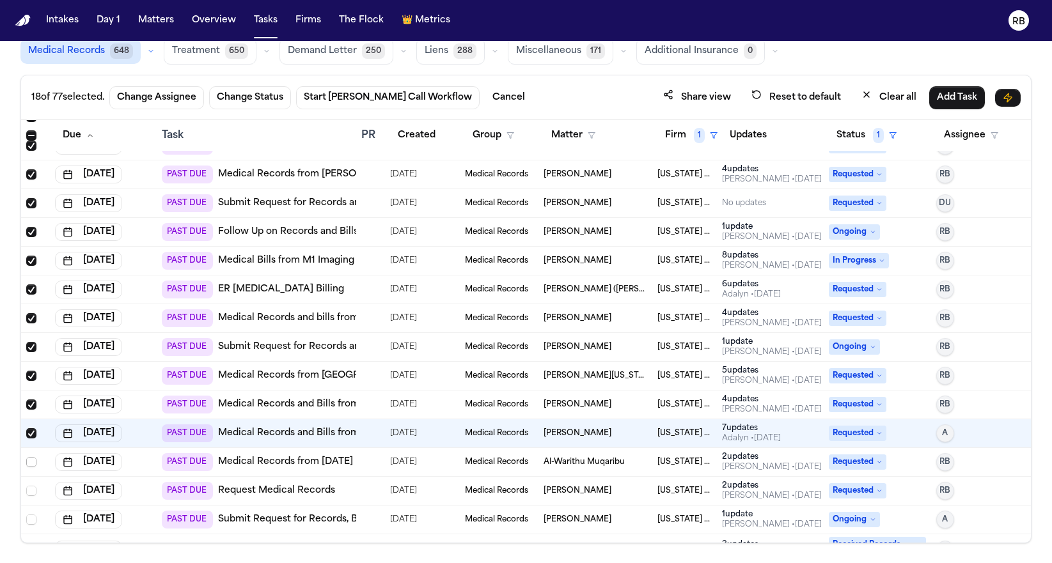
click at [31, 463] on span "Select row" at bounding box center [31, 462] width 10 height 10
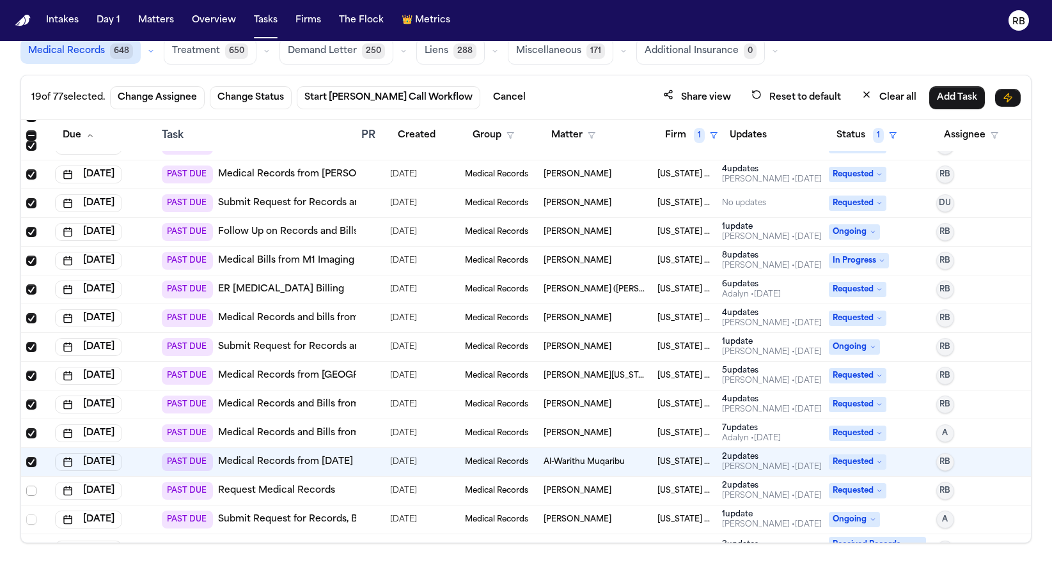
click at [29, 494] on span "Select row" at bounding box center [31, 491] width 10 height 10
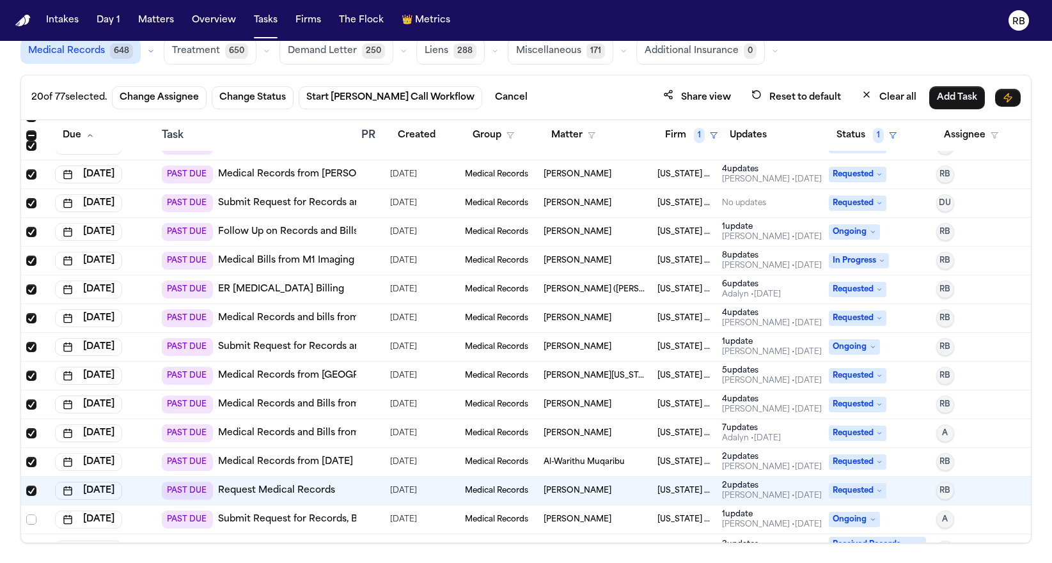
drag, startPoint x: 31, startPoint y: 519, endPoint x: 50, endPoint y: 512, distance: 19.8
click at [31, 519] on span "Select row" at bounding box center [31, 520] width 10 height 10
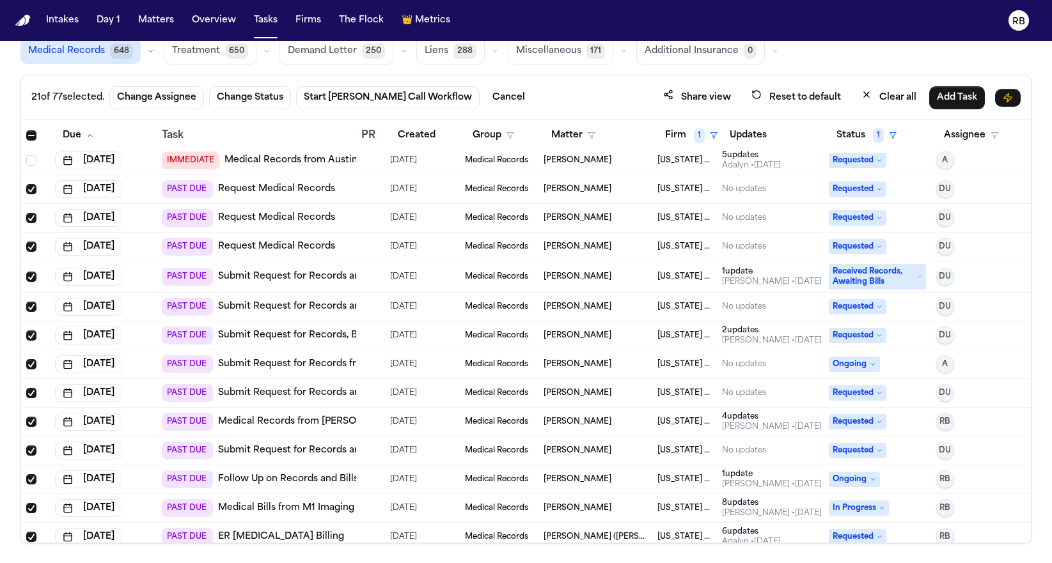
scroll to position [0, 0]
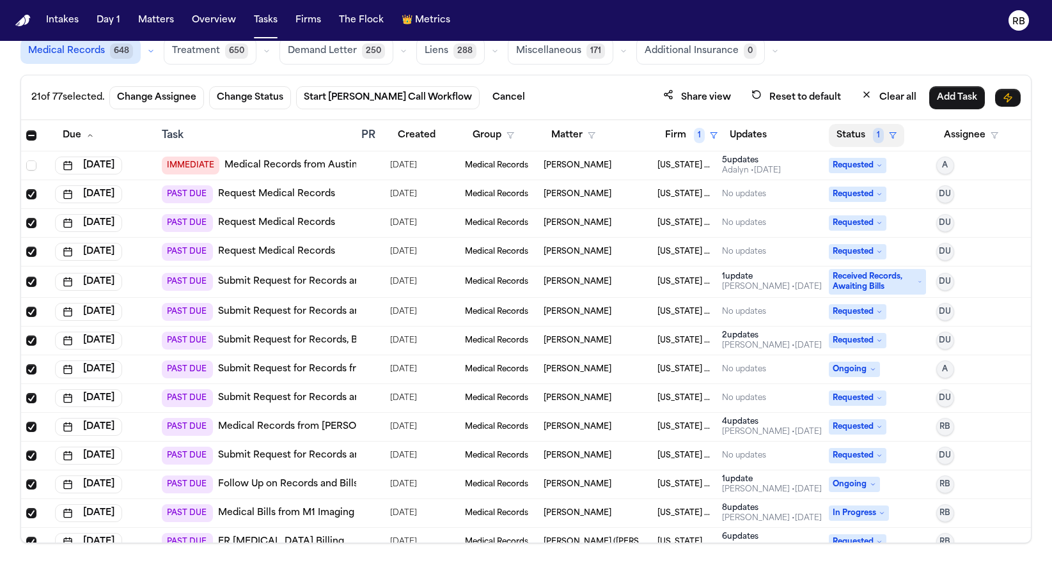
click at [843, 132] on button "Status 1" at bounding box center [865, 135] width 75 height 23
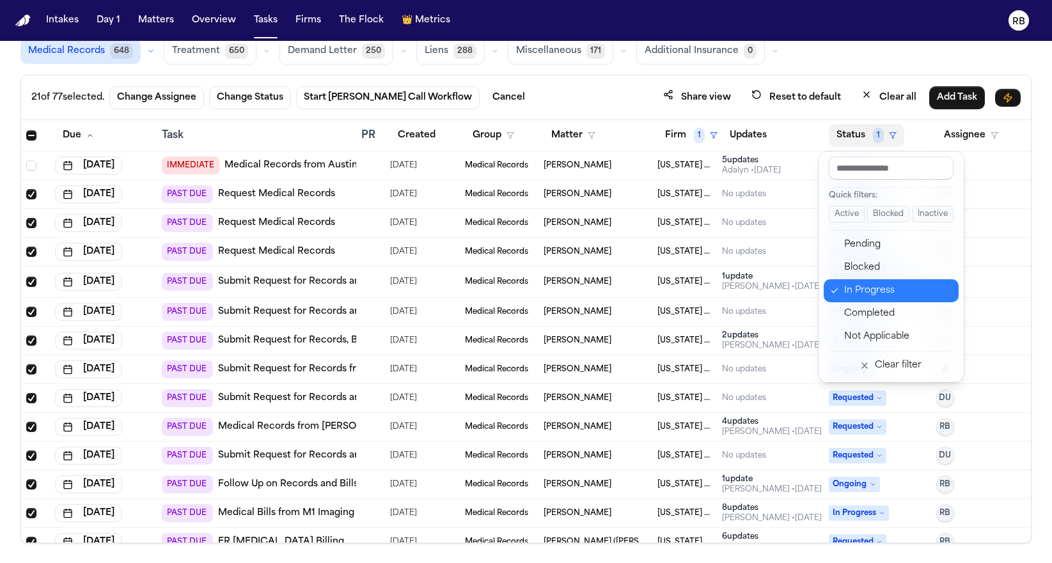
click at [885, 286] on div "In Progress" at bounding box center [897, 290] width 107 height 15
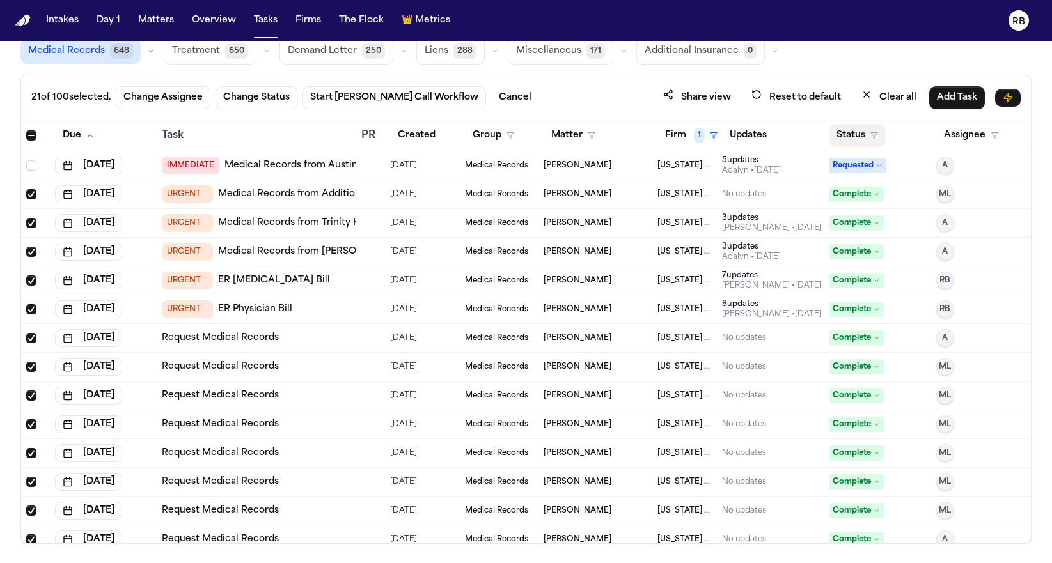
click at [847, 136] on button "Status" at bounding box center [856, 135] width 57 height 23
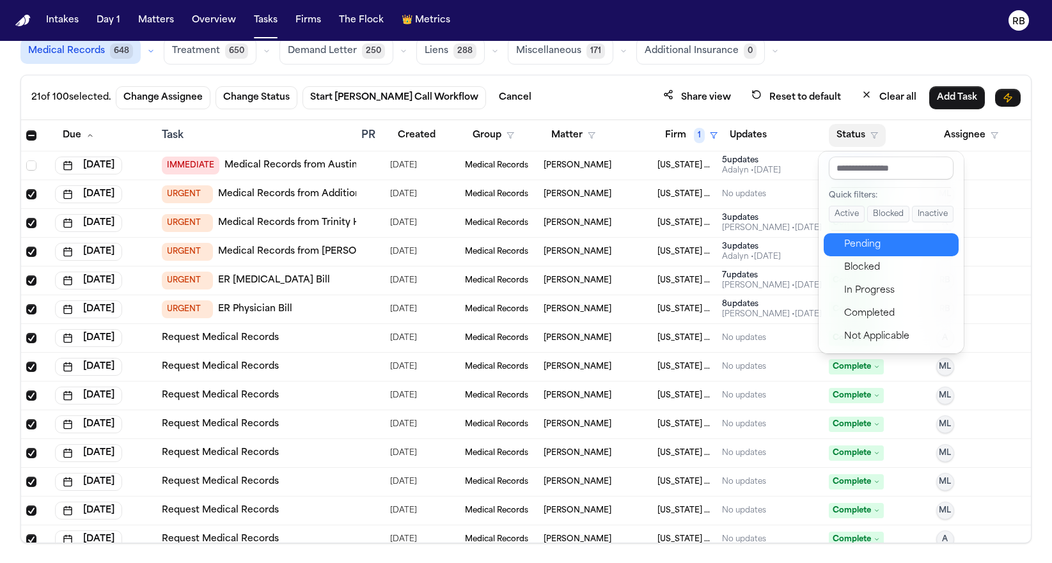
click at [891, 247] on div "Pending" at bounding box center [897, 244] width 107 height 15
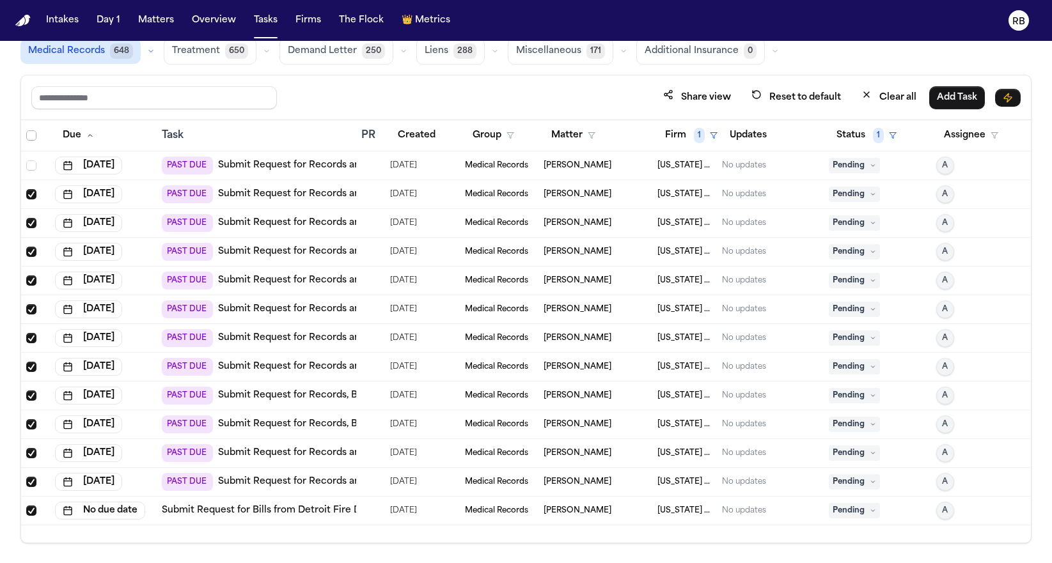
click at [30, 134] on span "Select all" at bounding box center [31, 135] width 10 height 10
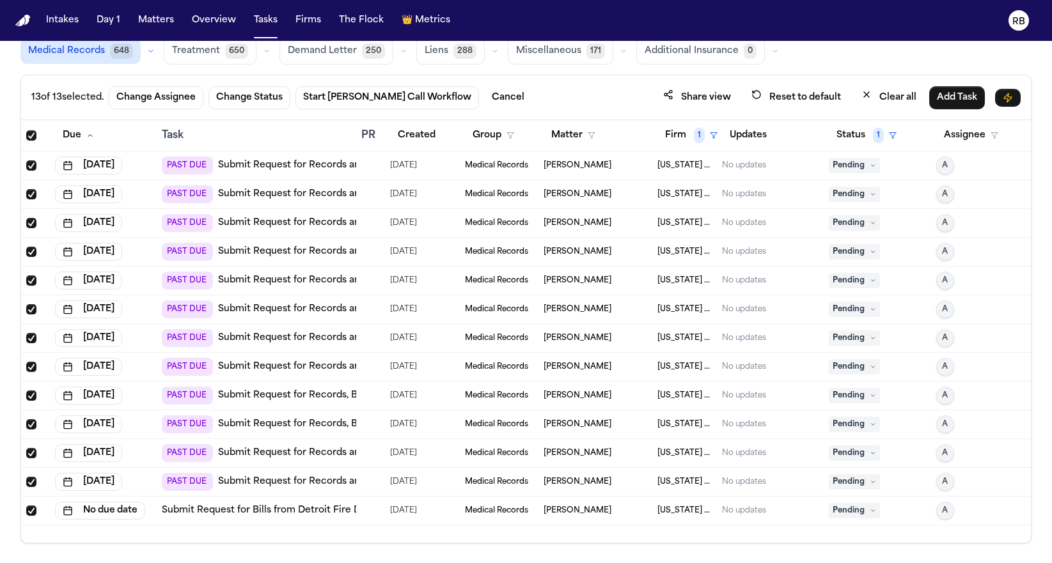
click at [31, 134] on span "Select all" at bounding box center [31, 135] width 10 height 10
click at [1042, 221] on div "Global Filters Review Coverage 22 Review Provider 37 Intake 1054 Police Report …" at bounding box center [526, 264] width 1052 height 558
